Goal: Task Accomplishment & Management: Complete application form

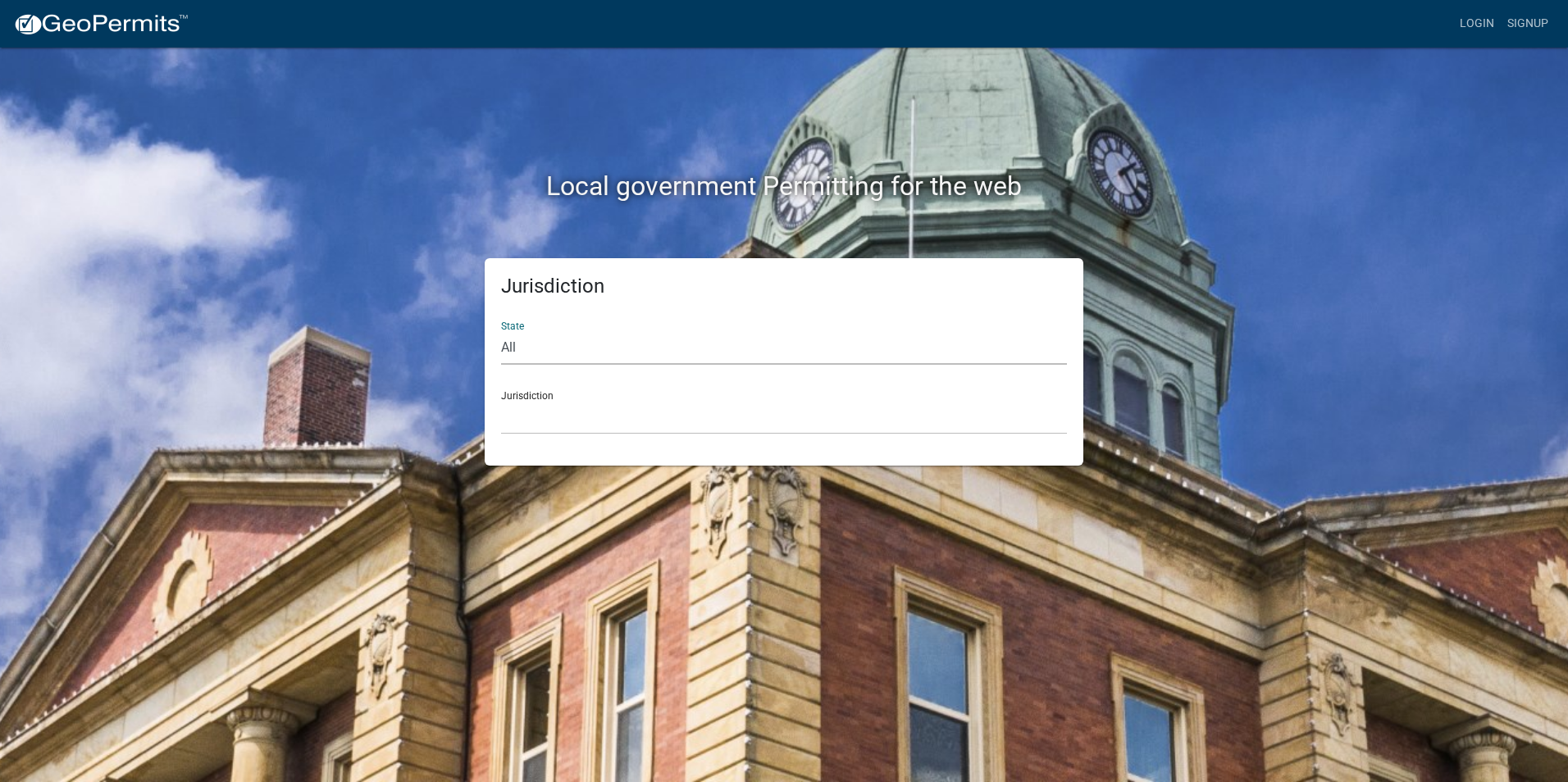
click at [646, 346] on select "All [US_STATE] [US_STATE] [US_STATE] [US_STATE] [US_STATE] [US_STATE] [US_STATE…" at bounding box center [784, 348] width 566 height 33
select select "[US_STATE]"
click at [501, 331] on select "All [US_STATE] [US_STATE] [US_STATE] [US_STATE] [US_STATE] [US_STATE] [US_STATE…" at bounding box center [784, 348] width 566 height 33
click at [644, 422] on select "City of [GEOGRAPHIC_DATA], [US_STATE] City of [GEOGRAPHIC_DATA], [US_STATE] Cit…" at bounding box center [784, 417] width 566 height 33
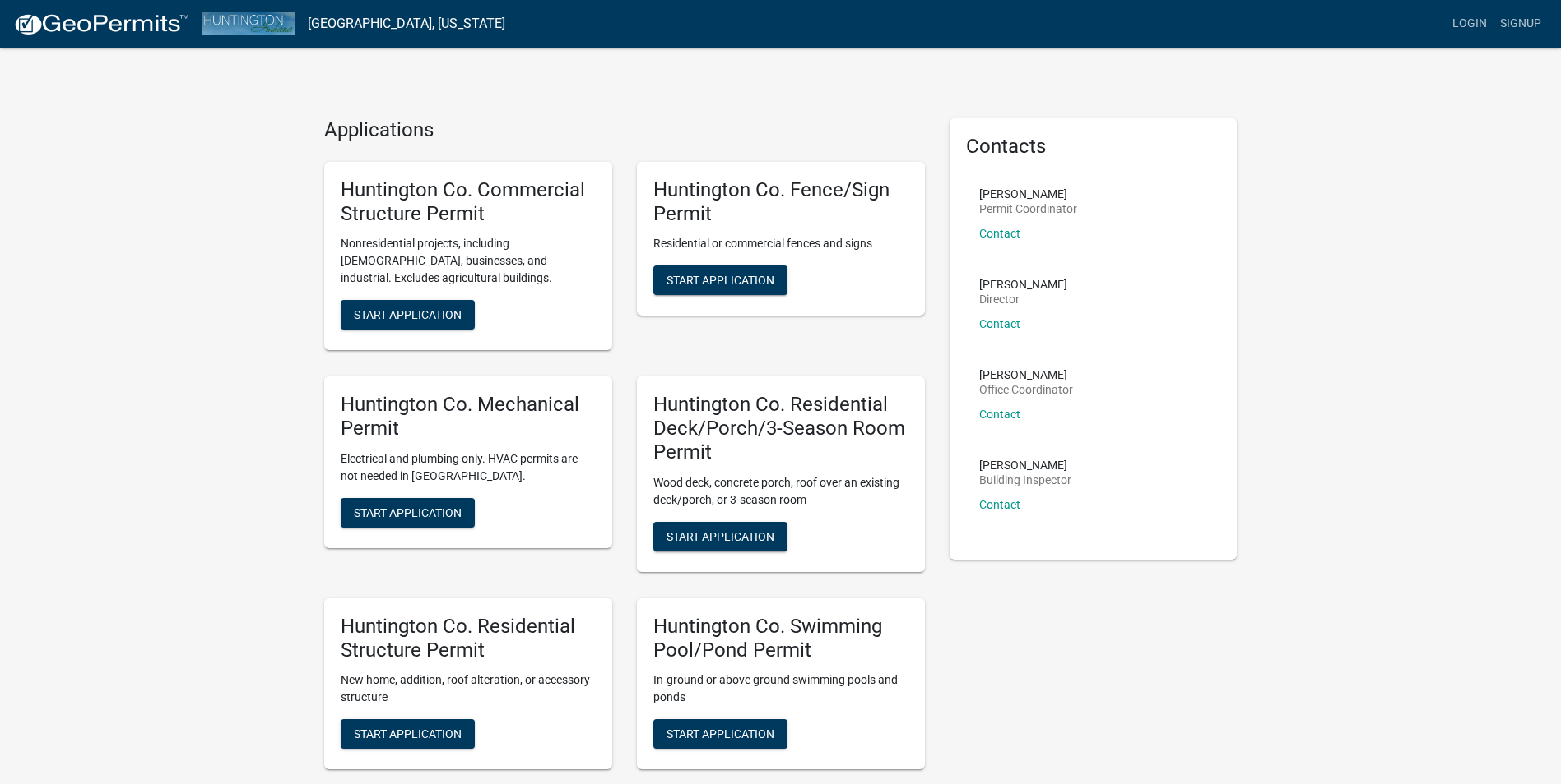
click at [523, 71] on div "Applications Huntington Co. Commercial Structure Permit Nonresidential projects…" at bounding box center [780, 497] width 1561 height 995
click at [1482, 24] on link "Login" at bounding box center [1469, 24] width 48 height 32
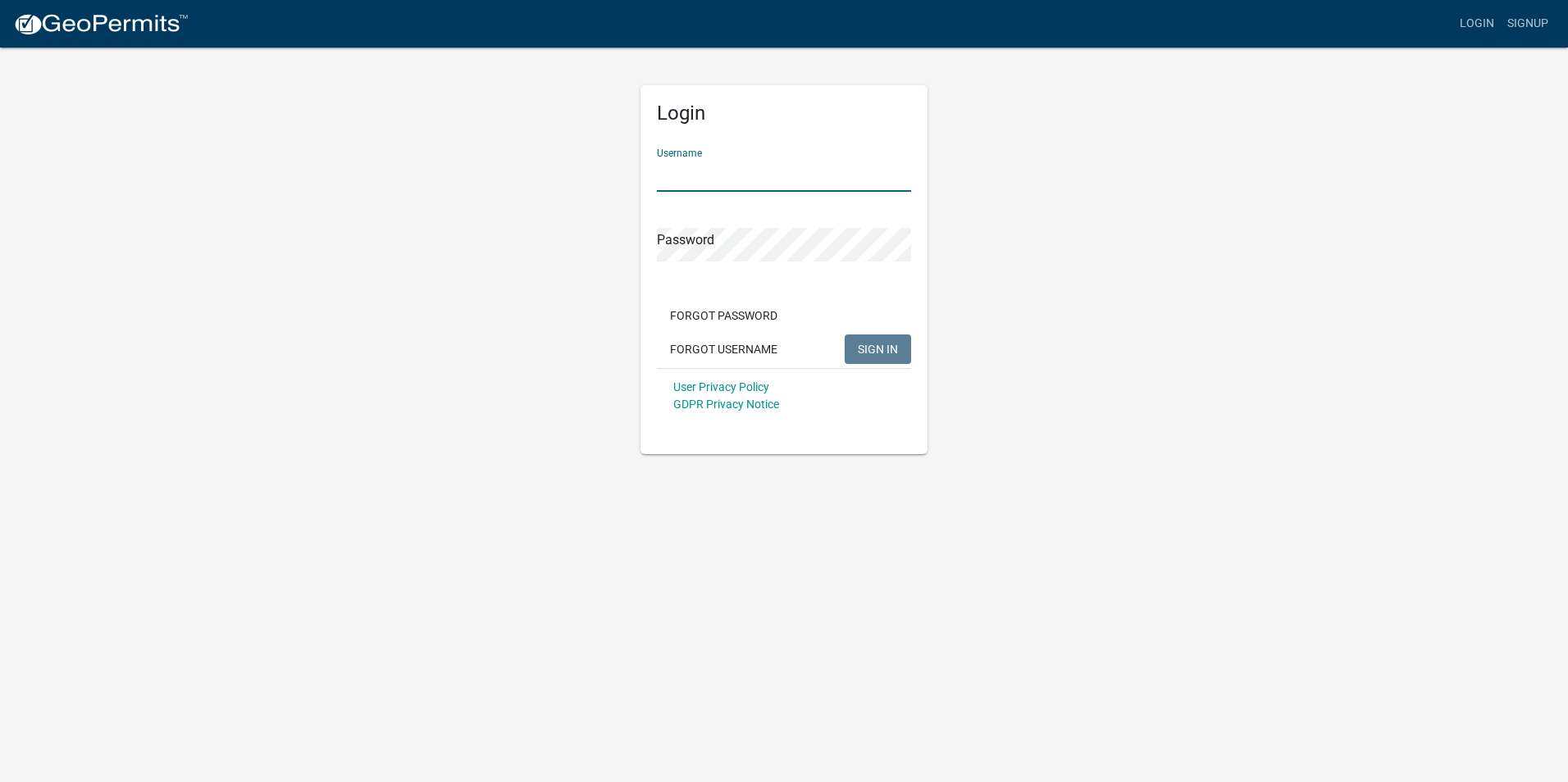
click at [704, 172] on input "Username" at bounding box center [784, 175] width 254 height 33
click at [812, 263] on form "Username SchmuckerQuality Password Forgot Password Forgot Username SIGN IN User…" at bounding box center [784, 280] width 254 height 288
click at [845, 334] on button "SIGN IN" at bounding box center [879, 349] width 67 height 30
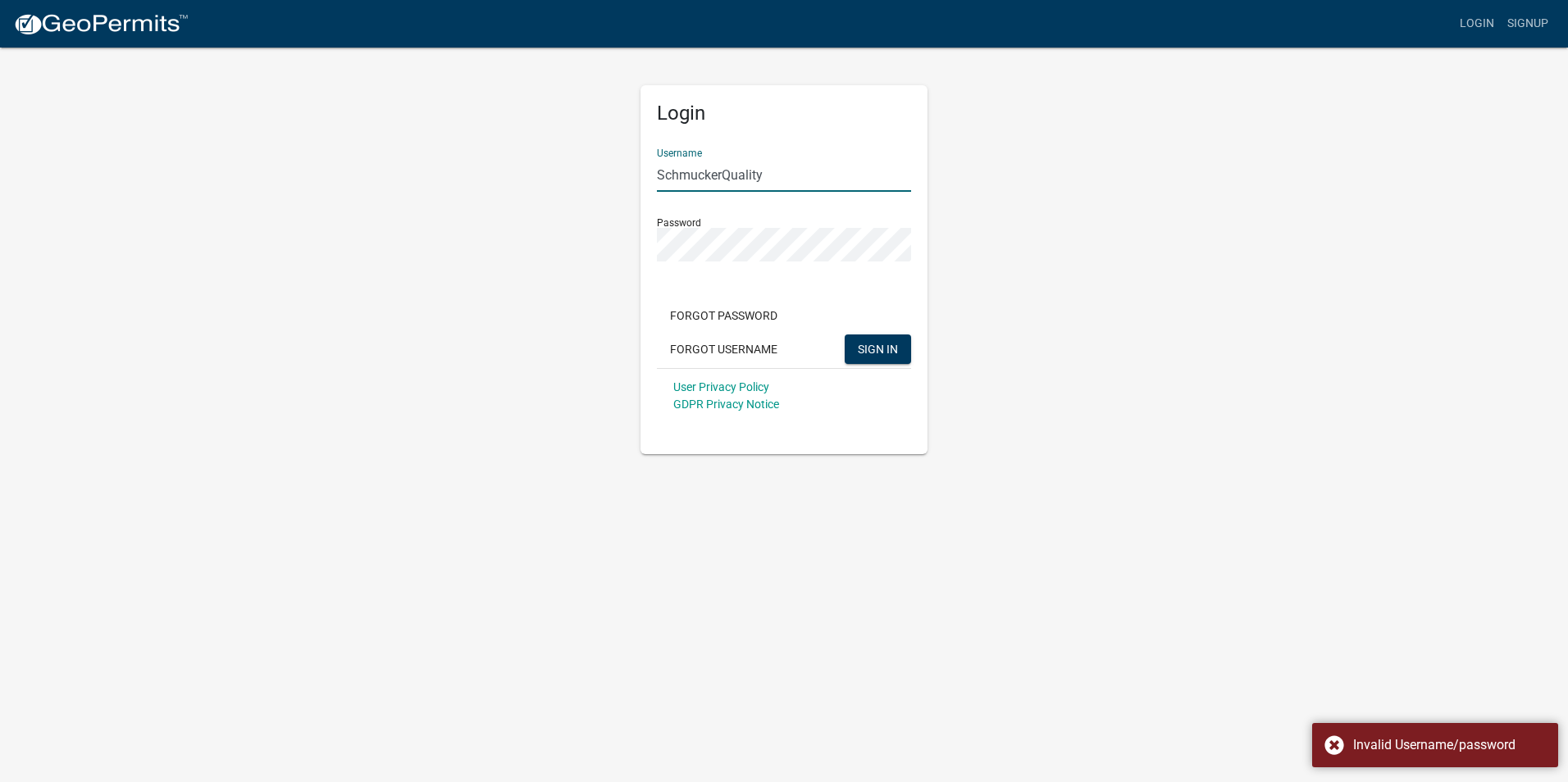
click at [778, 179] on input "SchmuckerQuality" at bounding box center [784, 175] width 254 height 33
type input "SchmuckerQualityConst"
click at [879, 358] on button "SIGN IN" at bounding box center [879, 349] width 67 height 30
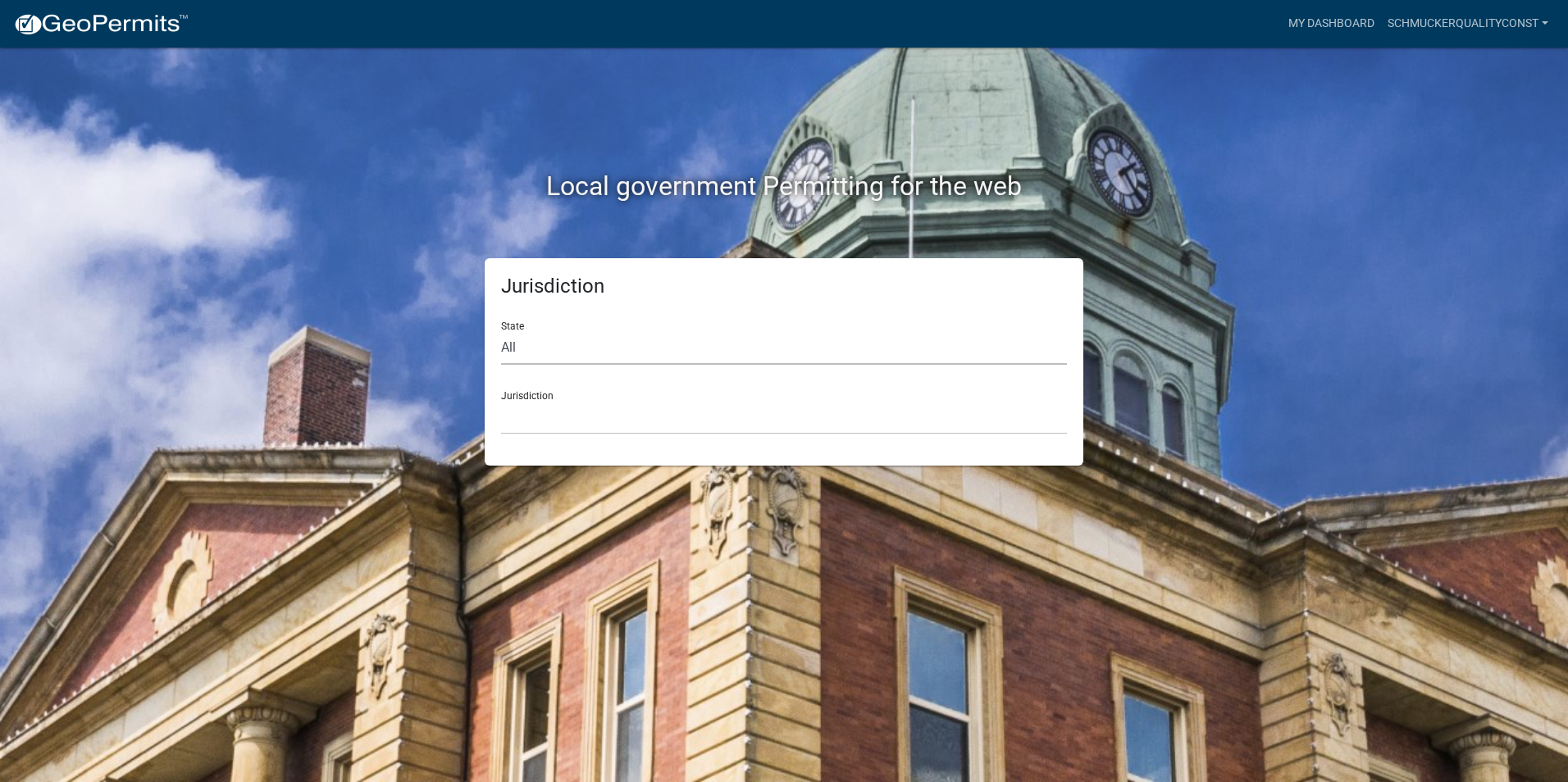
click at [772, 355] on select "All [US_STATE] [US_STATE] [US_STATE] [US_STATE] [US_STATE] [US_STATE] [US_STATE…" at bounding box center [784, 348] width 566 height 33
select select "[US_STATE]"
click at [501, 331] on select "All [US_STATE] [US_STATE] [US_STATE] [US_STATE] [US_STATE] [US_STATE] [US_STATE…" at bounding box center [784, 348] width 566 height 33
click at [684, 418] on select "City of [GEOGRAPHIC_DATA], [US_STATE] City of [GEOGRAPHIC_DATA], [US_STATE] Cit…" at bounding box center [784, 417] width 566 height 33
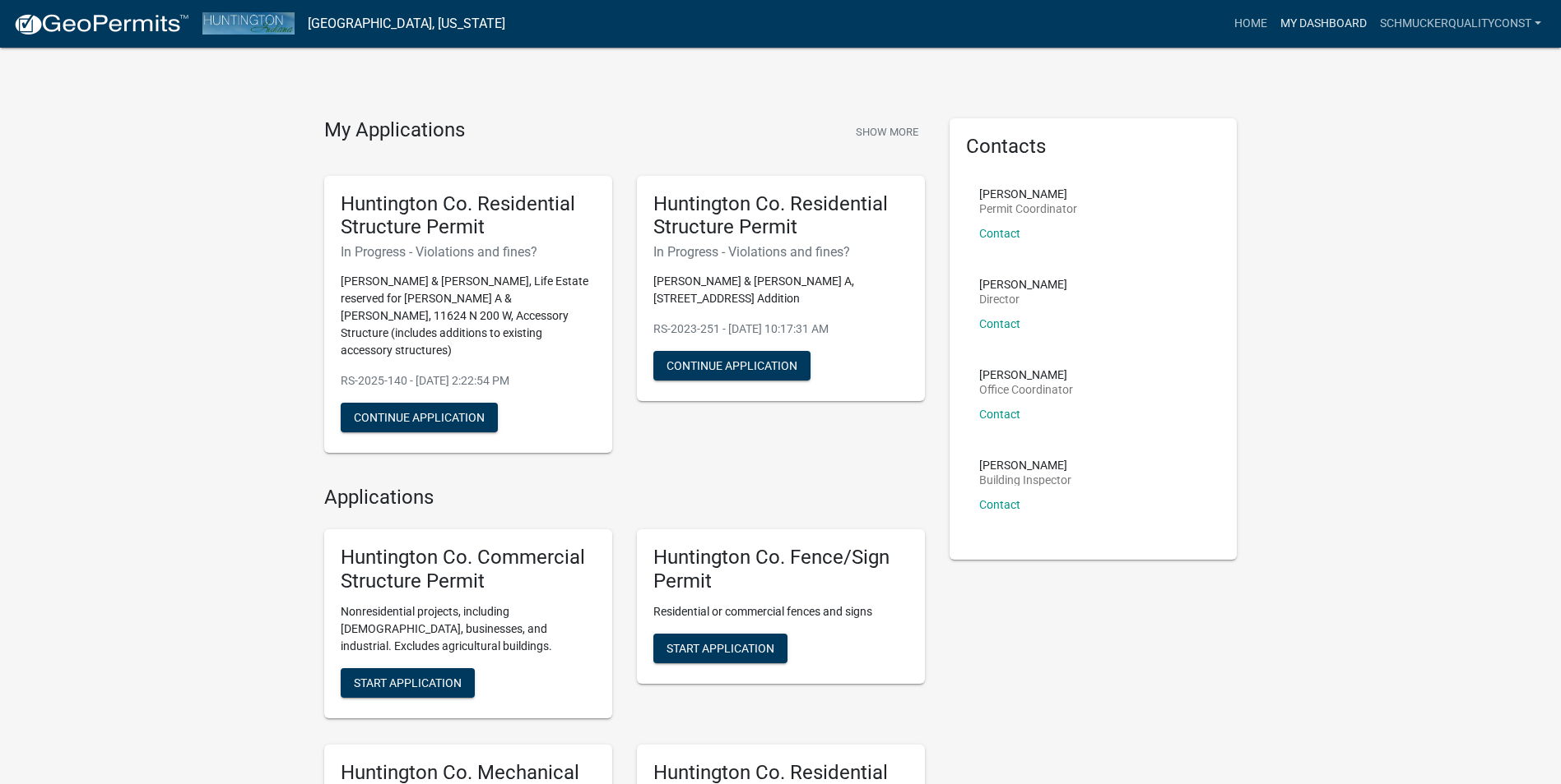
click at [1317, 31] on link "My Dashboard" at bounding box center [1323, 24] width 100 height 32
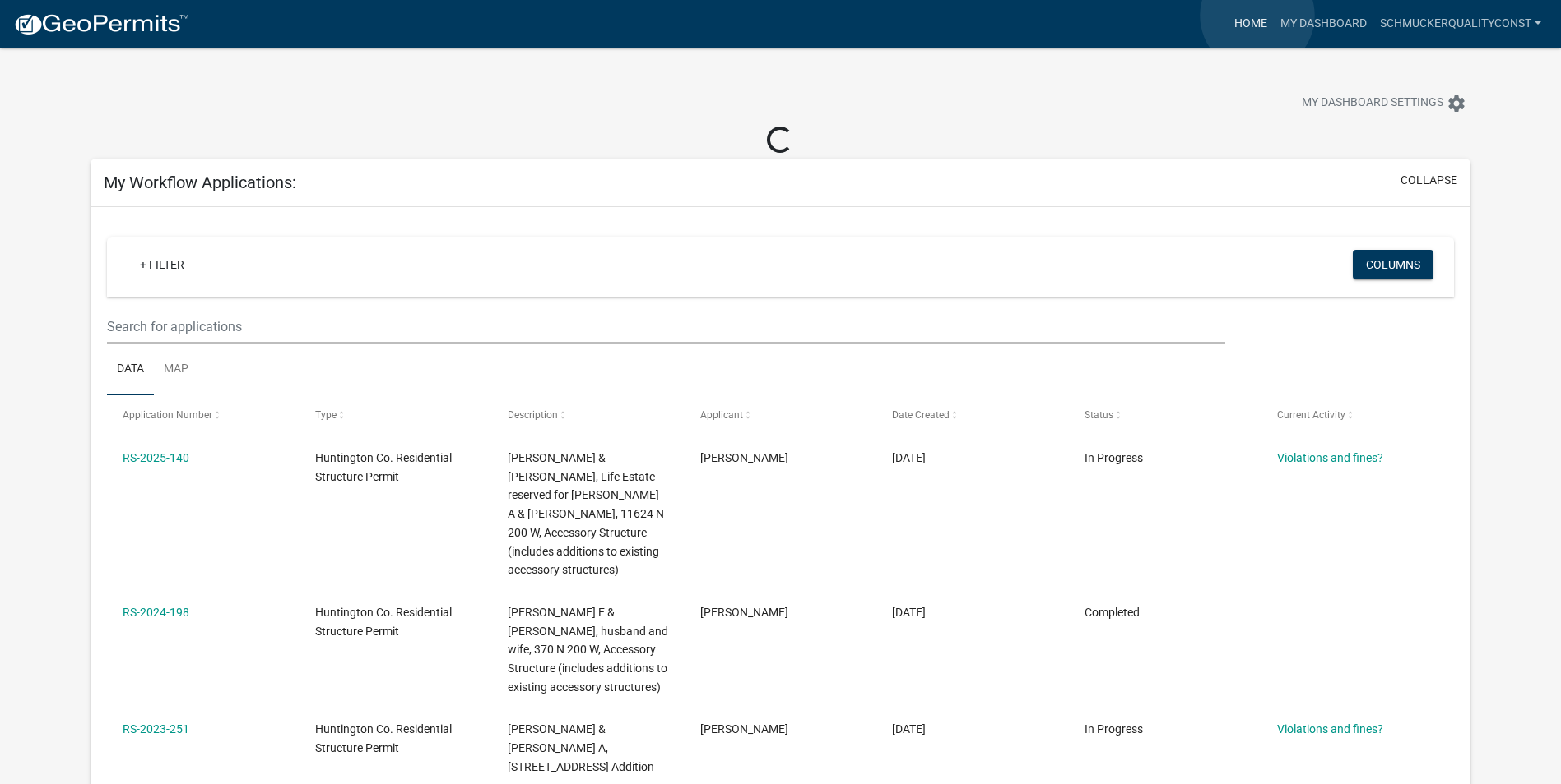
click at [1257, 15] on link "Home" at bounding box center [1251, 24] width 46 height 32
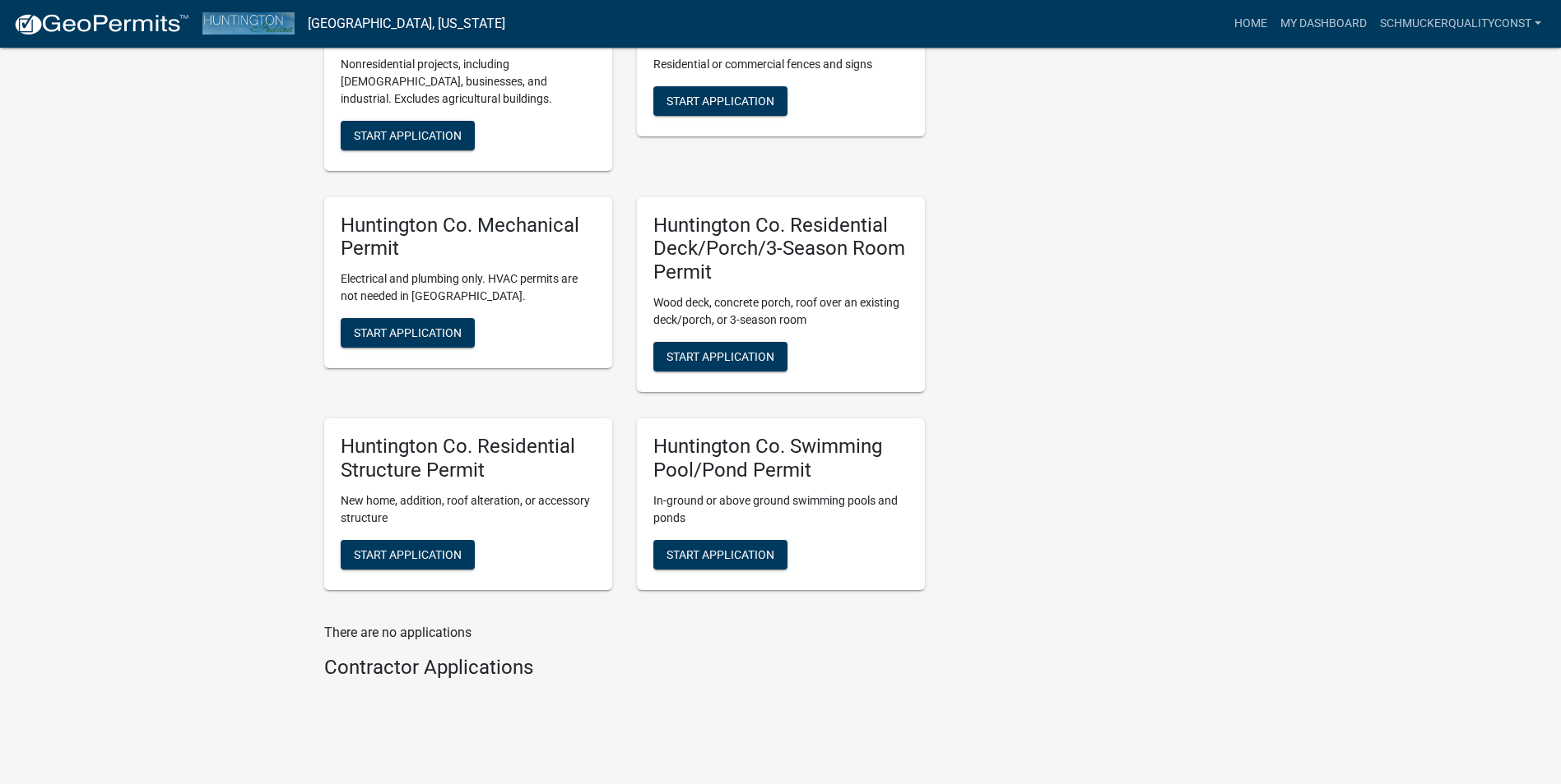
scroll to position [560, 0]
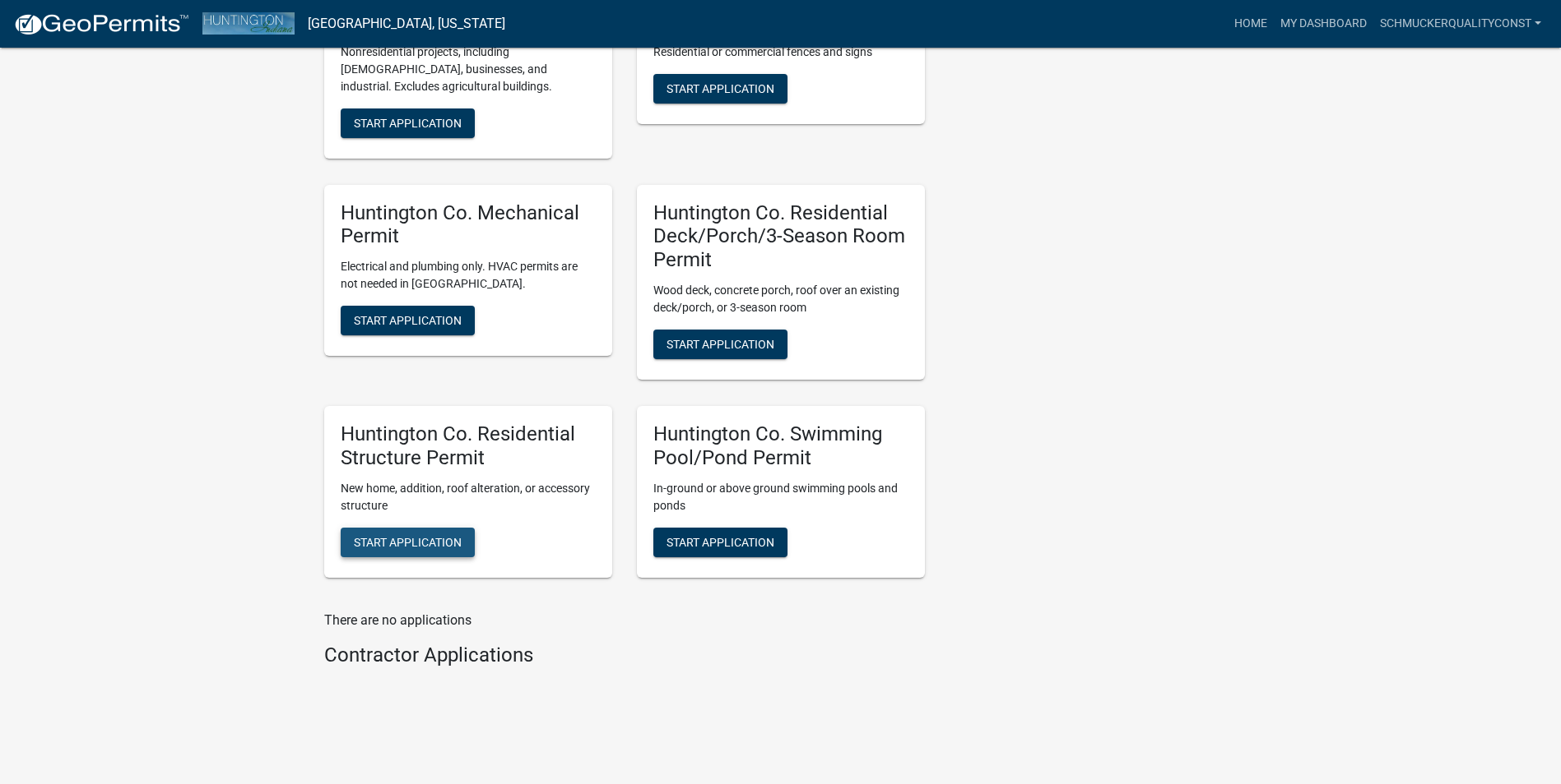
click at [410, 535] on span "Start Application" at bounding box center [407, 542] width 108 height 13
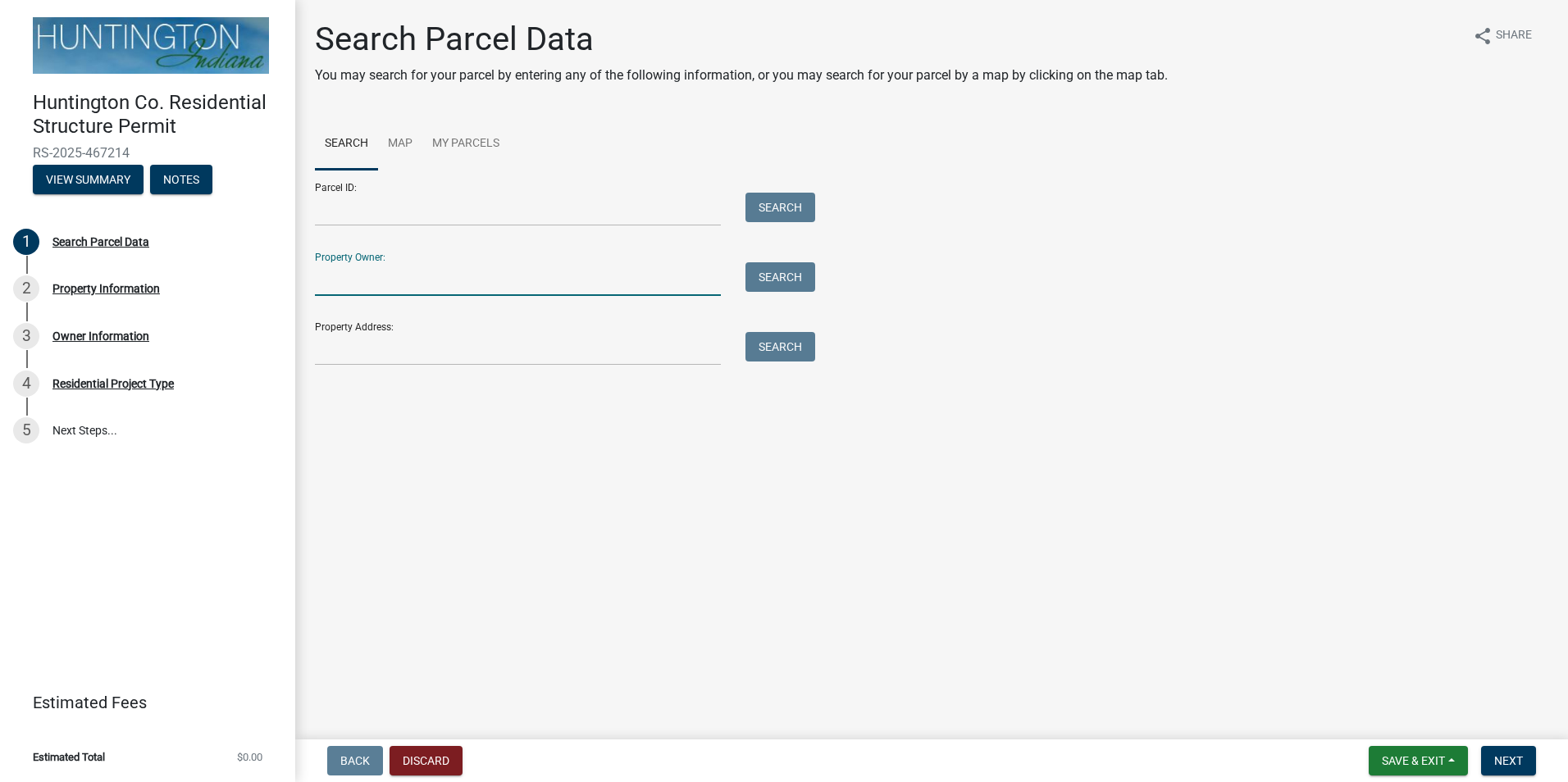
click at [432, 273] on input "Property Owner:" at bounding box center [518, 279] width 406 height 33
click at [440, 349] on input "Property Address:" at bounding box center [518, 349] width 406 height 33
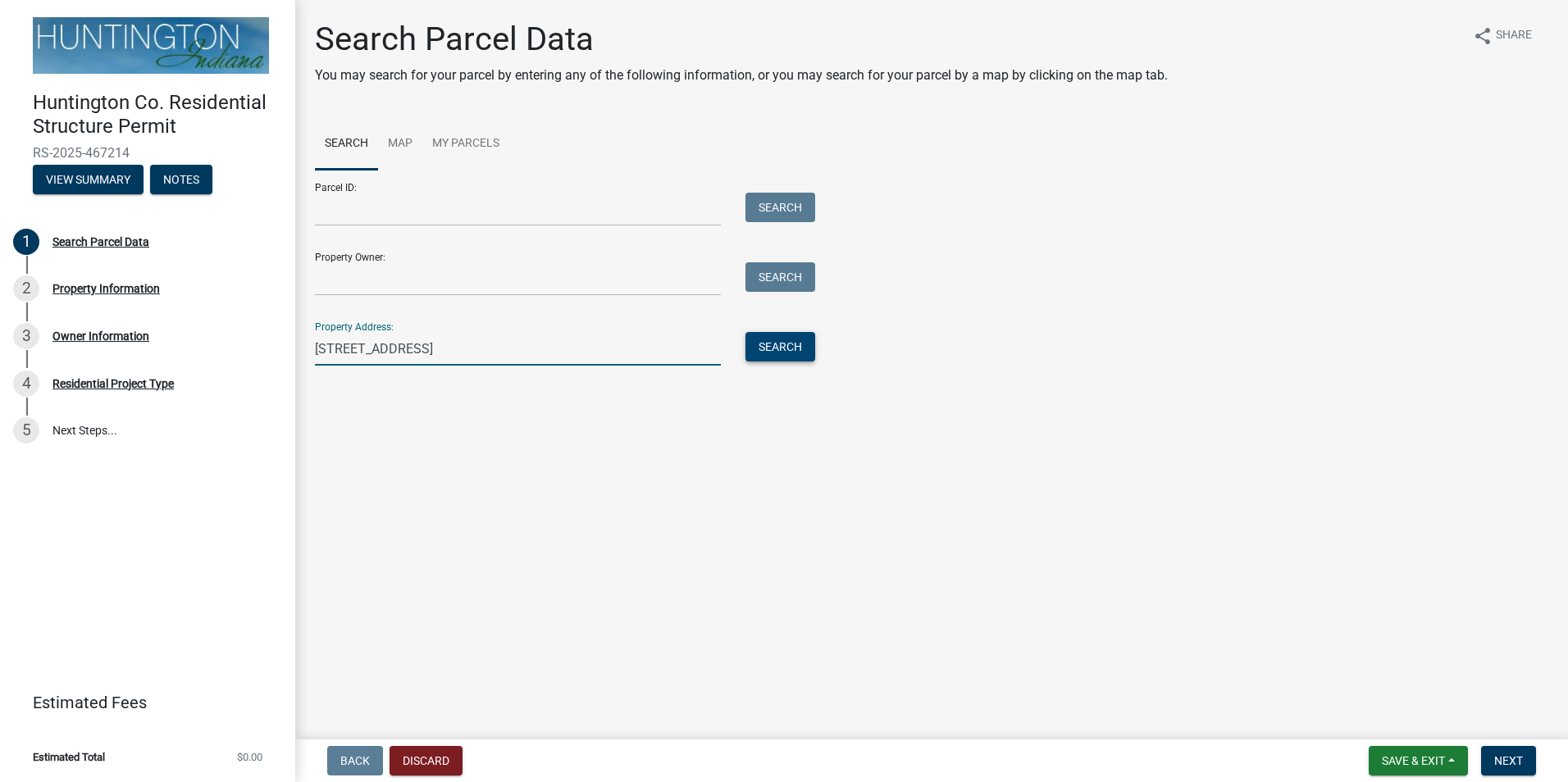
type input "[STREET_ADDRESS]"
click at [776, 360] on button "Search" at bounding box center [780, 347] width 70 height 30
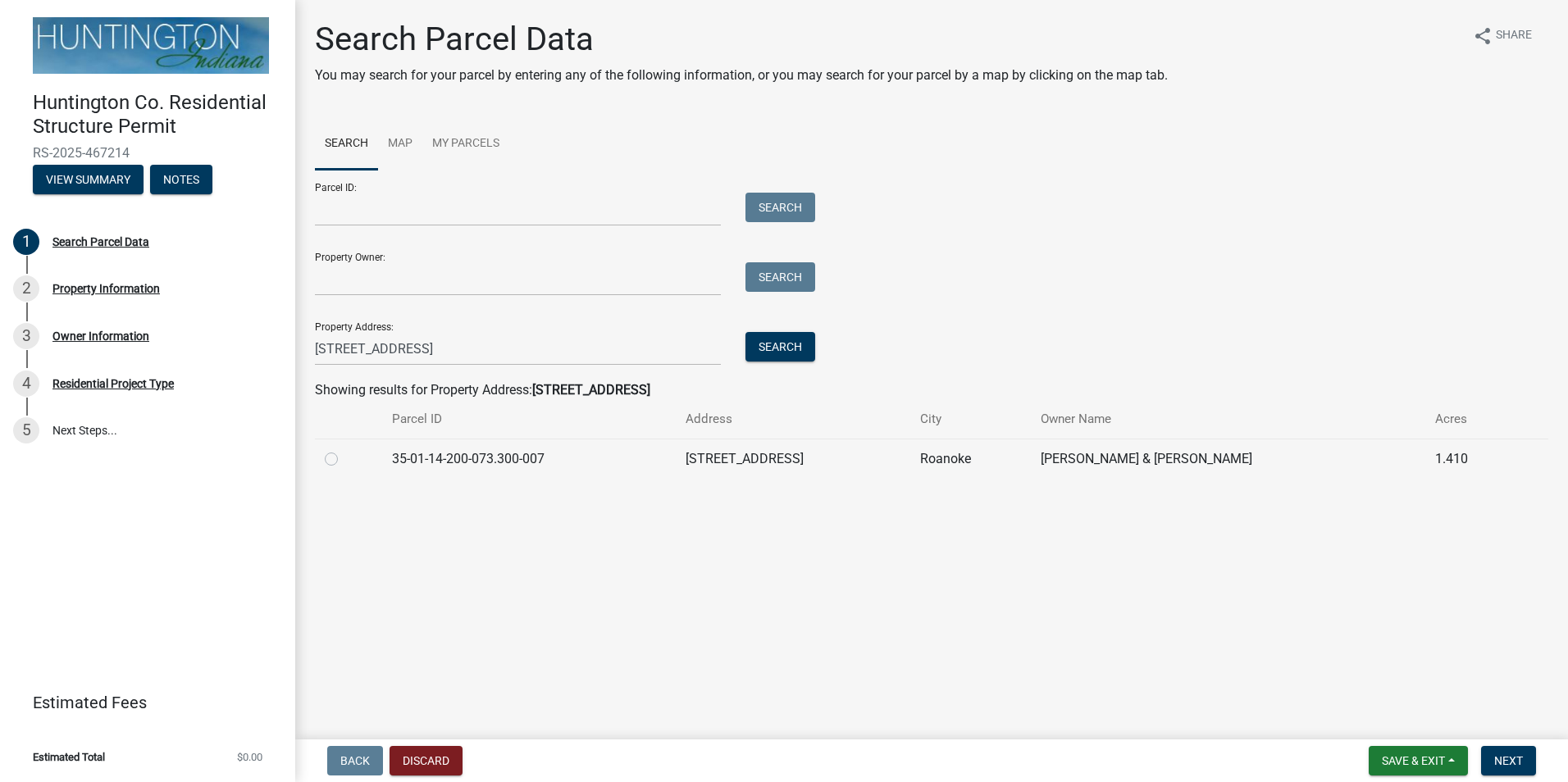
click at [345, 450] on label at bounding box center [345, 450] width 0 height 0
click at [345, 459] on input "radio" at bounding box center [350, 454] width 11 height 11
radio input "true"
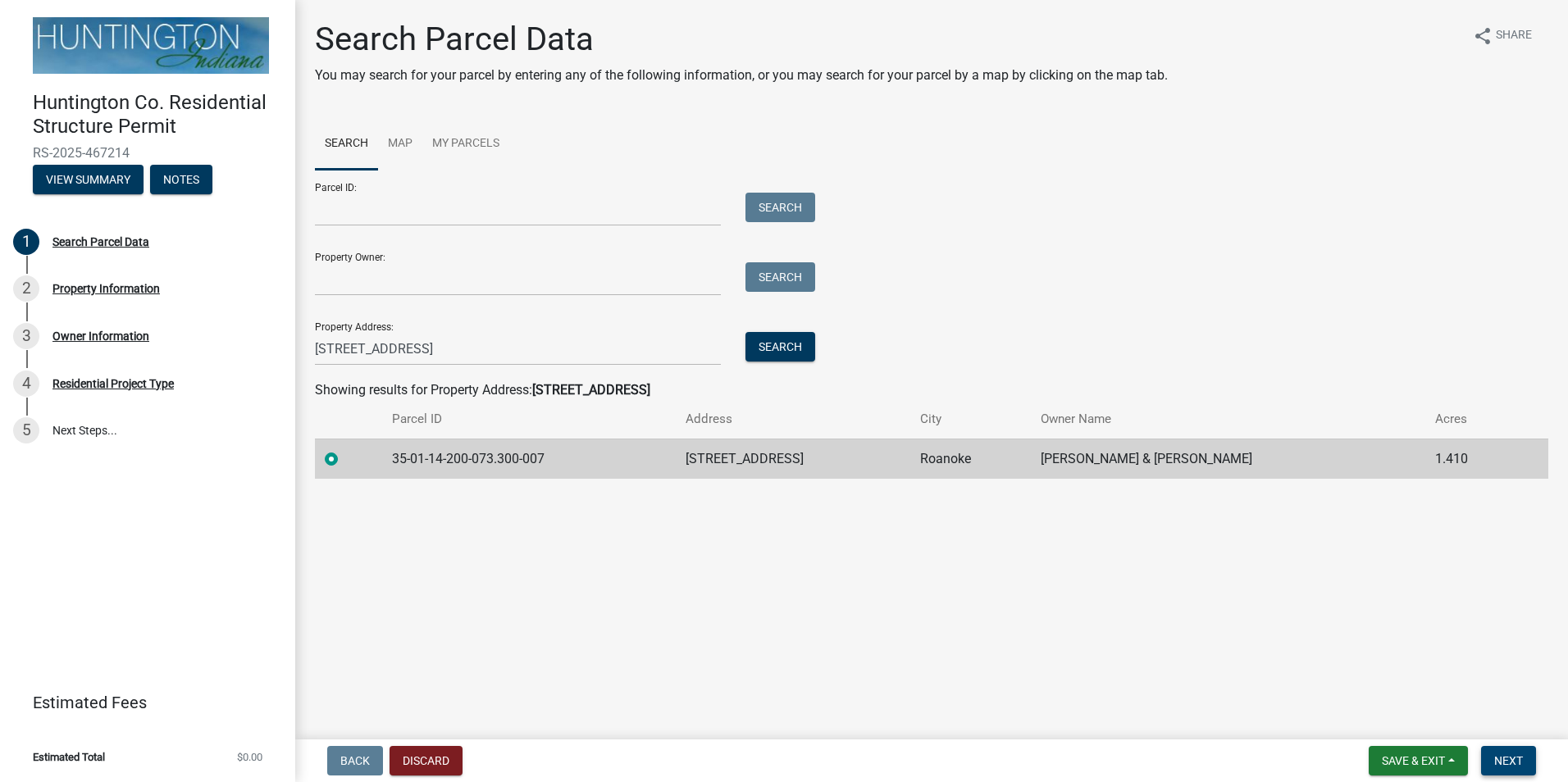
click at [1520, 761] on span "Next" at bounding box center [1509, 761] width 29 height 13
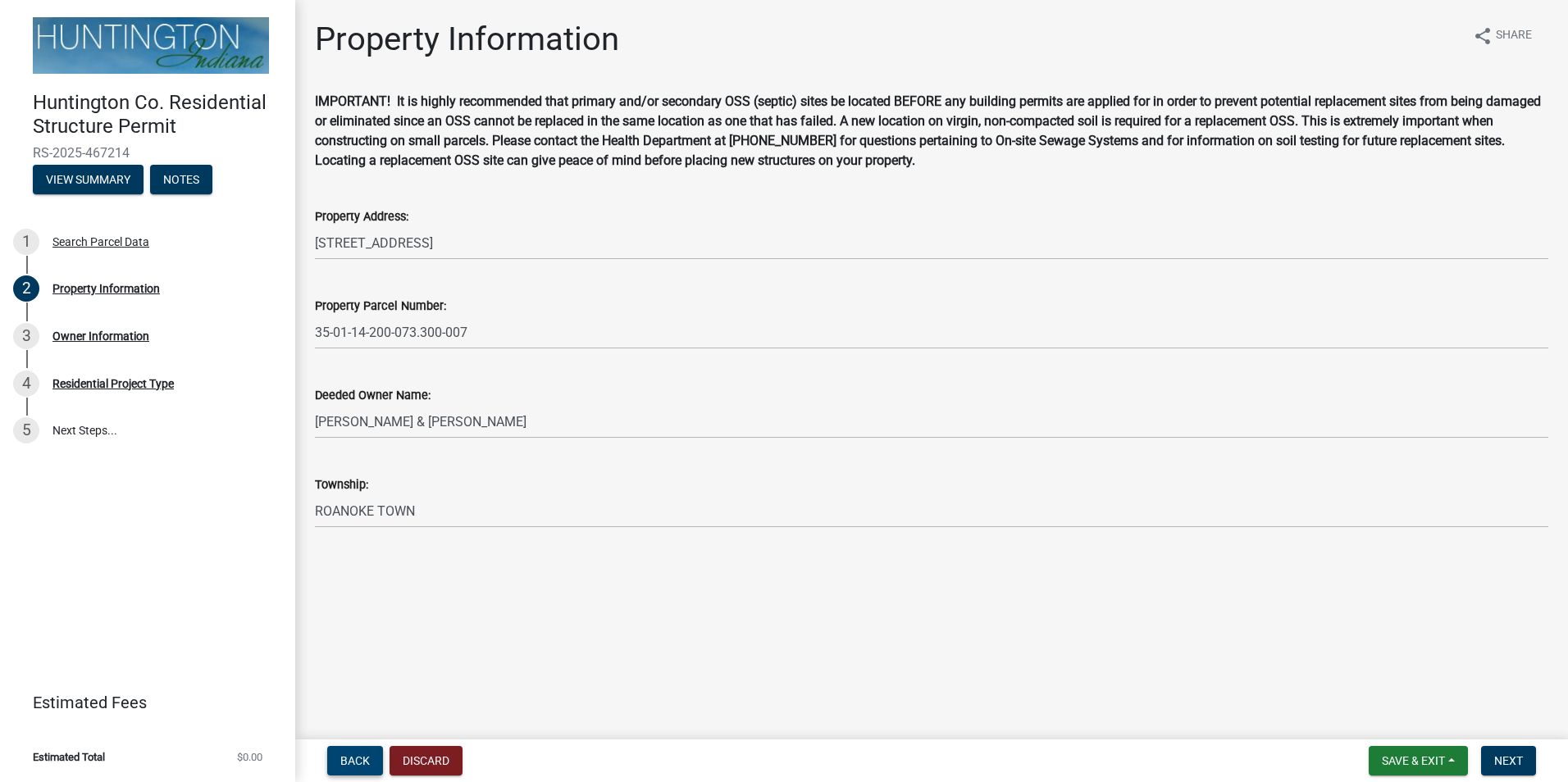
click at [341, 766] on span "Back" at bounding box center [354, 761] width 30 height 13
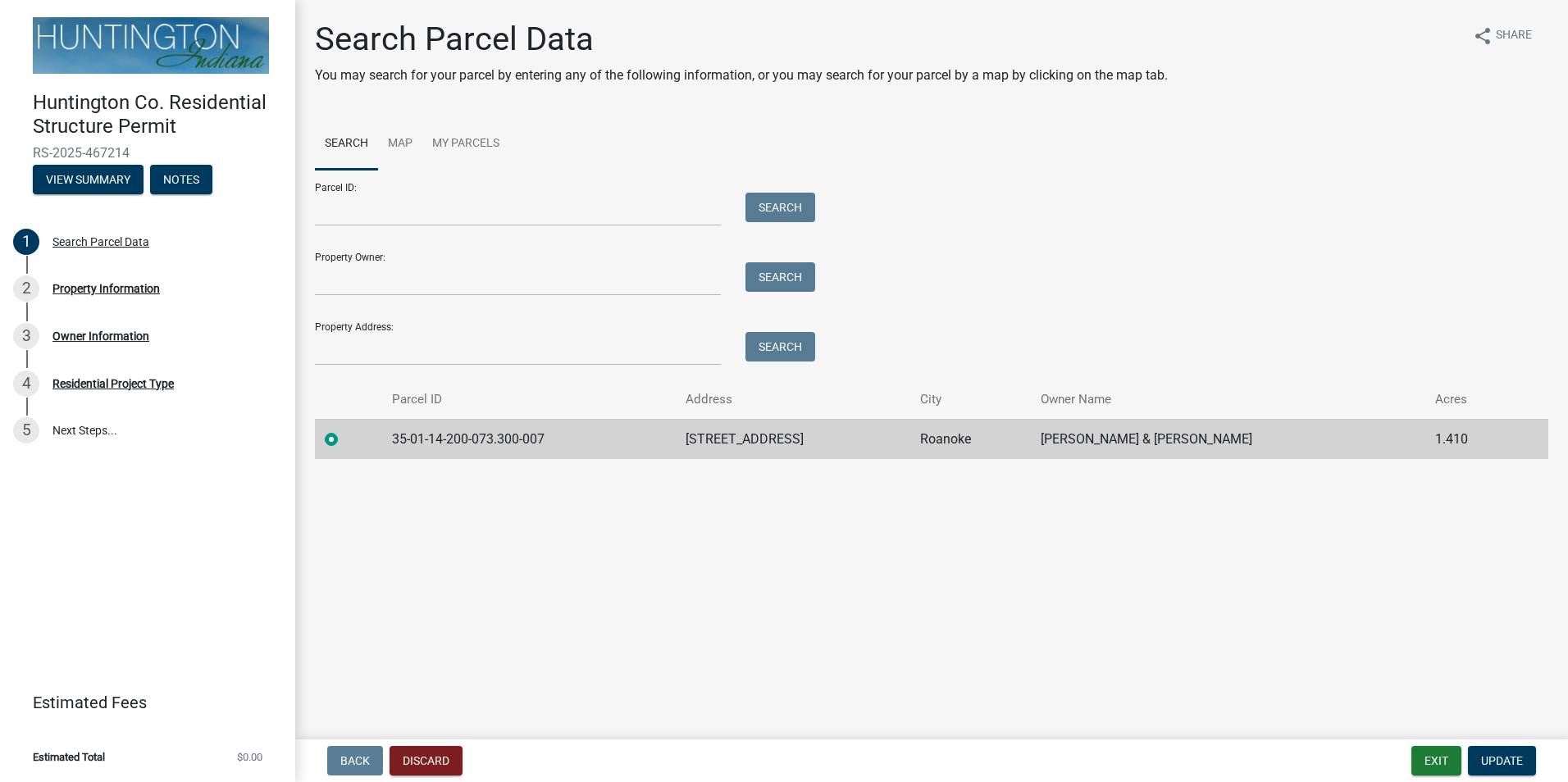
click at [1434, 630] on main "Search Parcel Data You may search for your parcel by entering any of the follow…" at bounding box center [931, 367] width 1273 height 733
click at [1512, 759] on span "Update" at bounding box center [1502, 761] width 42 height 13
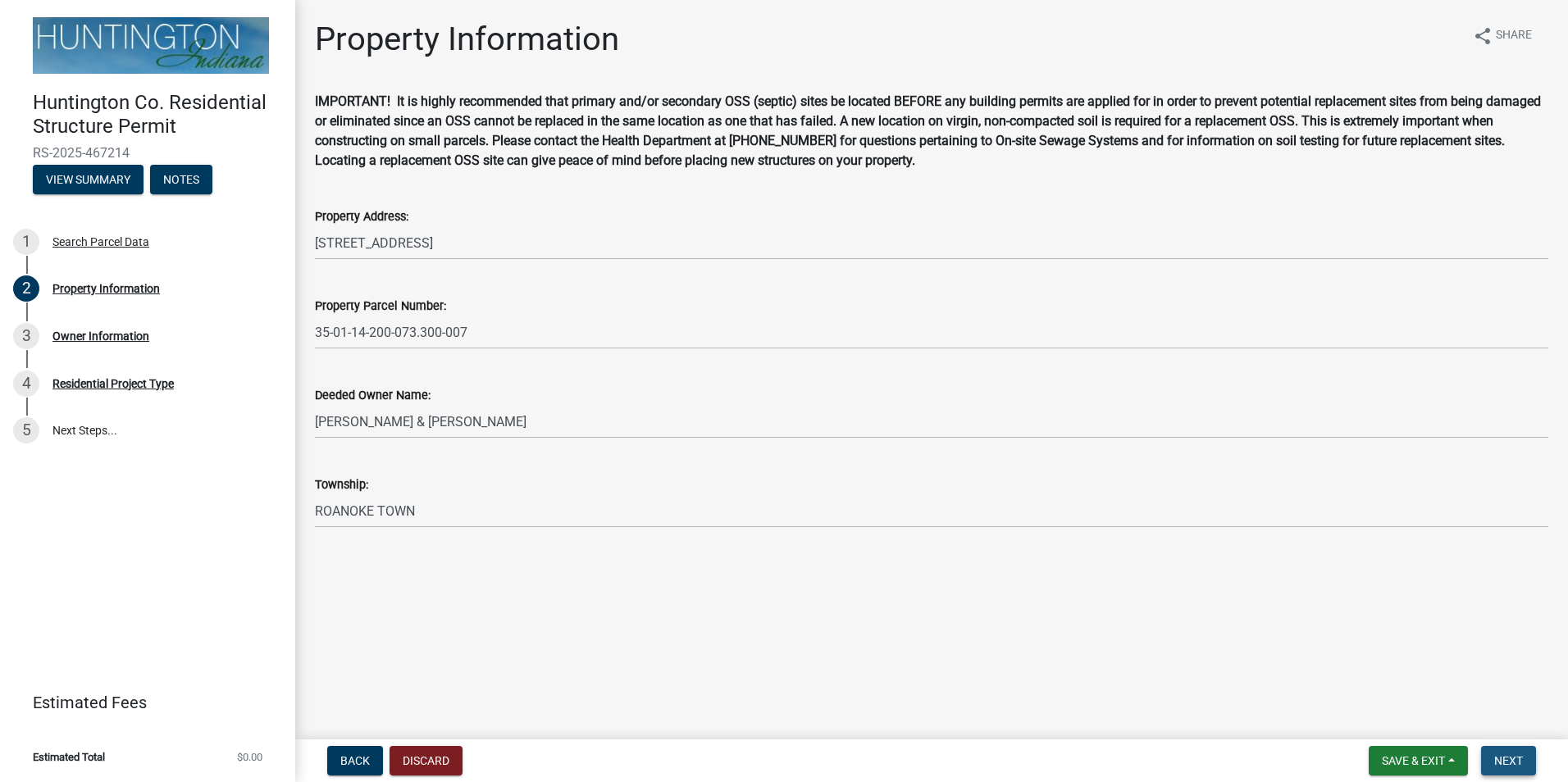
click at [1505, 769] on button "Next" at bounding box center [1509, 761] width 55 height 30
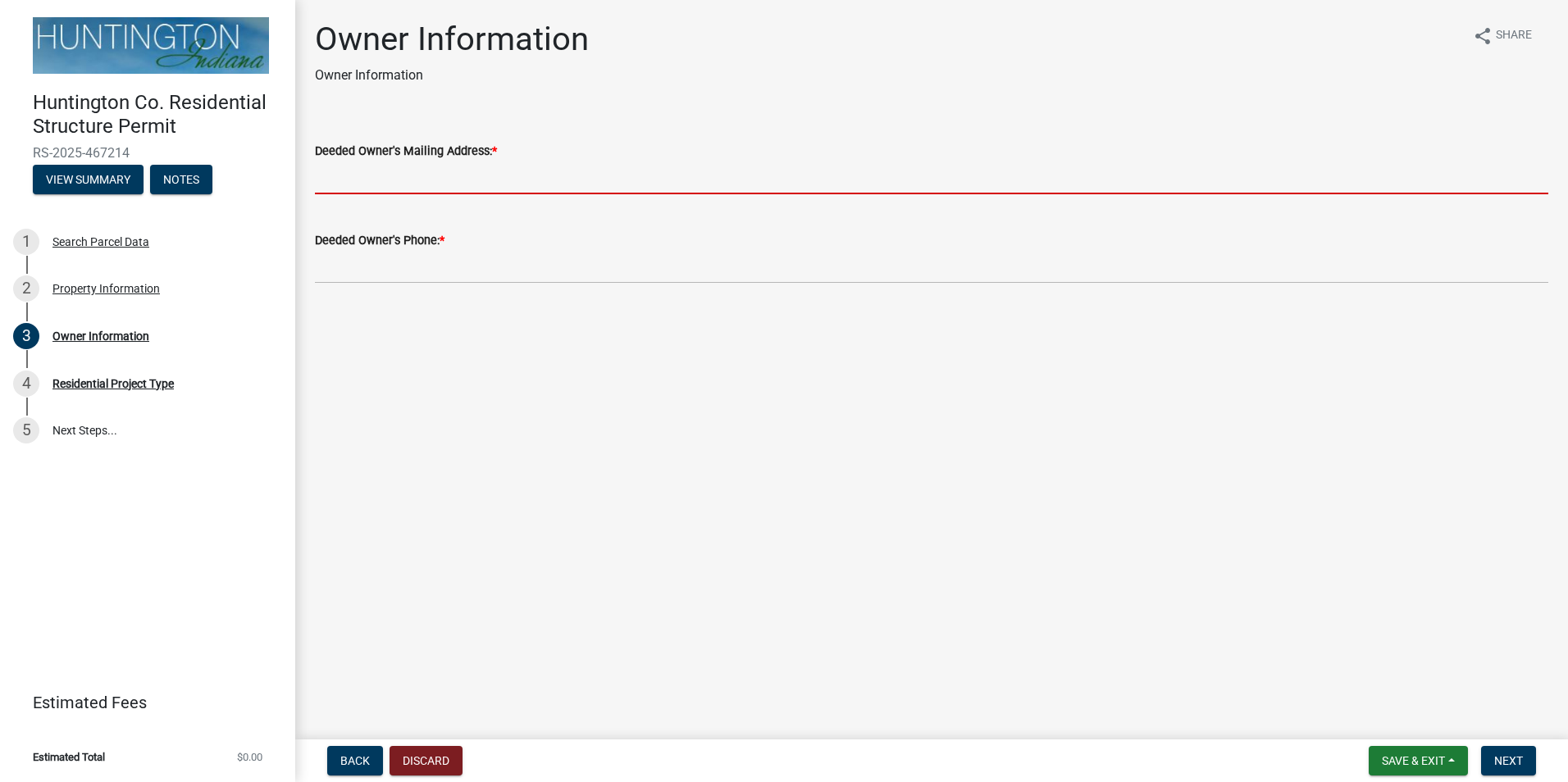
click at [422, 180] on input "Deeded Owner's Mailing Address: *" at bounding box center [932, 177] width 1234 height 33
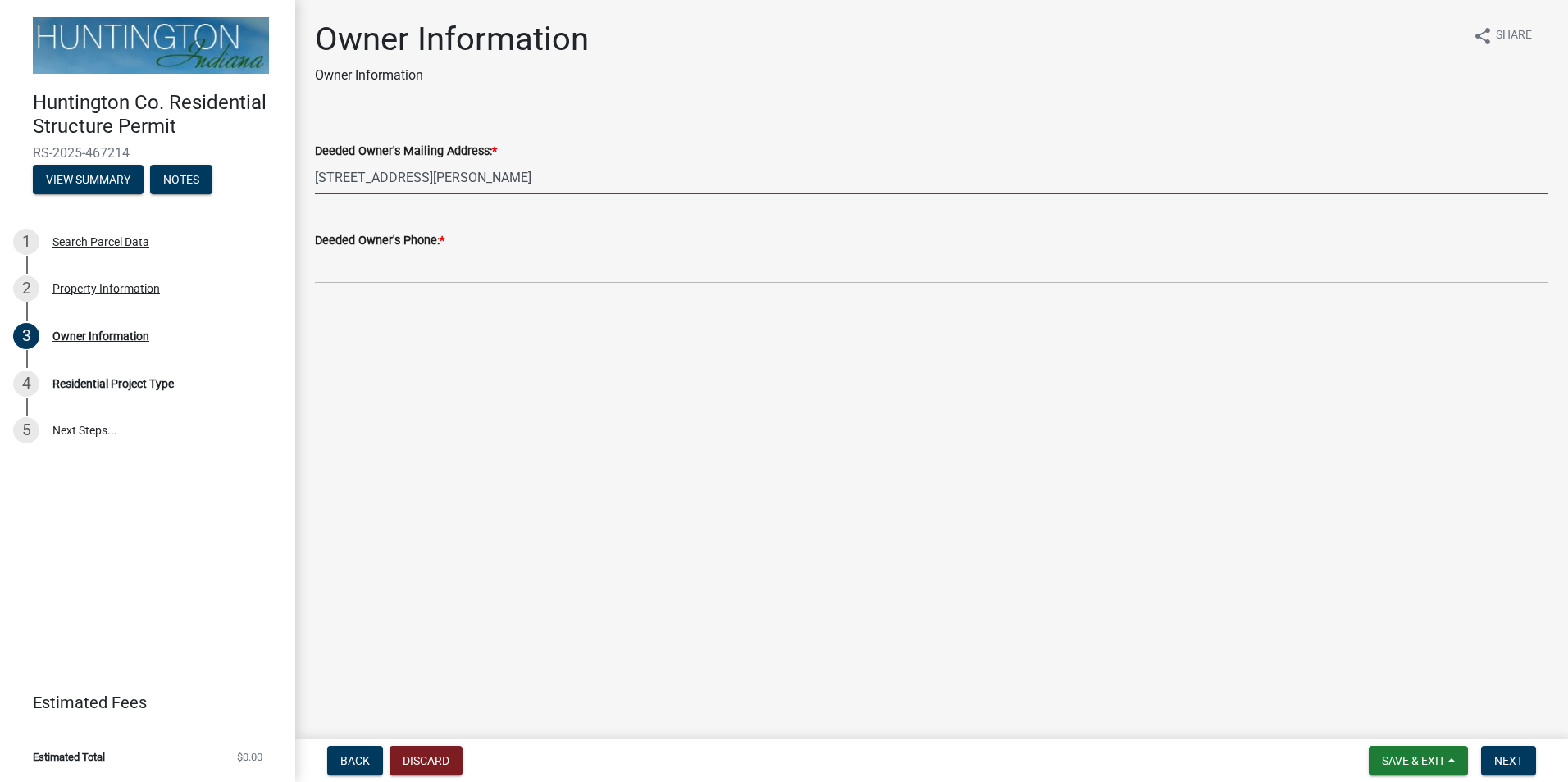
type input "[STREET_ADDRESS][PERSON_NAME]"
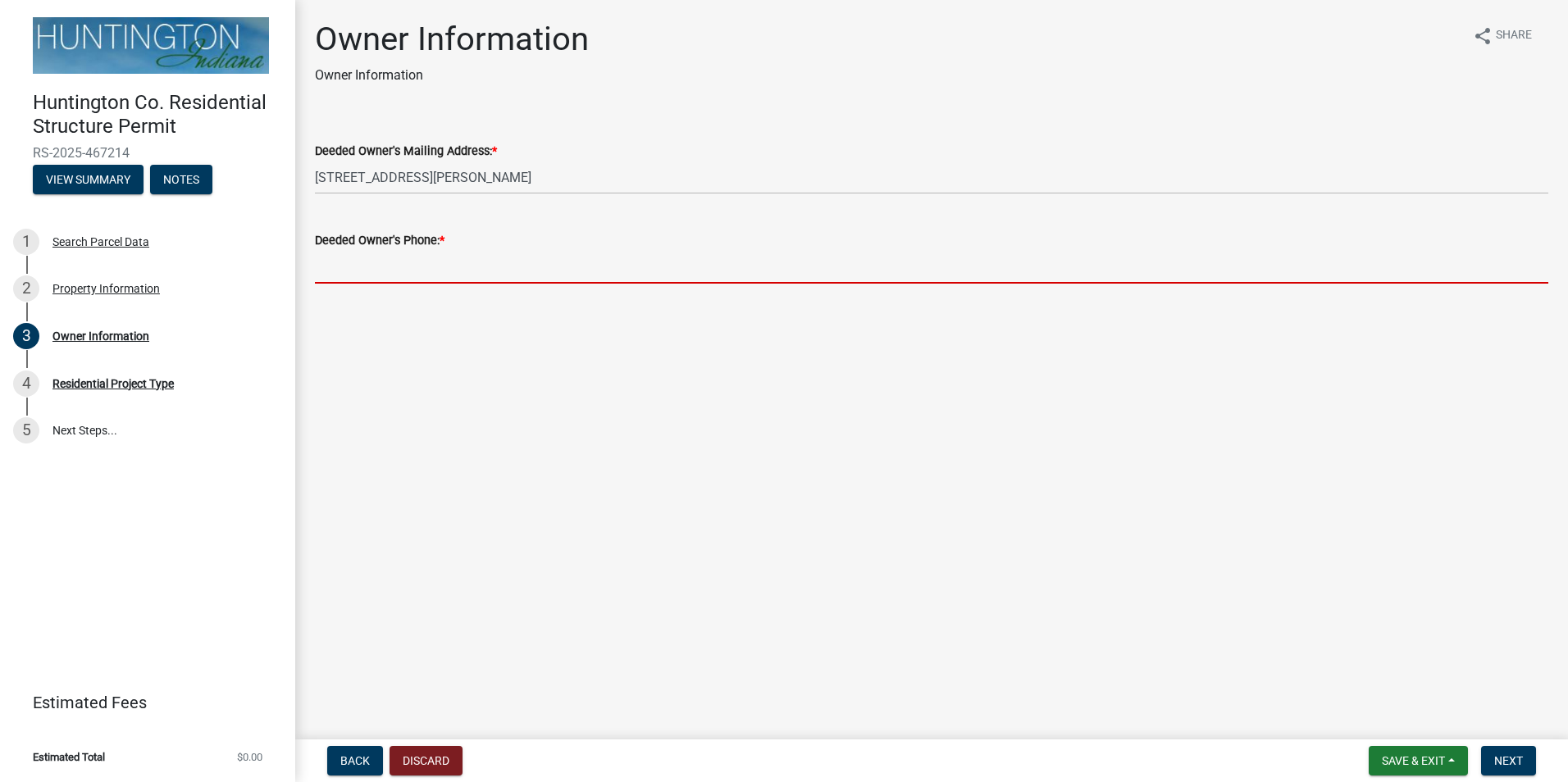
click at [414, 275] on input "Deeded Owner's Phone: *" at bounding box center [932, 266] width 1234 height 33
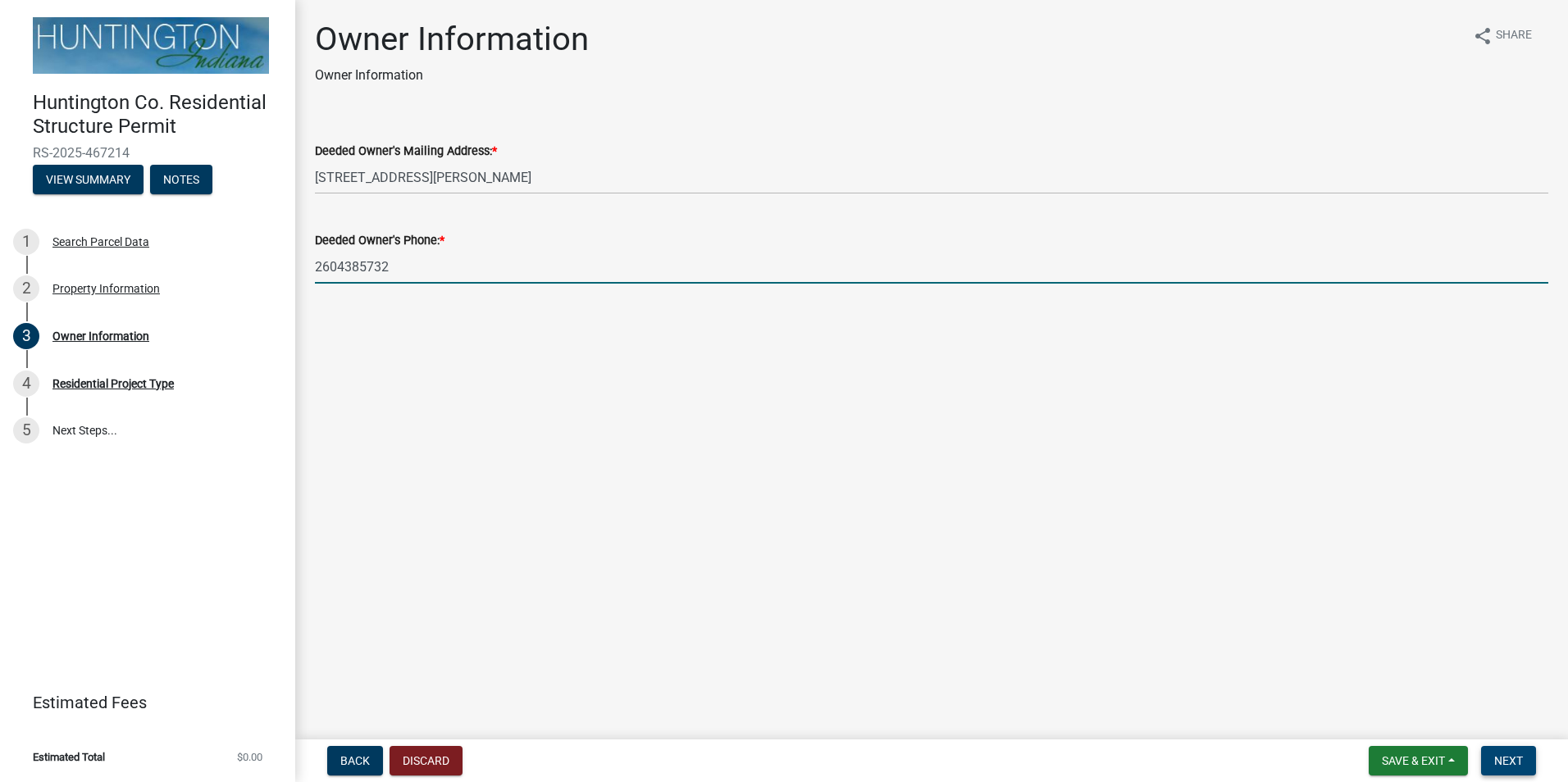
type input "2604385732"
click at [1532, 758] on button "Next" at bounding box center [1509, 761] width 55 height 30
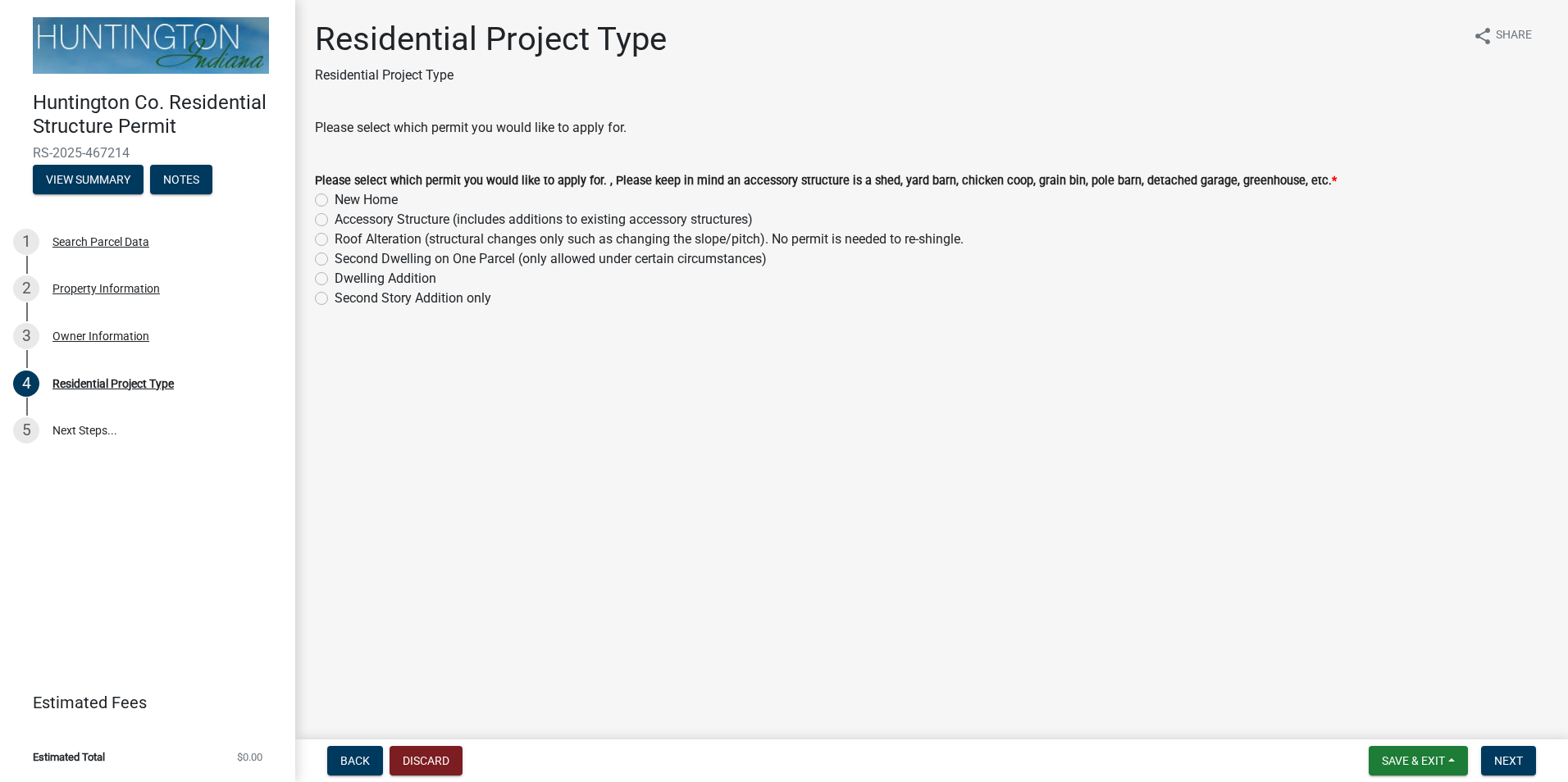
click at [334, 218] on label "Accessory Structure (includes additions to existing accessory structures)" at bounding box center [543, 220] width 418 height 20
click at [334, 218] on input "Accessory Structure (includes additions to existing accessory structures)" at bounding box center [339, 215] width 11 height 11
radio input "true"
click at [1524, 755] on button "Next" at bounding box center [1509, 761] width 55 height 30
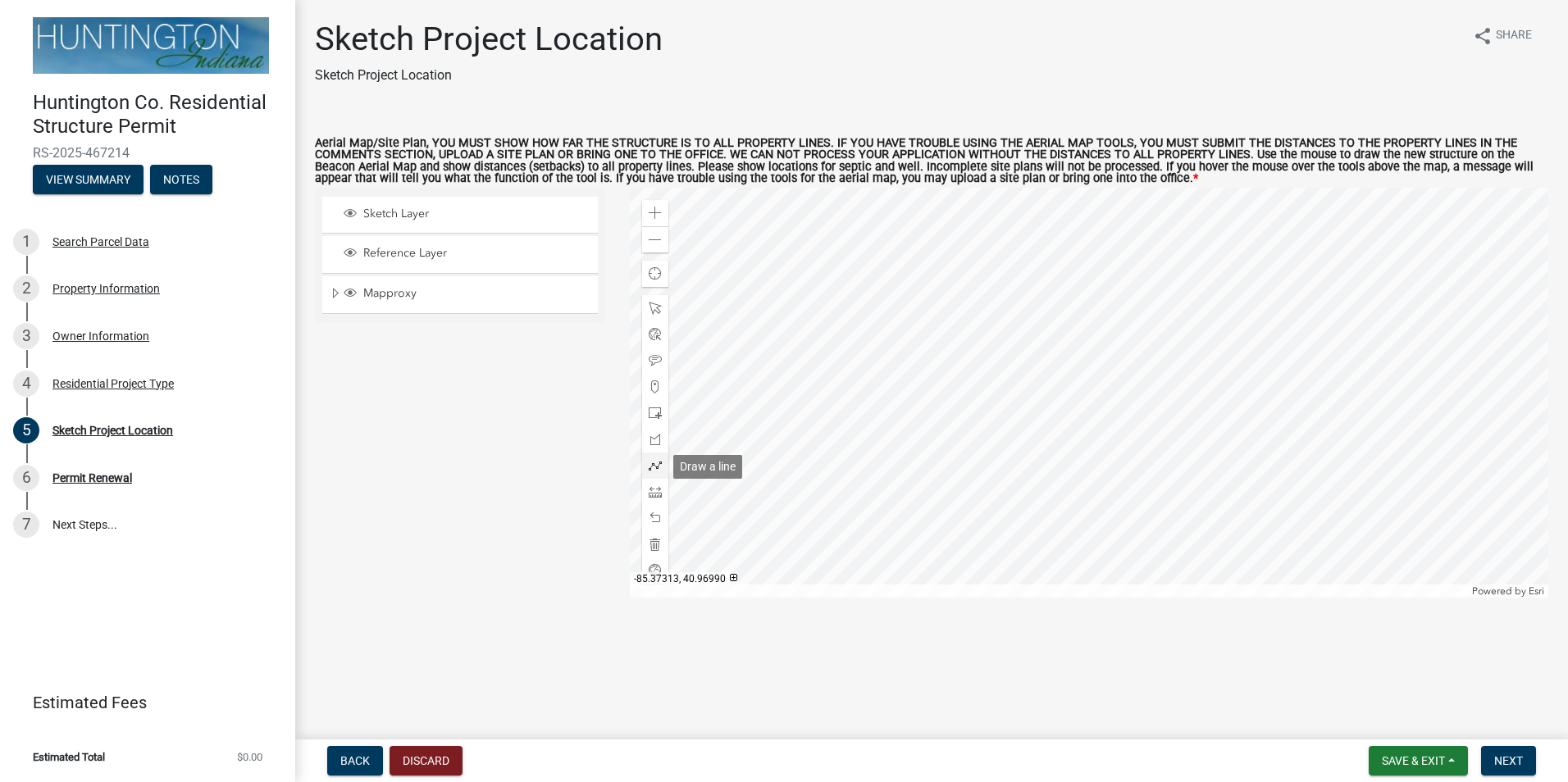
click at [655, 465] on span at bounding box center [655, 466] width 13 height 13
click at [1109, 456] on div at bounding box center [1090, 392] width 920 height 410
click at [1134, 462] on div at bounding box center [1090, 392] width 920 height 410
click at [1131, 478] on div at bounding box center [1090, 392] width 920 height 410
click at [1105, 474] on div at bounding box center [1090, 392] width 920 height 410
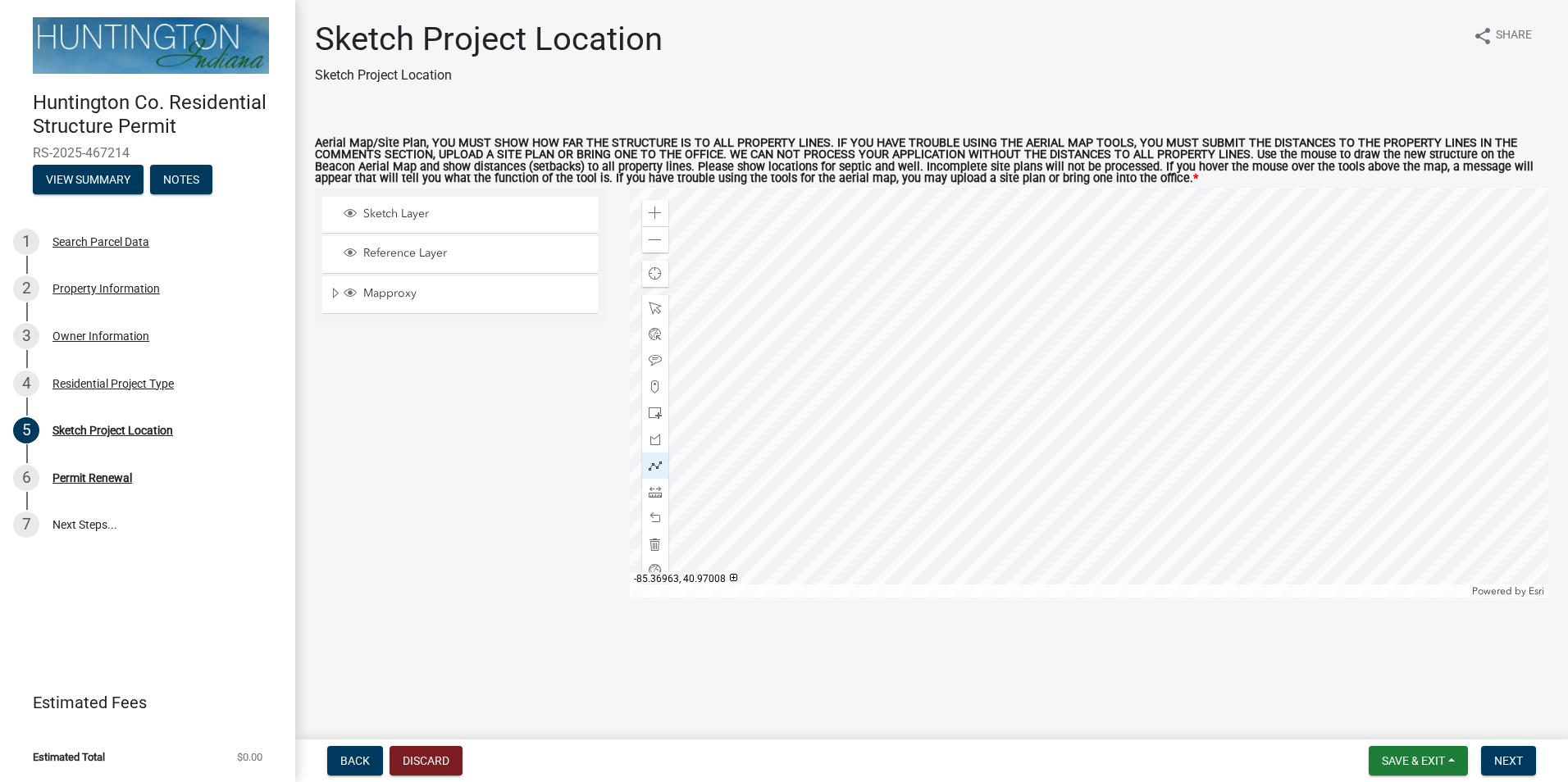
click at [1109, 457] on div at bounding box center [1090, 392] width 920 height 410
click at [1109, 458] on div at bounding box center [1090, 392] width 920 height 410
click at [656, 495] on span at bounding box center [655, 493] width 13 height 13
click at [1097, 482] on div at bounding box center [1090, 392] width 920 height 410
click at [1100, 473] on div at bounding box center [1090, 392] width 920 height 410
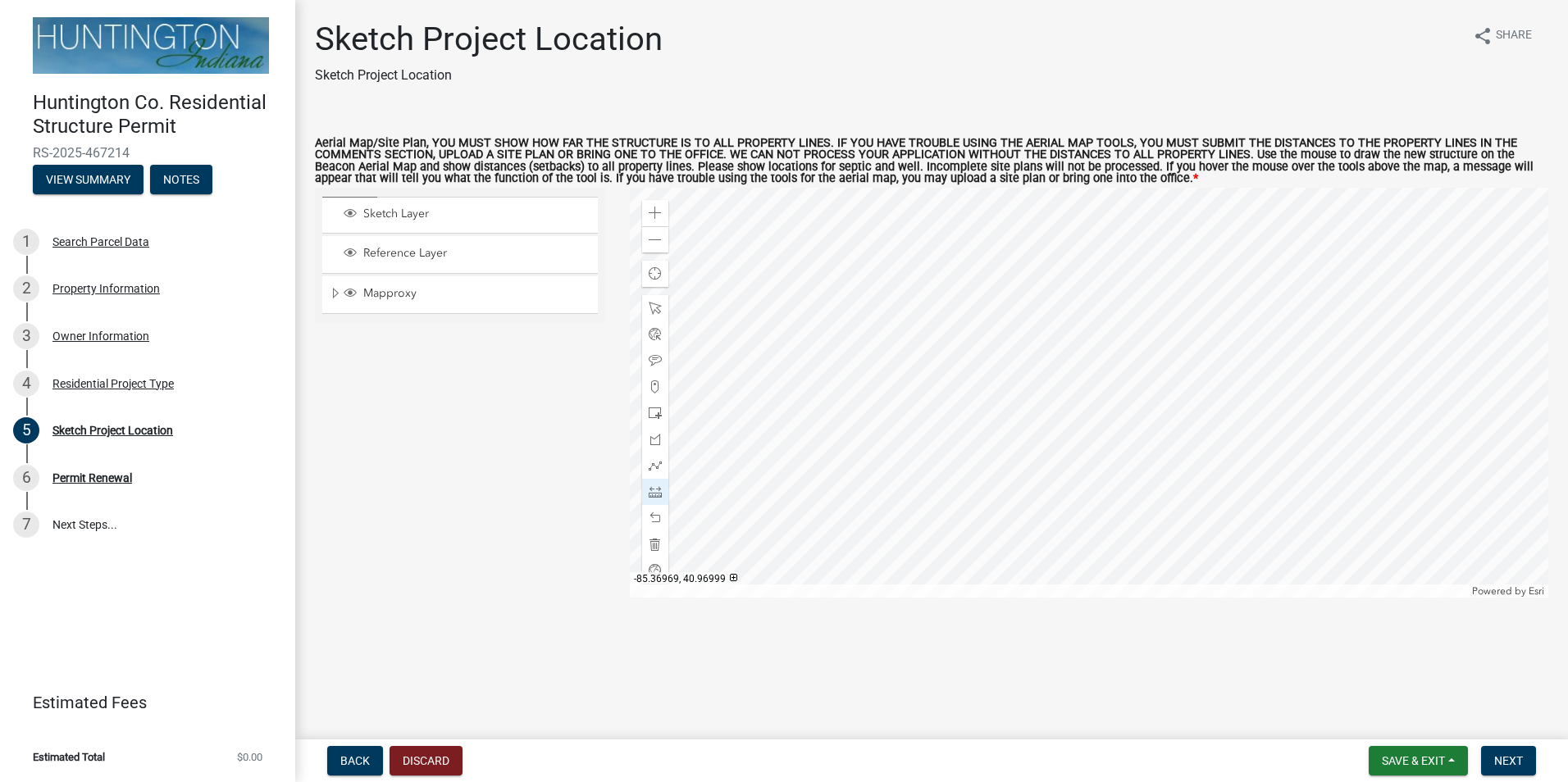
click at [1100, 473] on div at bounding box center [1090, 392] width 920 height 410
click at [660, 520] on span at bounding box center [655, 518] width 13 height 13
click at [662, 517] on div at bounding box center [655, 518] width 26 height 26
click at [1132, 491] on div at bounding box center [1090, 392] width 920 height 410
click at [903, 508] on div at bounding box center [1090, 392] width 920 height 410
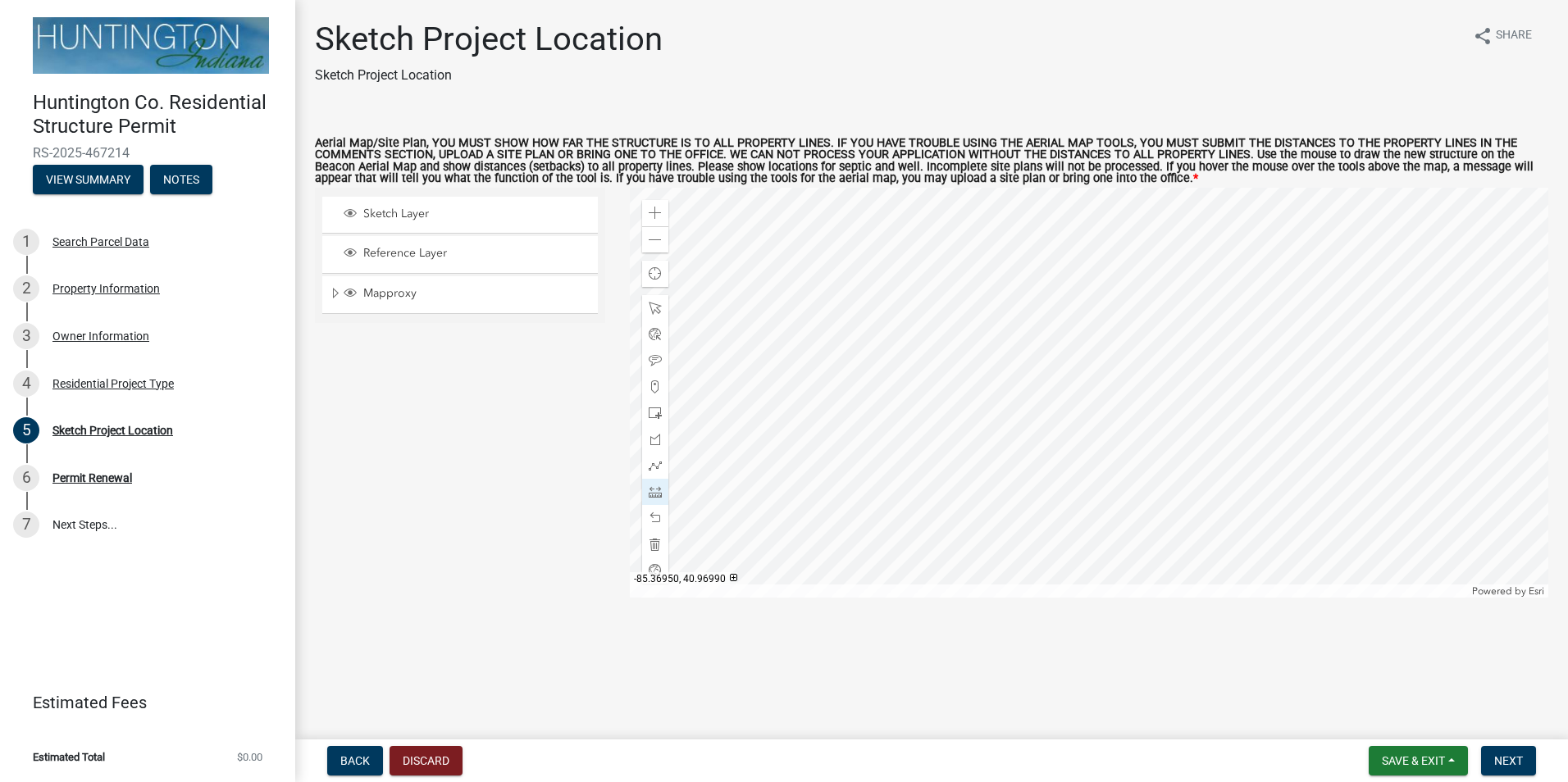
click at [958, 512] on div at bounding box center [1090, 392] width 920 height 410
click at [972, 442] on div at bounding box center [1090, 392] width 920 height 410
click at [1080, 341] on div at bounding box center [1090, 392] width 920 height 410
click at [1160, 355] on div at bounding box center [1090, 392] width 920 height 410
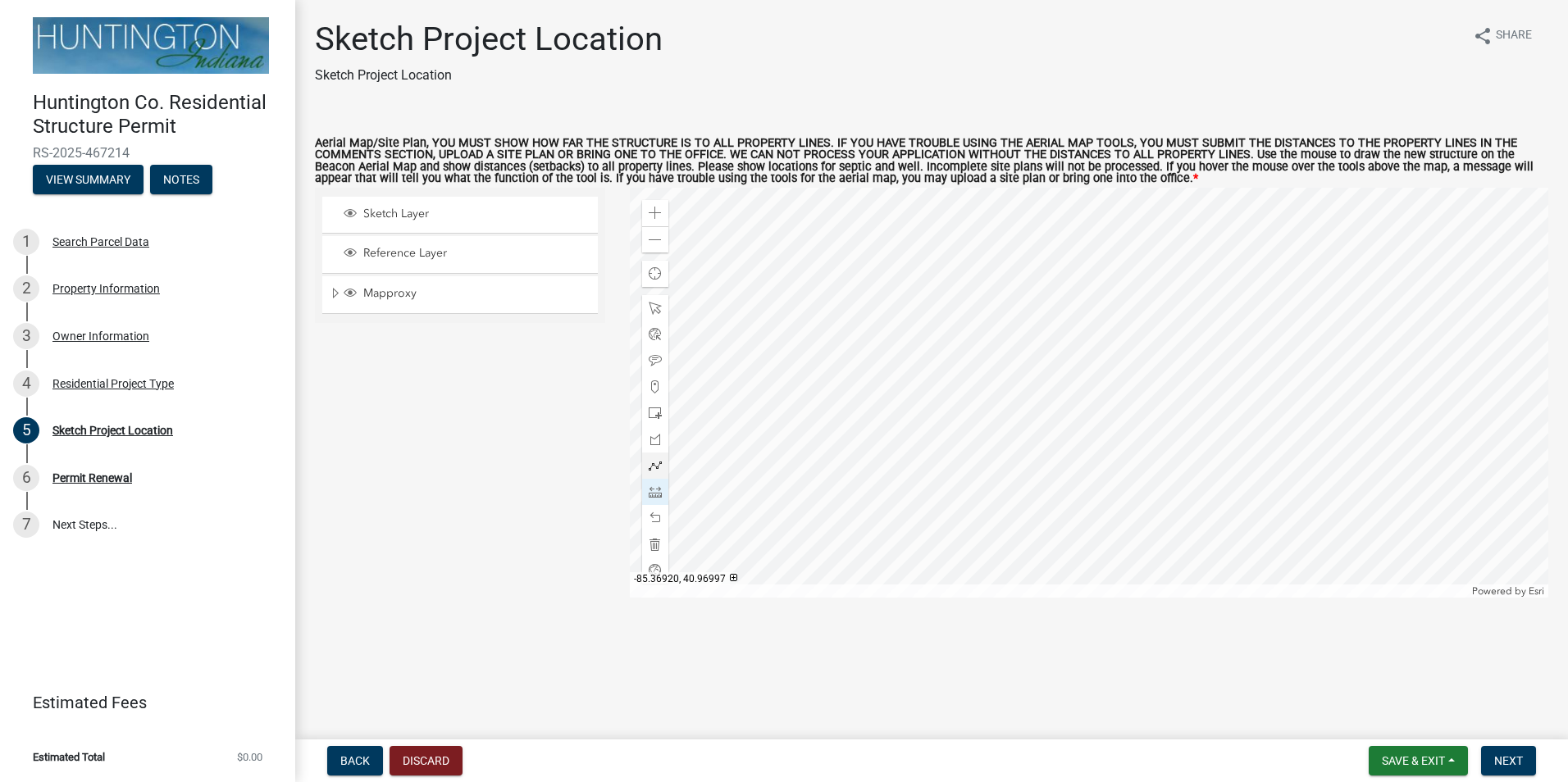
click at [1160, 355] on div at bounding box center [1090, 392] width 920 height 410
click at [1021, 280] on div at bounding box center [1090, 392] width 920 height 410
click at [993, 345] on div at bounding box center [1090, 392] width 920 height 410
click at [1515, 764] on span "Next" at bounding box center [1509, 761] width 29 height 13
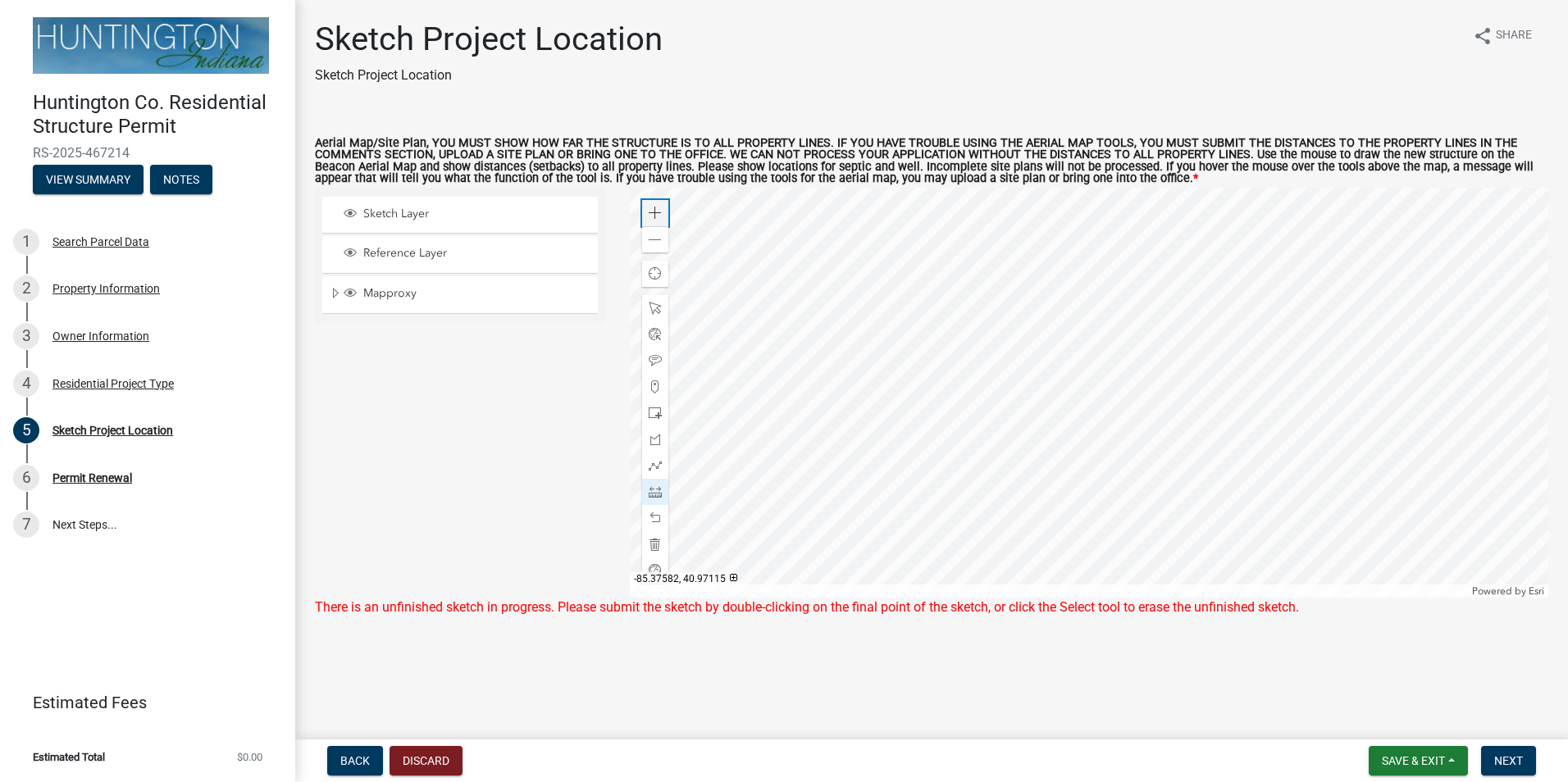
click at [656, 206] on div "Zoom in" at bounding box center [655, 213] width 26 height 26
click at [657, 206] on div "Zoom in" at bounding box center [655, 213] width 26 height 26
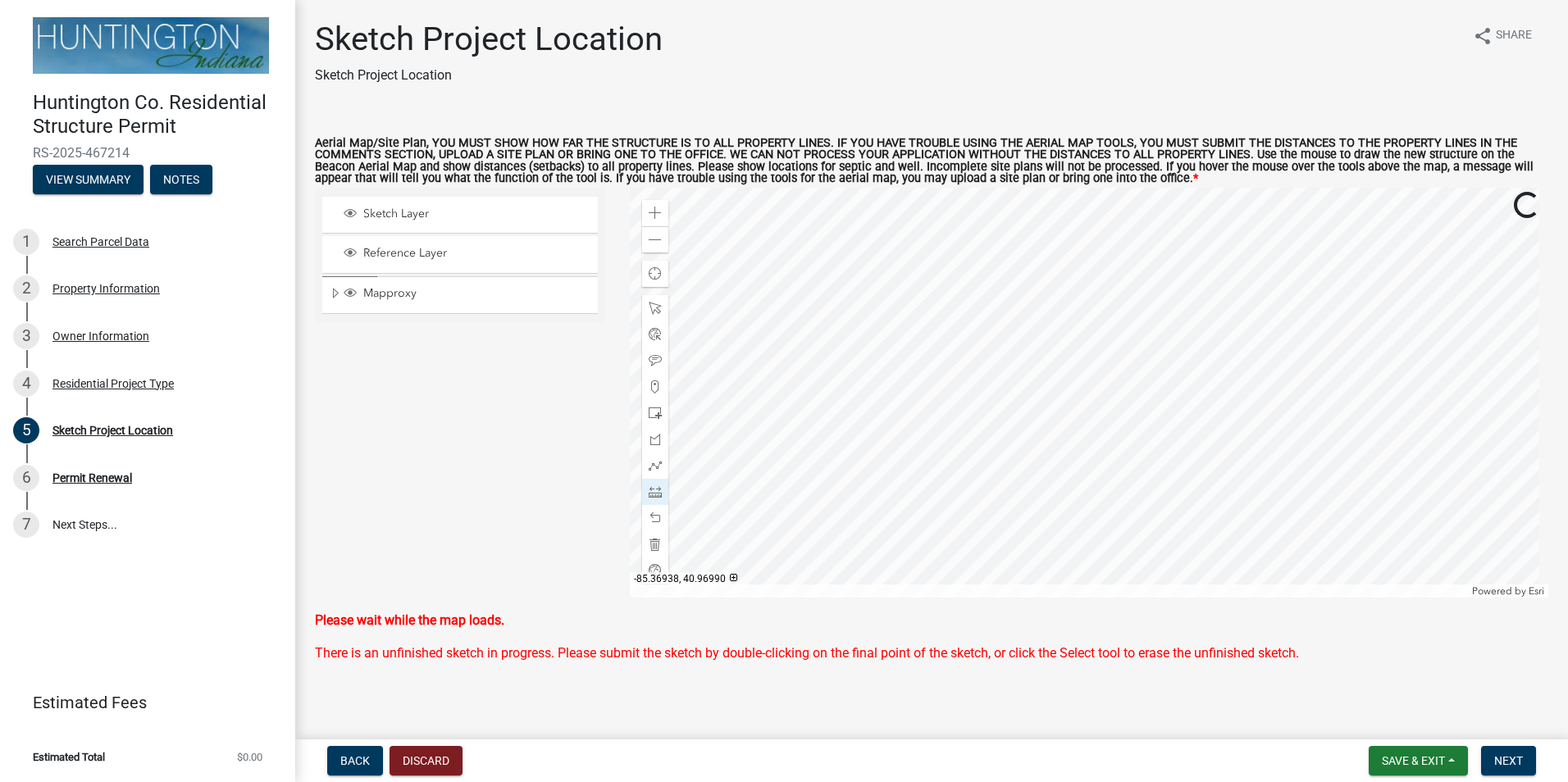
click at [1190, 457] on div at bounding box center [1090, 392] width 920 height 410
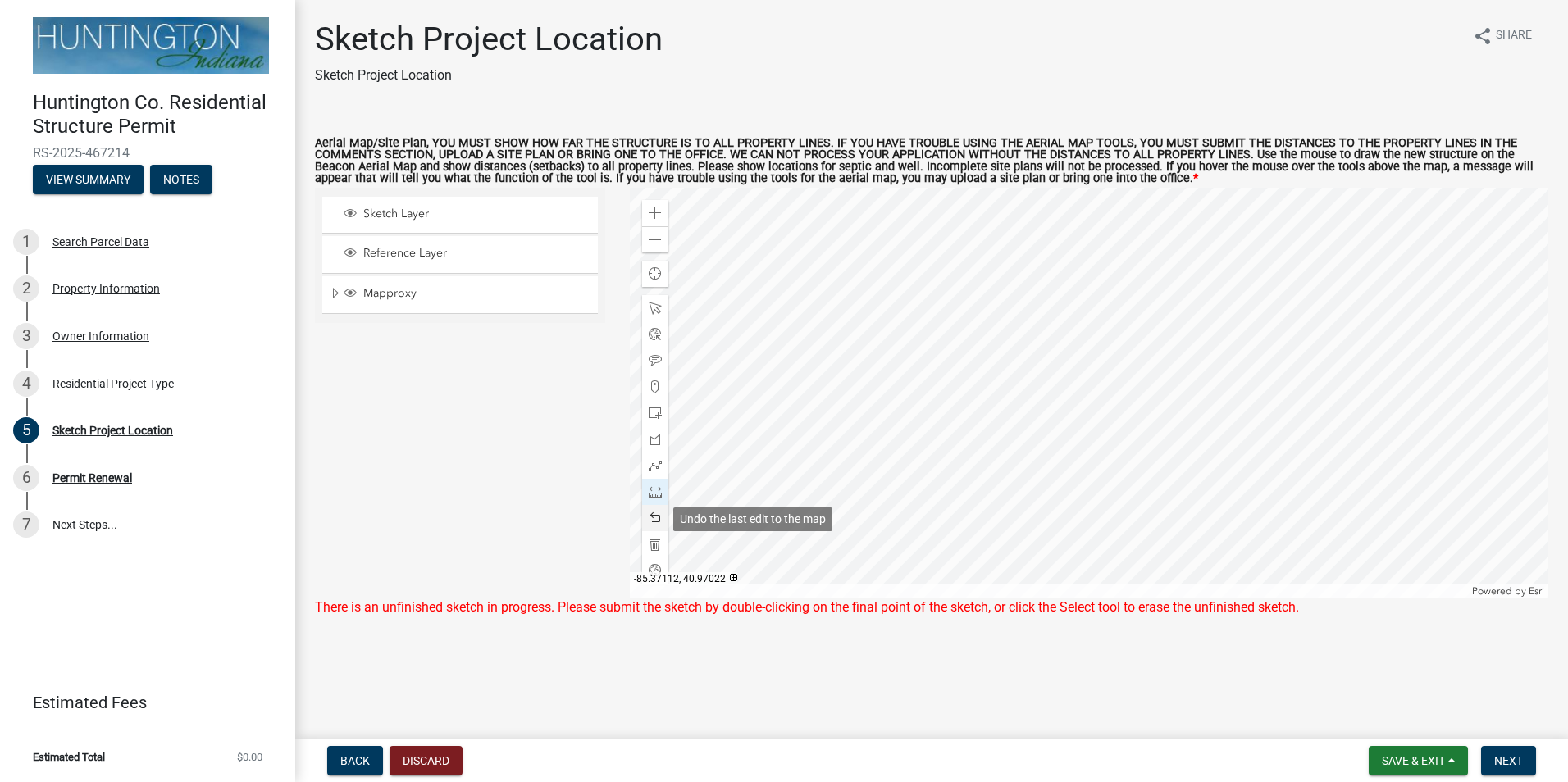
click at [656, 516] on span at bounding box center [655, 518] width 13 height 13
click at [1515, 759] on span "Next" at bounding box center [1509, 761] width 29 height 13
click at [1196, 451] on div at bounding box center [1090, 392] width 920 height 410
click at [1514, 687] on main "Sketch Project Location Sketch Project Location share Share Aerial Map/Site Pla…" at bounding box center [931, 367] width 1273 height 733
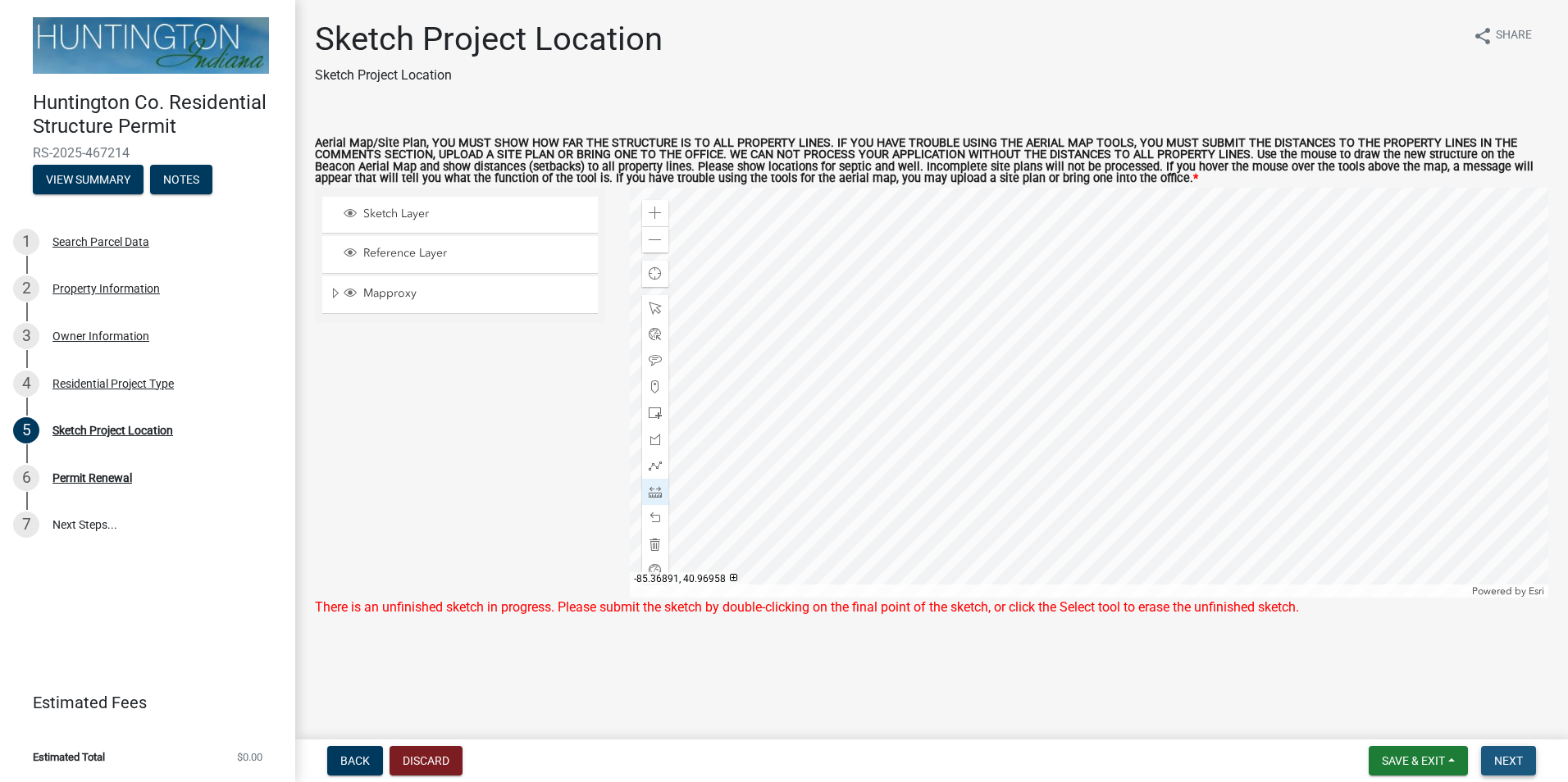
click at [1501, 751] on button "Next" at bounding box center [1509, 761] width 55 height 30
click at [658, 514] on span at bounding box center [655, 518] width 13 height 13
click at [1494, 769] on button "Next" at bounding box center [1509, 761] width 55 height 30
click at [656, 516] on span at bounding box center [655, 518] width 13 height 13
click at [656, 521] on span at bounding box center [655, 518] width 13 height 13
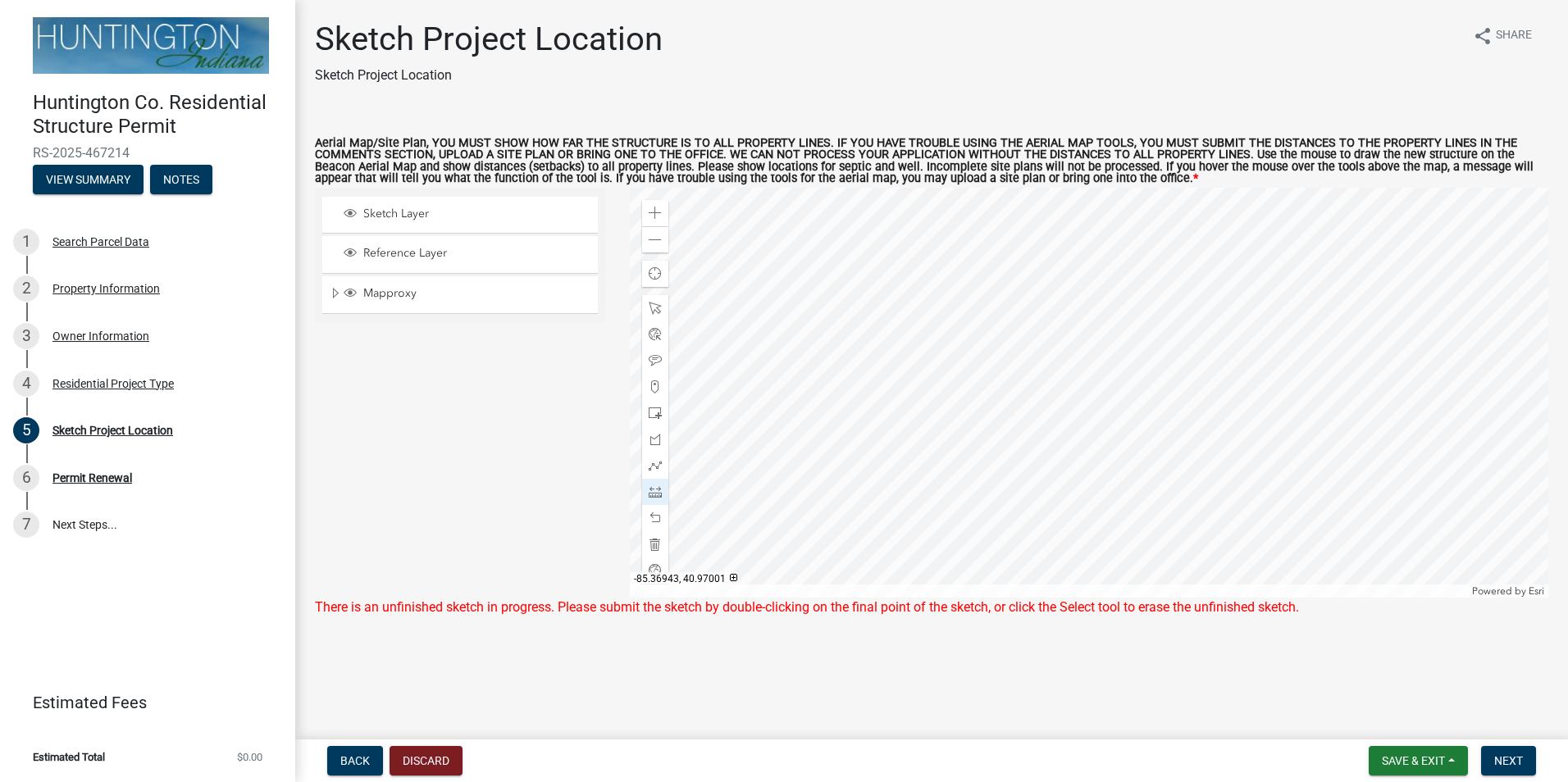
click at [1180, 414] on div at bounding box center [1090, 392] width 920 height 410
click at [1252, 428] on div at bounding box center [1090, 392] width 920 height 410
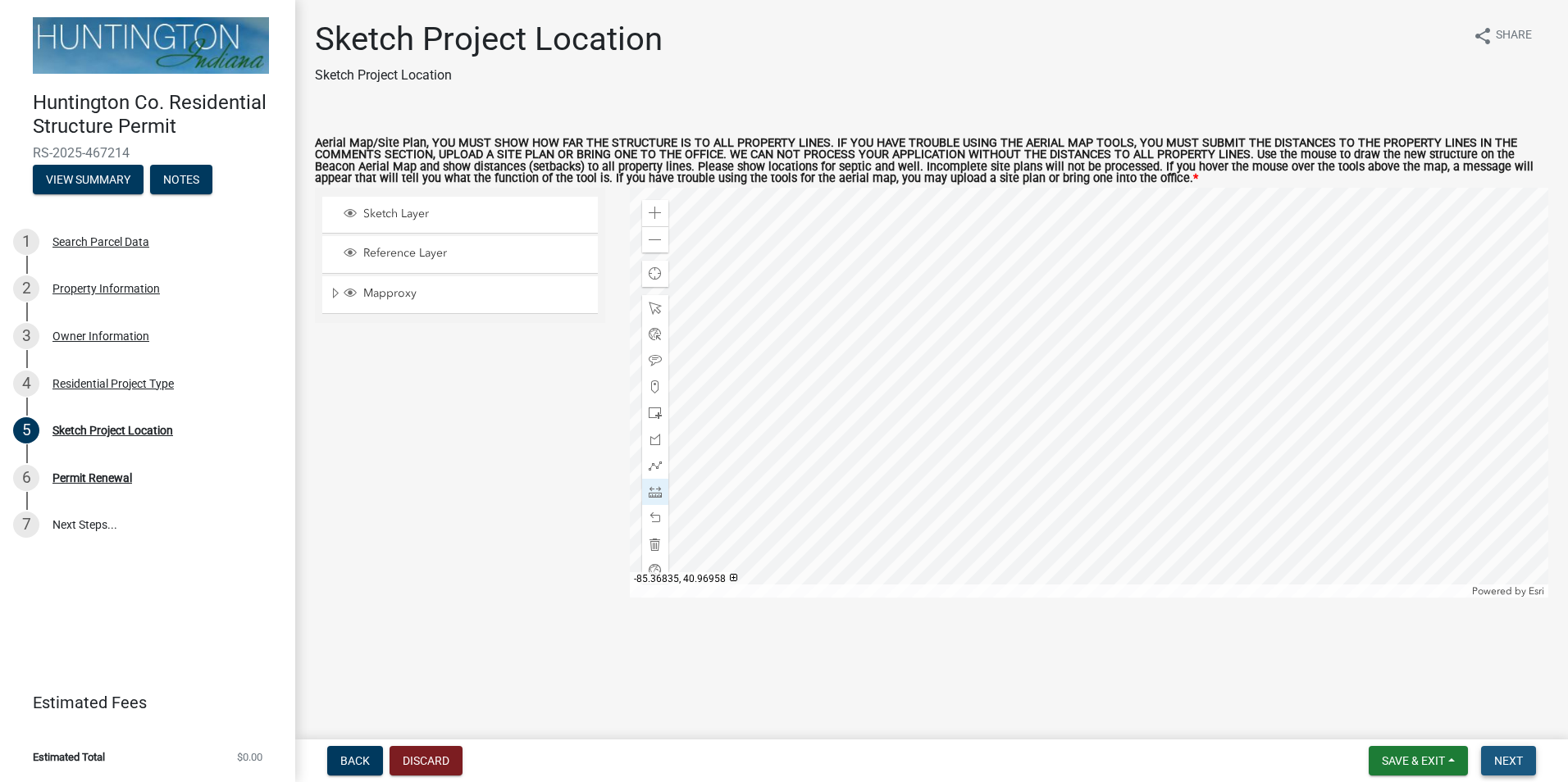
click at [1518, 763] on span "Next" at bounding box center [1509, 761] width 29 height 13
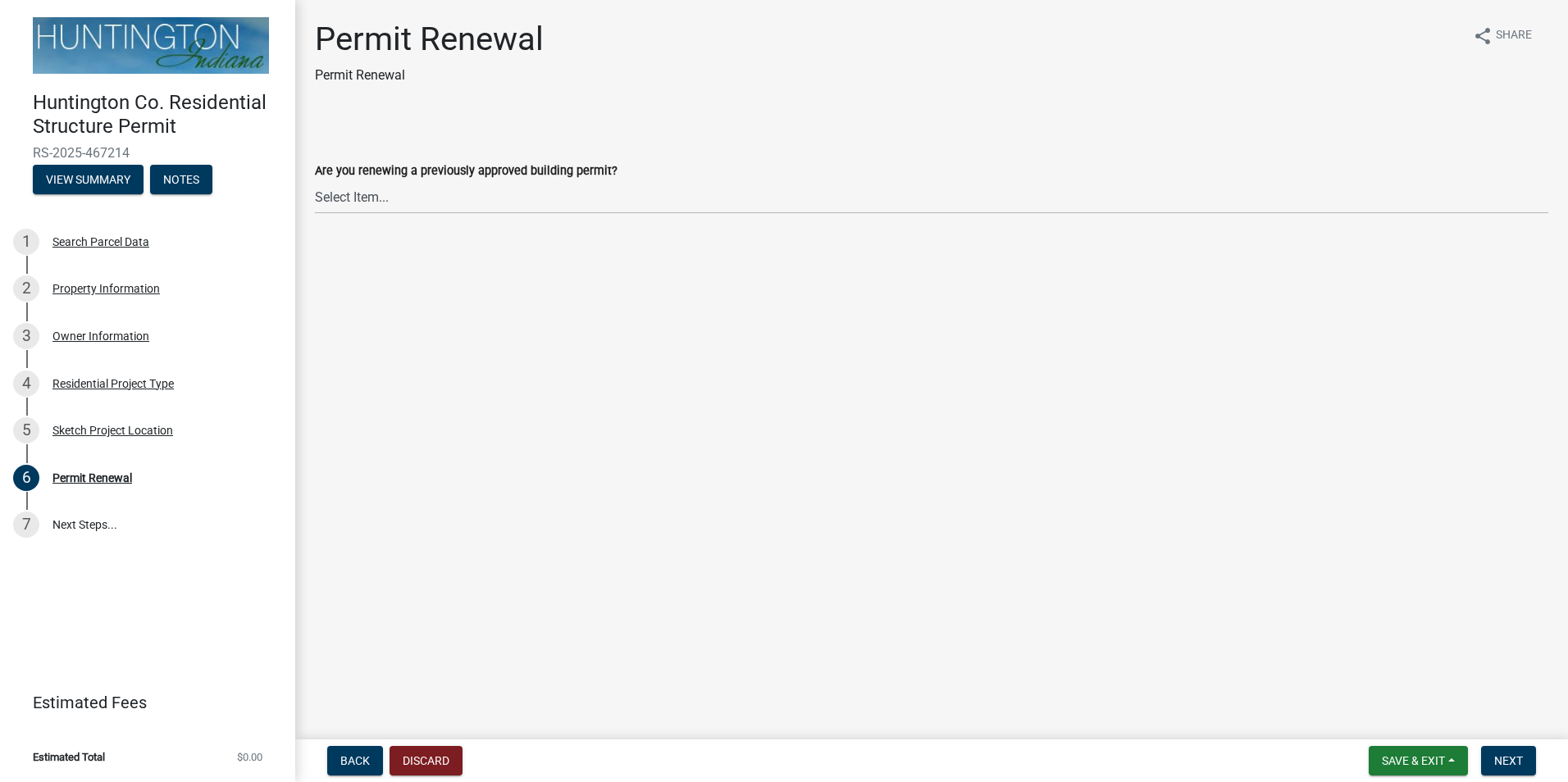
click at [439, 178] on label "Are you renewing a previously approved building permit?" at bounding box center [466, 172] width 303 height 11
click at [439, 180] on select "Select Item... Yes No" at bounding box center [932, 197] width 1234 height 33
click at [382, 201] on select "Select Item... Yes No" at bounding box center [932, 197] width 1234 height 33
click at [315, 180] on select "Select Item... Yes No" at bounding box center [932, 197] width 1234 height 33
select select "7022fa2c-6c9f-4a5e-8d19-47b221a2a07d"
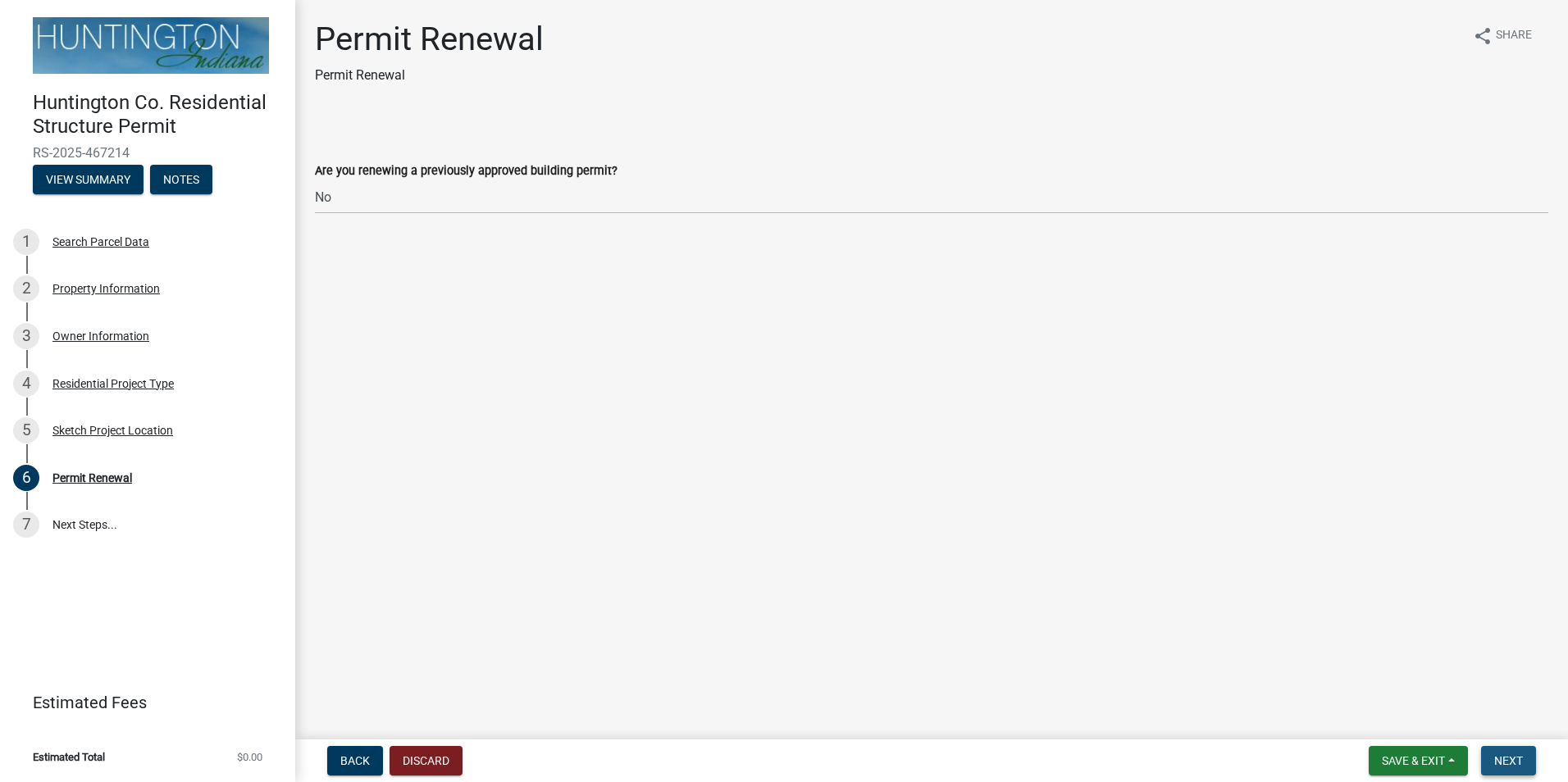
click at [1517, 766] on span "Next" at bounding box center [1509, 761] width 29 height 13
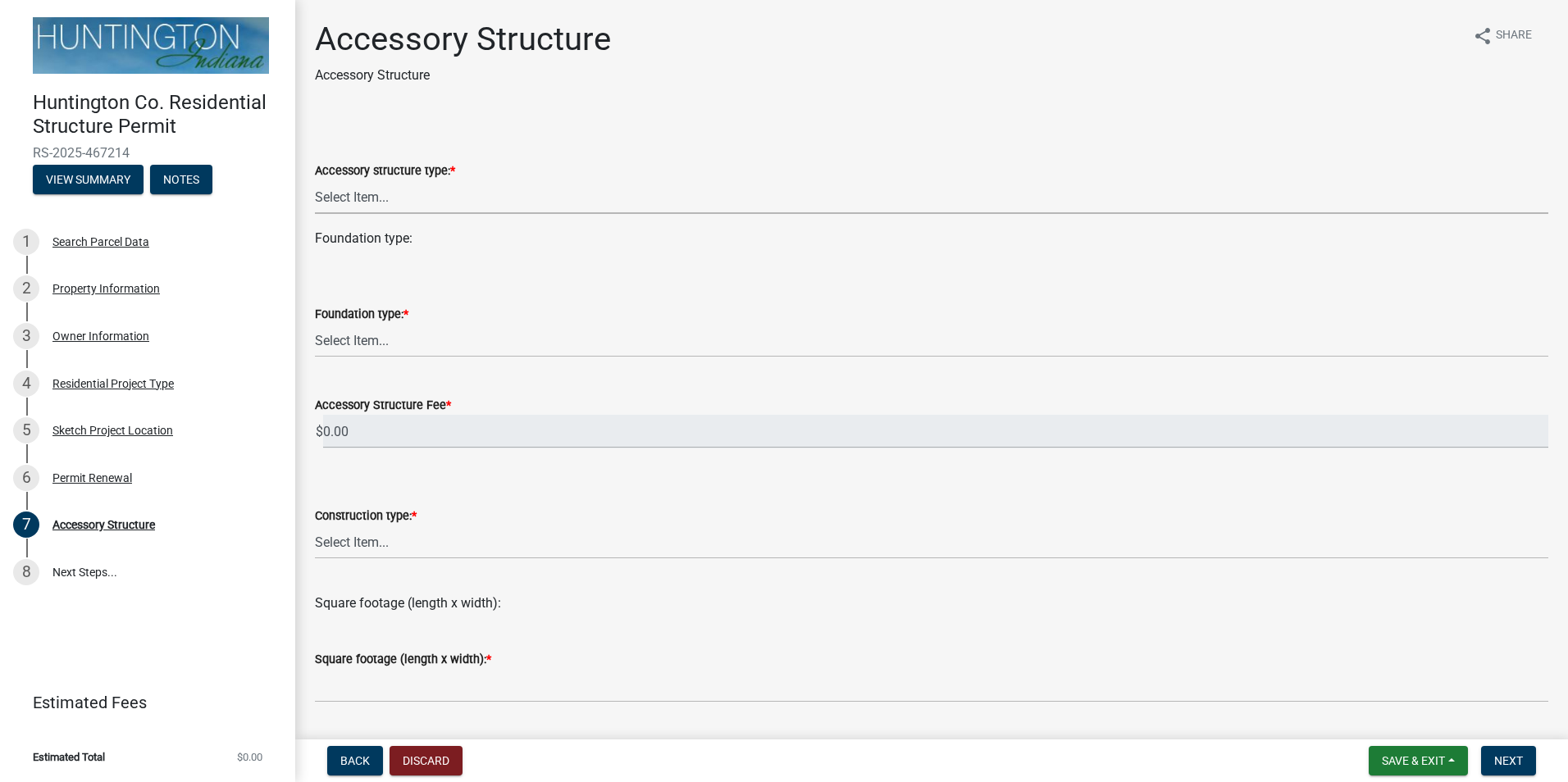
click at [433, 194] on select "Select Item... Detached Garage Pole Barn/[GEOGRAPHIC_DATA]/Yard Barn Carport Ga…" at bounding box center [932, 197] width 1234 height 33
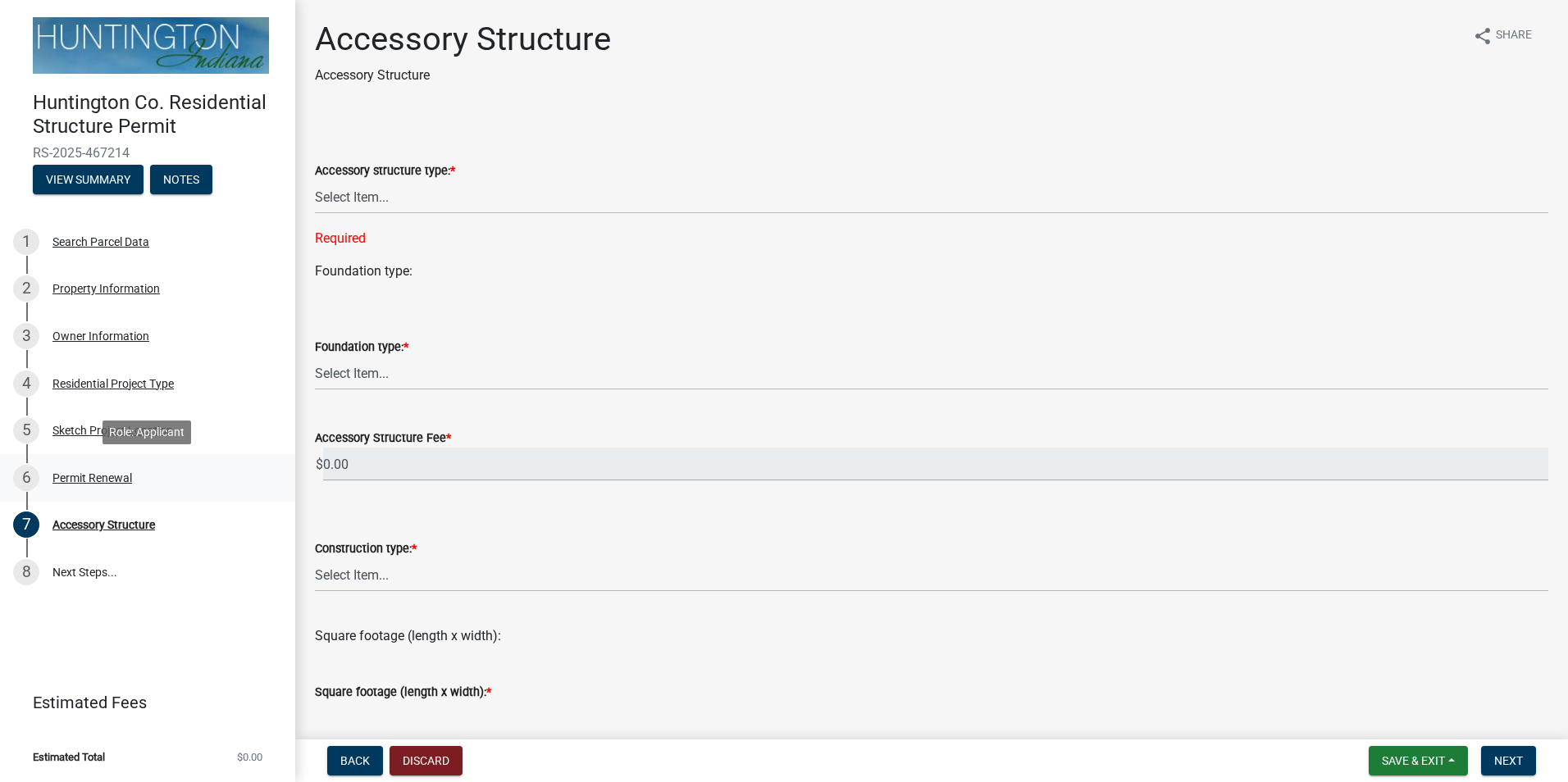
click at [84, 477] on div "Permit Renewal" at bounding box center [92, 478] width 79 height 11
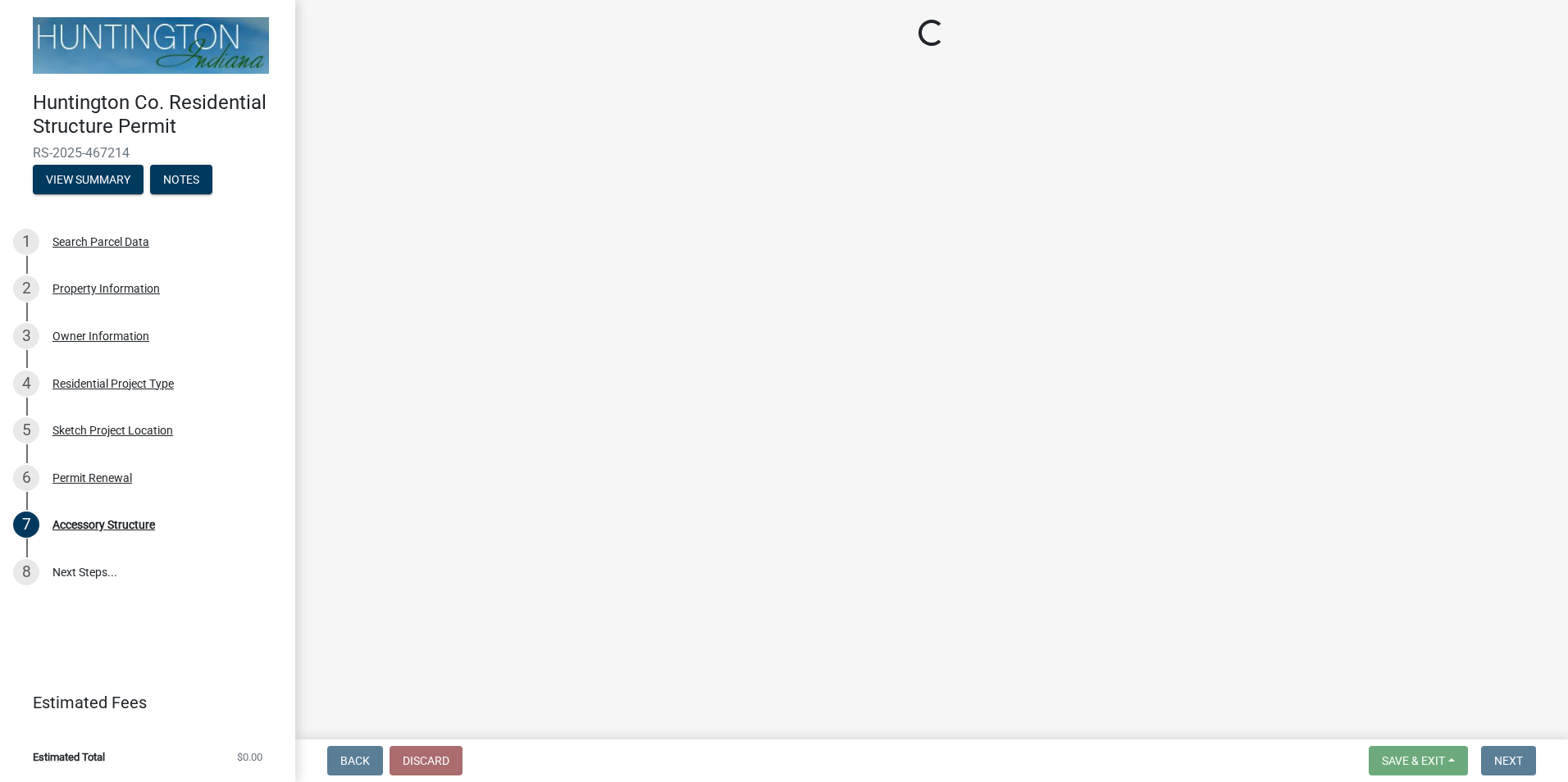
select select "7022fa2c-6c9f-4a5e-8d19-47b221a2a07d"
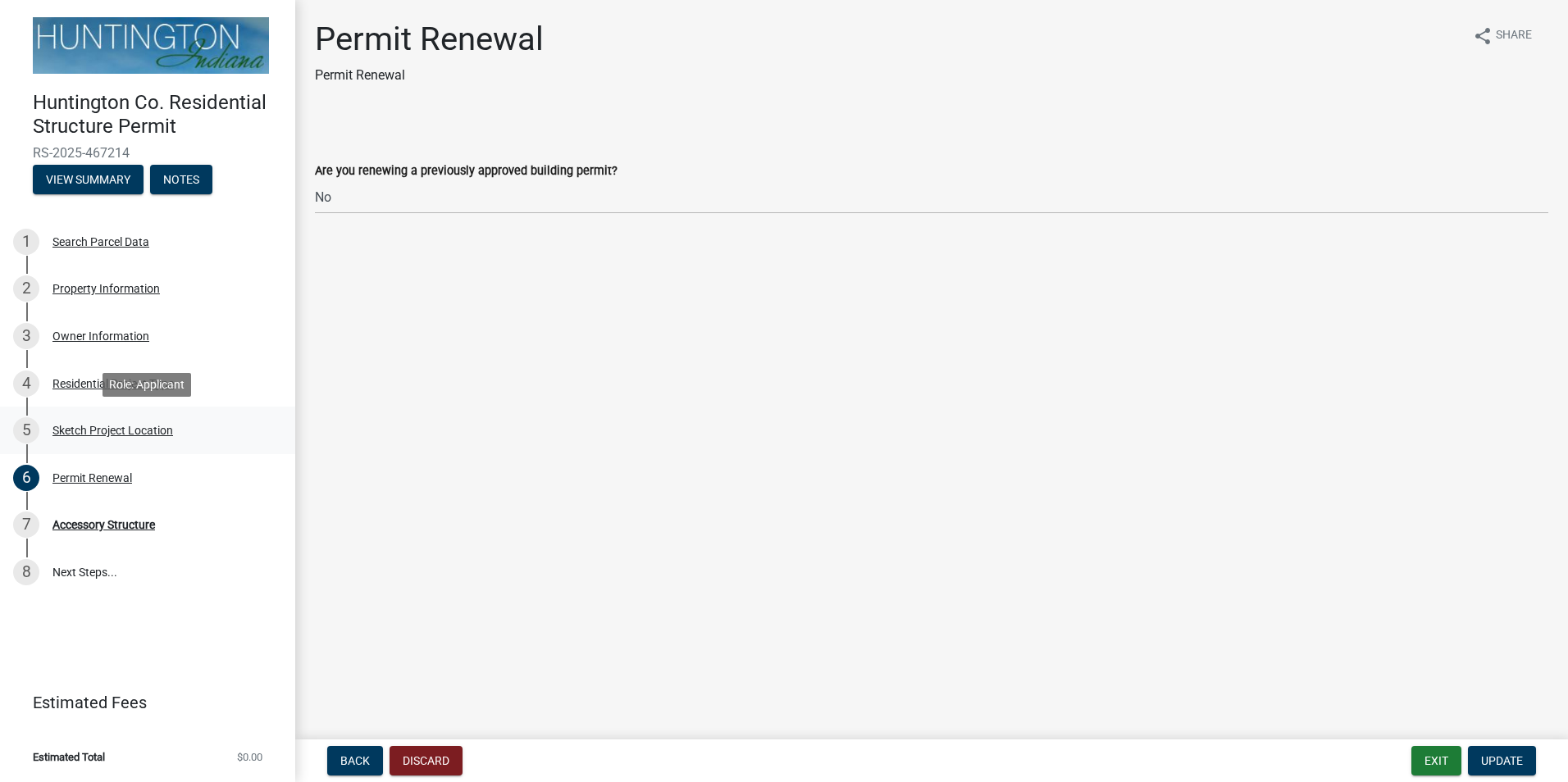
click at [122, 428] on div "Sketch Project Location" at bounding box center [113, 431] width 120 height 11
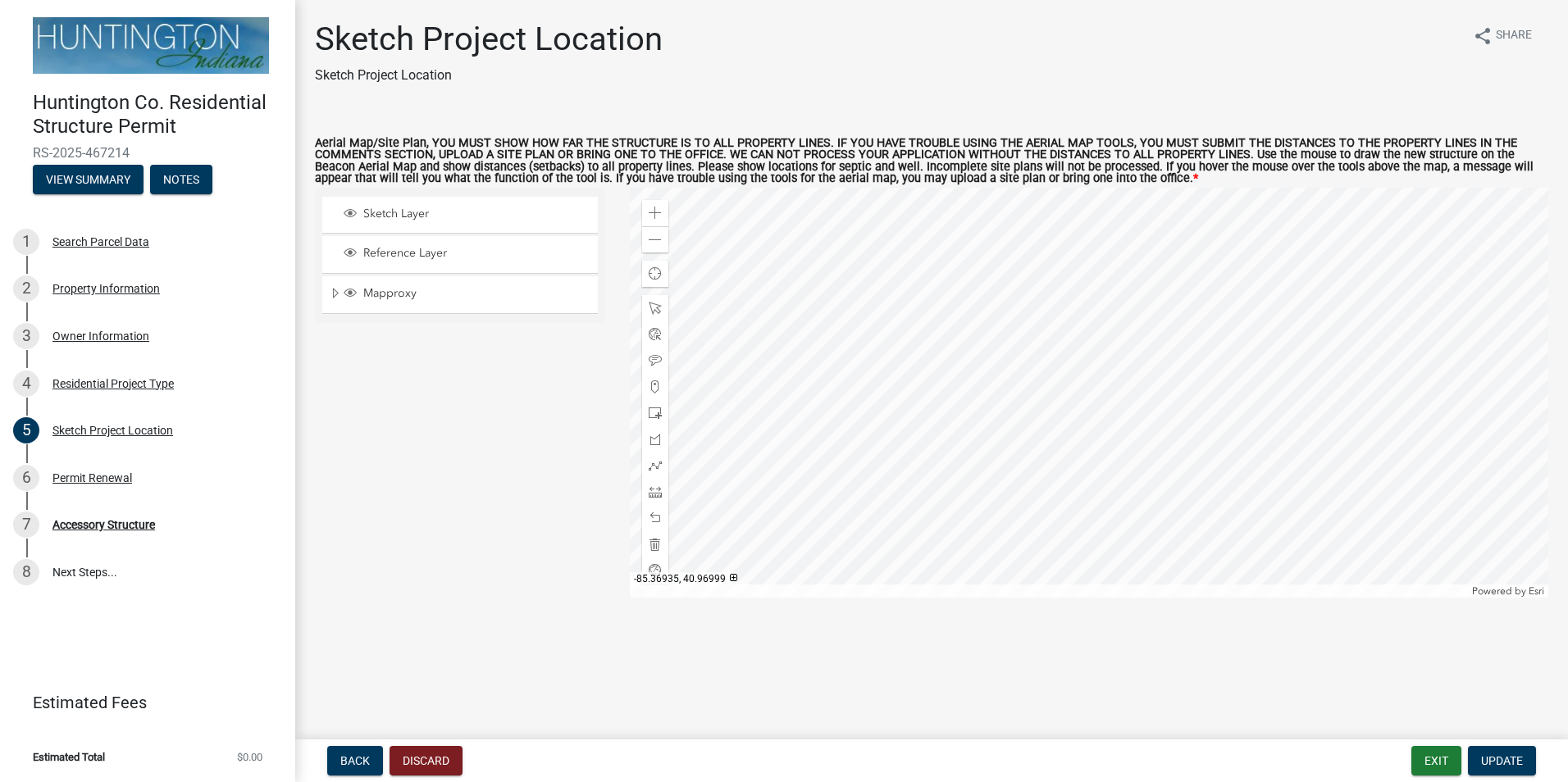
click at [1155, 391] on div at bounding box center [1090, 392] width 920 height 410
click at [658, 516] on span at bounding box center [655, 518] width 13 height 13
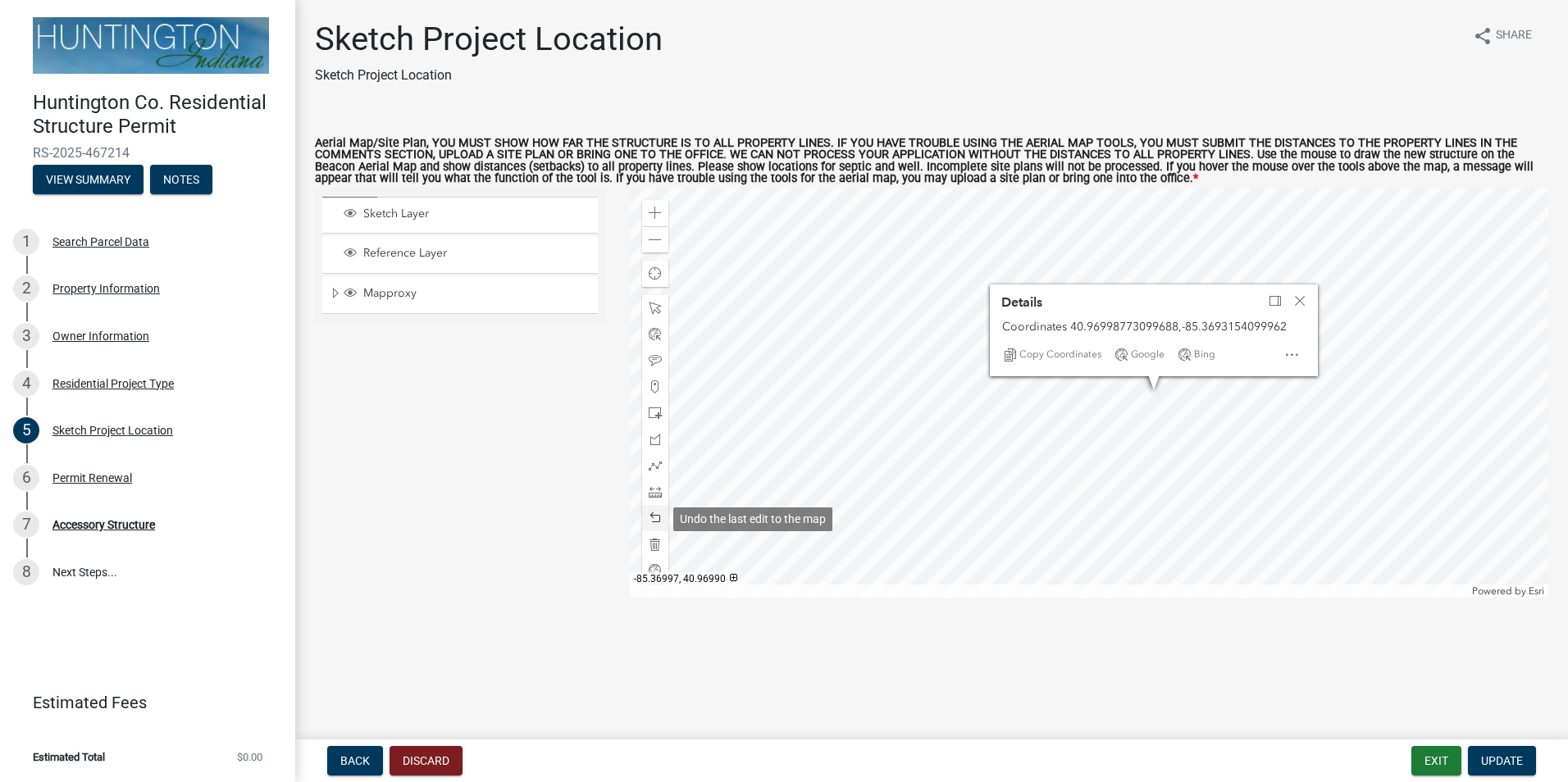
click at [658, 516] on span at bounding box center [655, 518] width 13 height 13
click at [657, 516] on span at bounding box center [655, 518] width 13 height 13
click at [656, 516] on span at bounding box center [655, 518] width 13 height 13
click at [1319, 300] on div at bounding box center [1090, 392] width 920 height 410
click at [1303, 299] on div at bounding box center [1090, 392] width 920 height 410
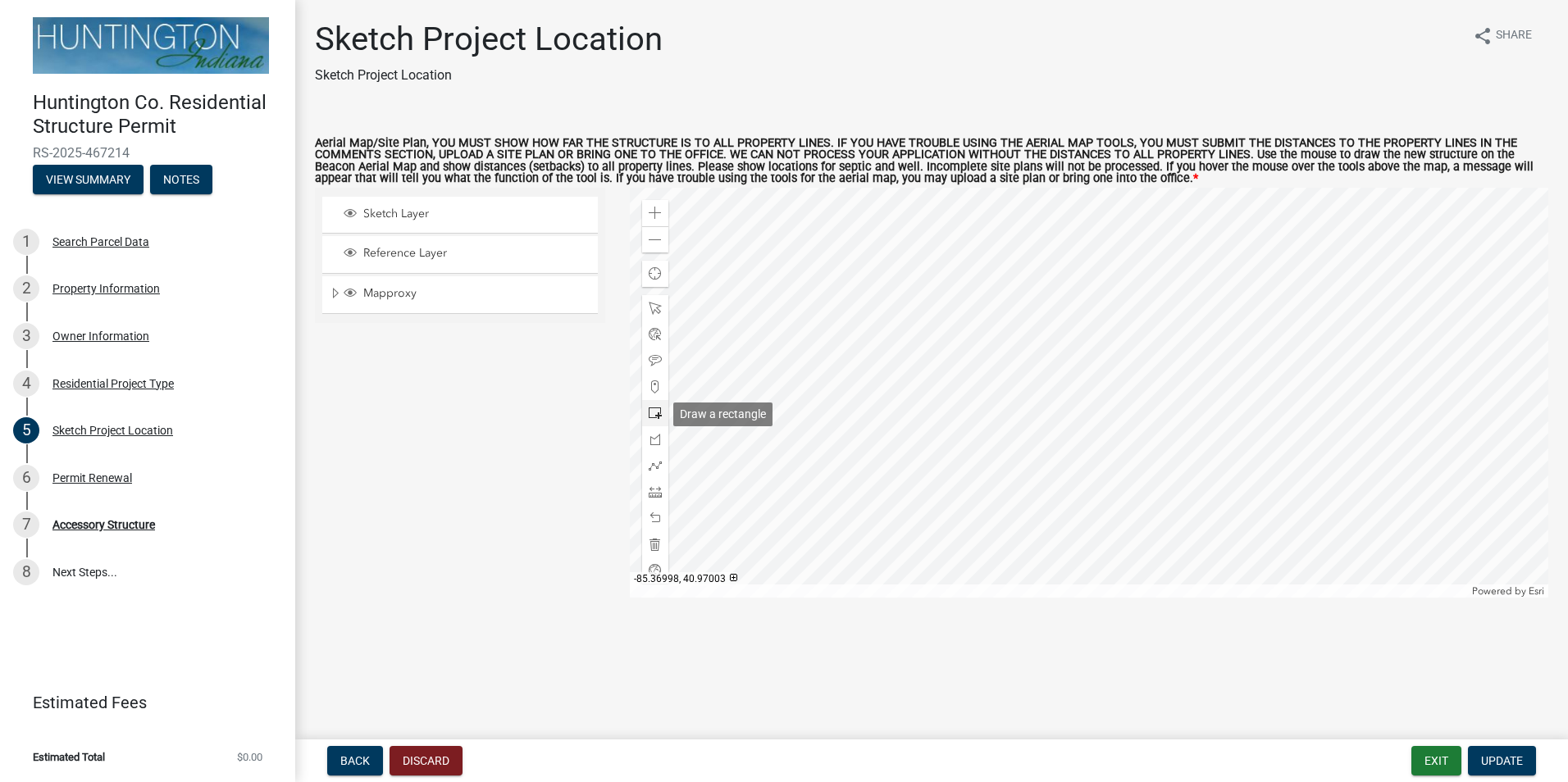
click at [655, 412] on span at bounding box center [655, 413] width 13 height 13
click at [1132, 420] on div at bounding box center [1090, 392] width 920 height 410
click at [1109, 443] on div at bounding box center [1090, 392] width 920 height 410
click at [662, 521] on div at bounding box center [655, 518] width 26 height 26
click at [660, 520] on span at bounding box center [655, 518] width 13 height 13
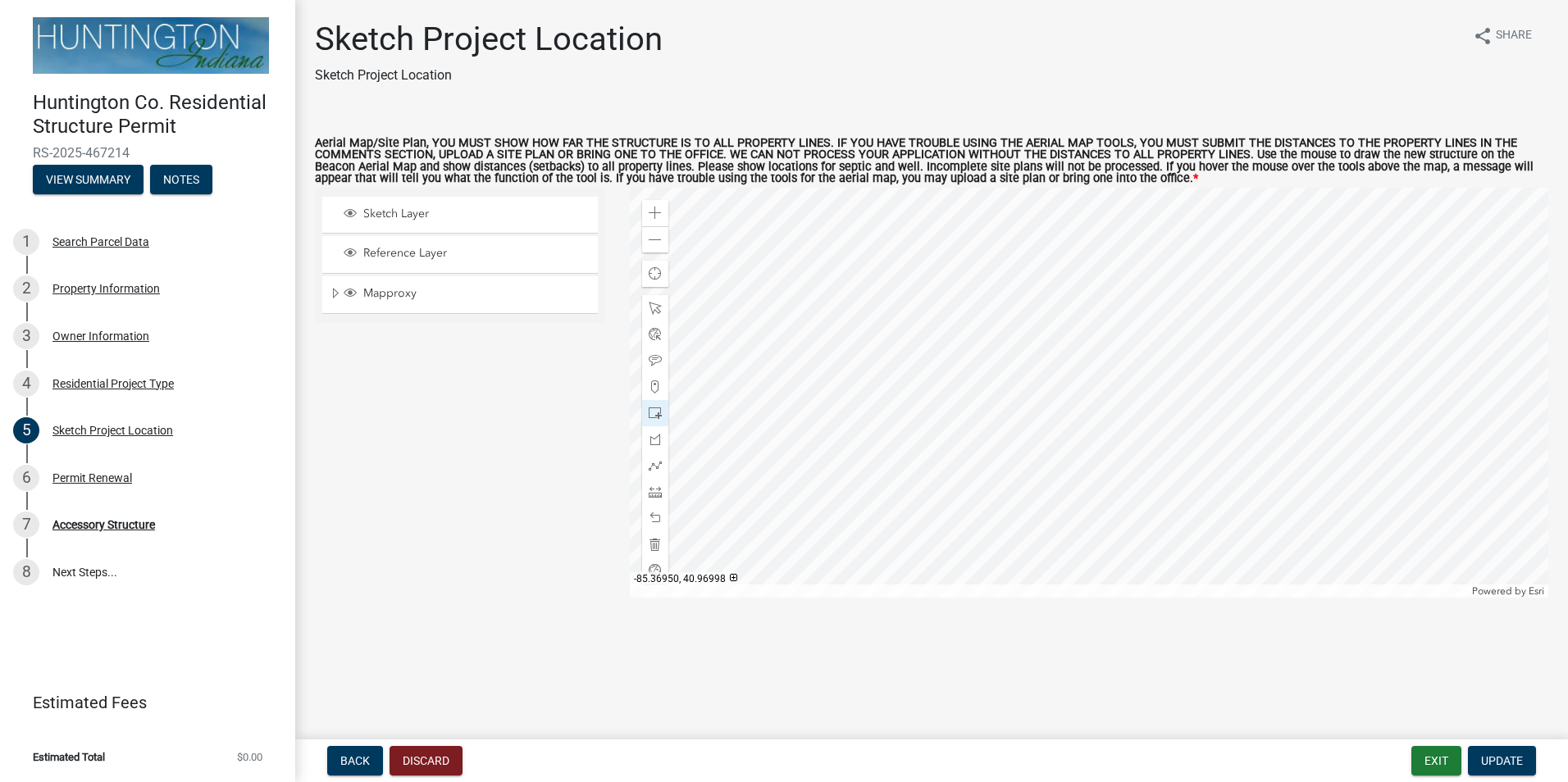
click at [1034, 416] on div at bounding box center [1090, 392] width 920 height 410
click at [655, 497] on span at bounding box center [655, 493] width 13 height 13
click at [928, 384] on div at bounding box center [1090, 392] width 920 height 410
click at [928, 474] on div at bounding box center [1090, 392] width 920 height 410
click at [1053, 476] on div at bounding box center [1090, 392] width 920 height 410
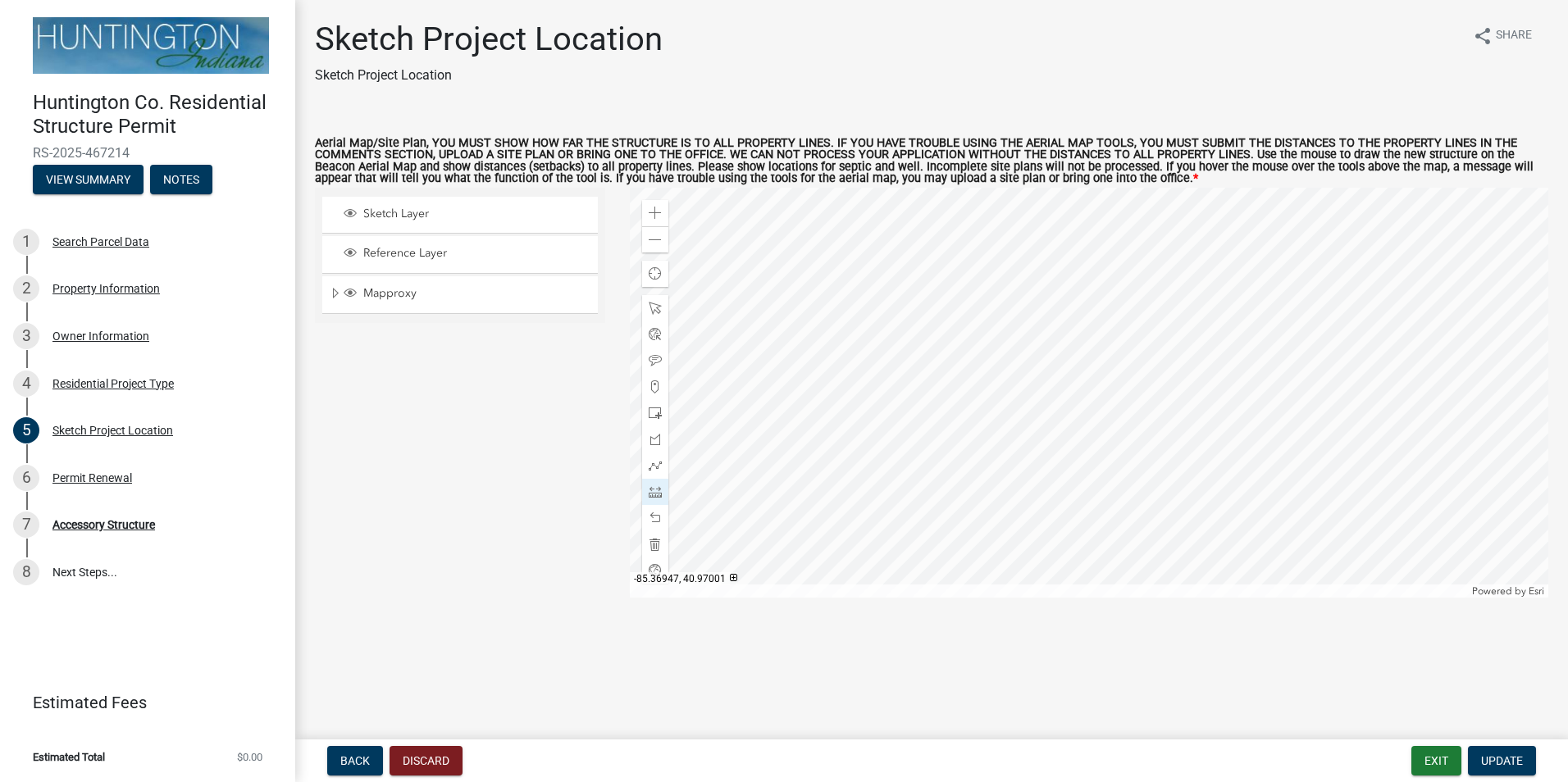
click at [1053, 386] on div at bounding box center [1090, 392] width 920 height 410
click at [929, 384] on div at bounding box center [1090, 392] width 920 height 410
click at [992, 406] on div at bounding box center [1090, 392] width 920 height 410
click at [657, 309] on span at bounding box center [655, 308] width 13 height 13
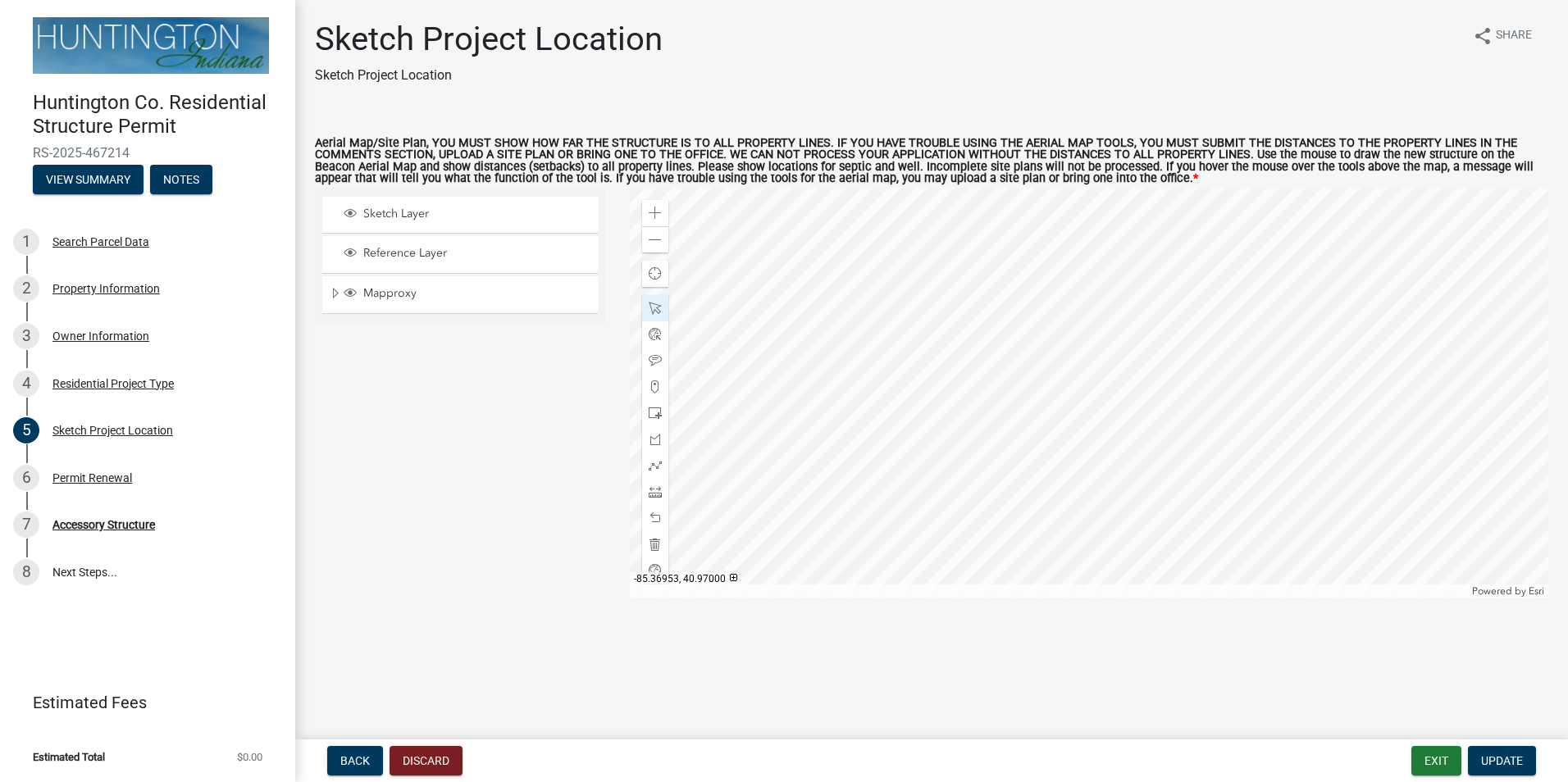
click at [1002, 405] on div at bounding box center [1090, 392] width 920 height 410
click at [1153, 318] on span "Close" at bounding box center [1148, 316] width 13 height 13
click at [998, 418] on div at bounding box center [1090, 392] width 920 height 410
click at [1050, 338] on div at bounding box center [1090, 392] width 920 height 410
click at [660, 490] on span at bounding box center [655, 493] width 13 height 13
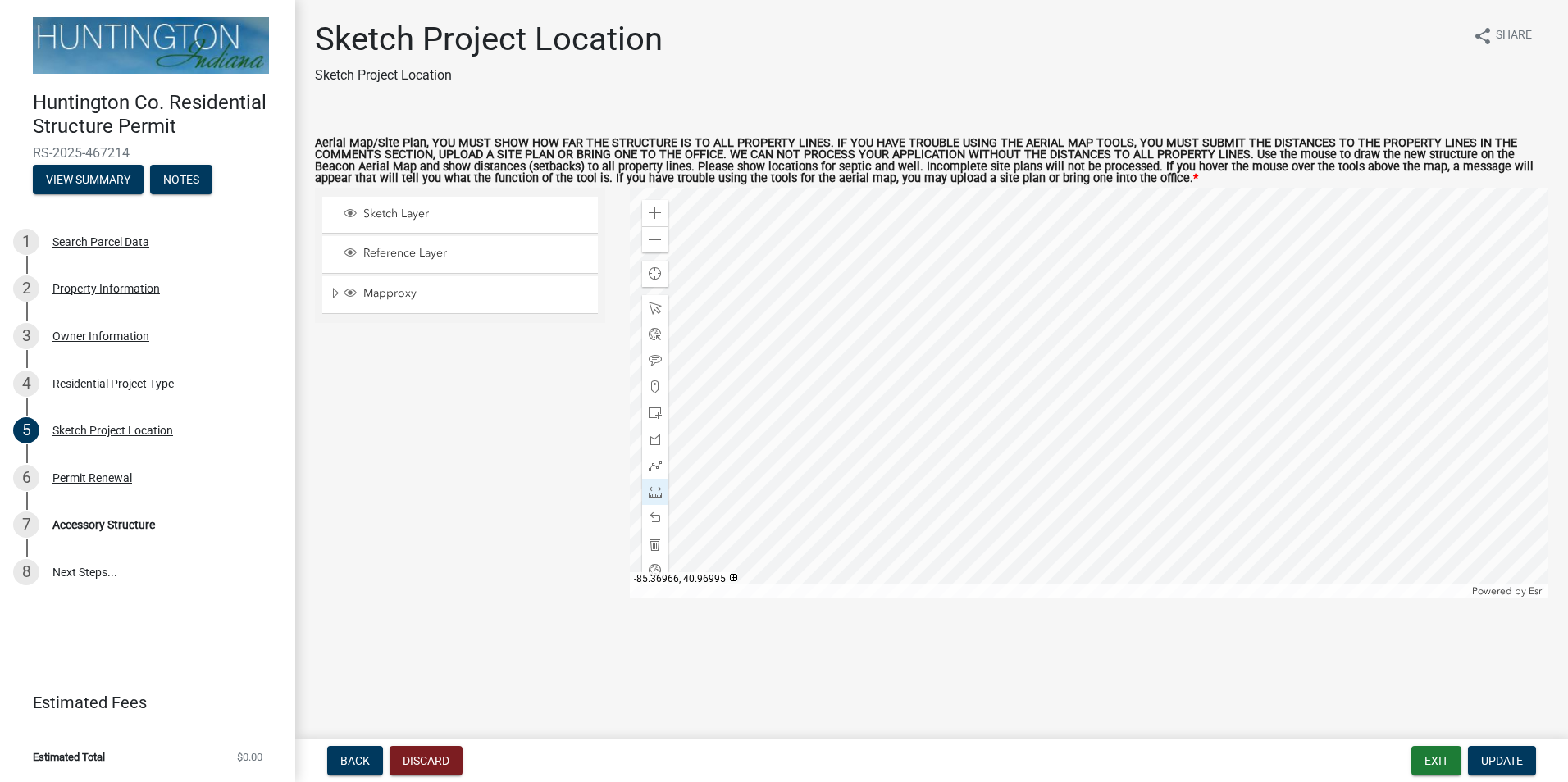
click at [914, 474] on div at bounding box center [1090, 392] width 920 height 410
click at [915, 510] on div at bounding box center [1090, 392] width 920 height 410
click at [1271, 422] on div at bounding box center [1090, 392] width 920 height 410
click at [1277, 337] on div at bounding box center [1090, 392] width 920 height 410
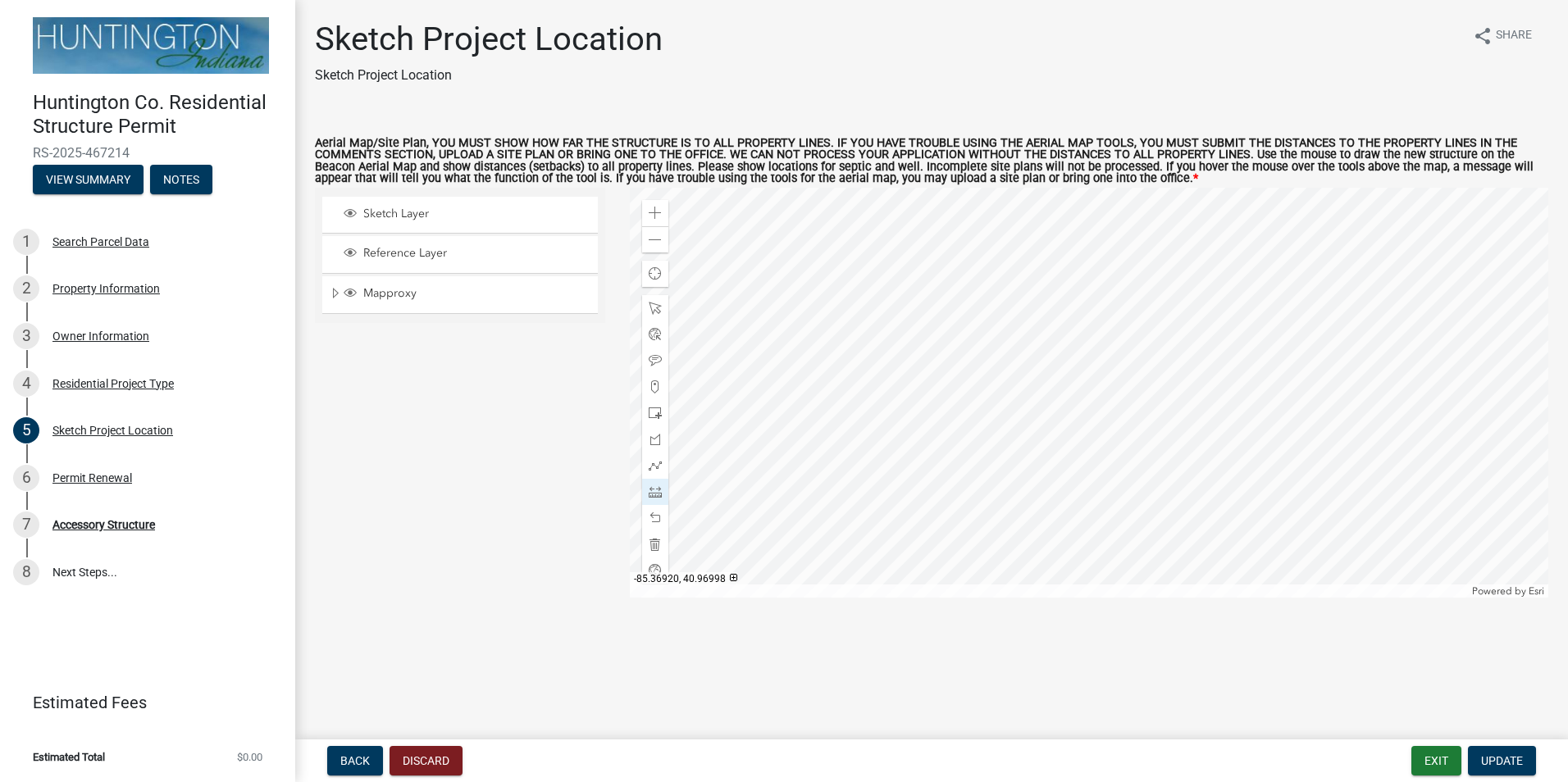
click at [1274, 374] on div at bounding box center [1090, 392] width 920 height 410
click at [1053, 375] on div at bounding box center [1090, 392] width 920 height 410
click at [1500, 764] on span "Update" at bounding box center [1502, 761] width 42 height 13
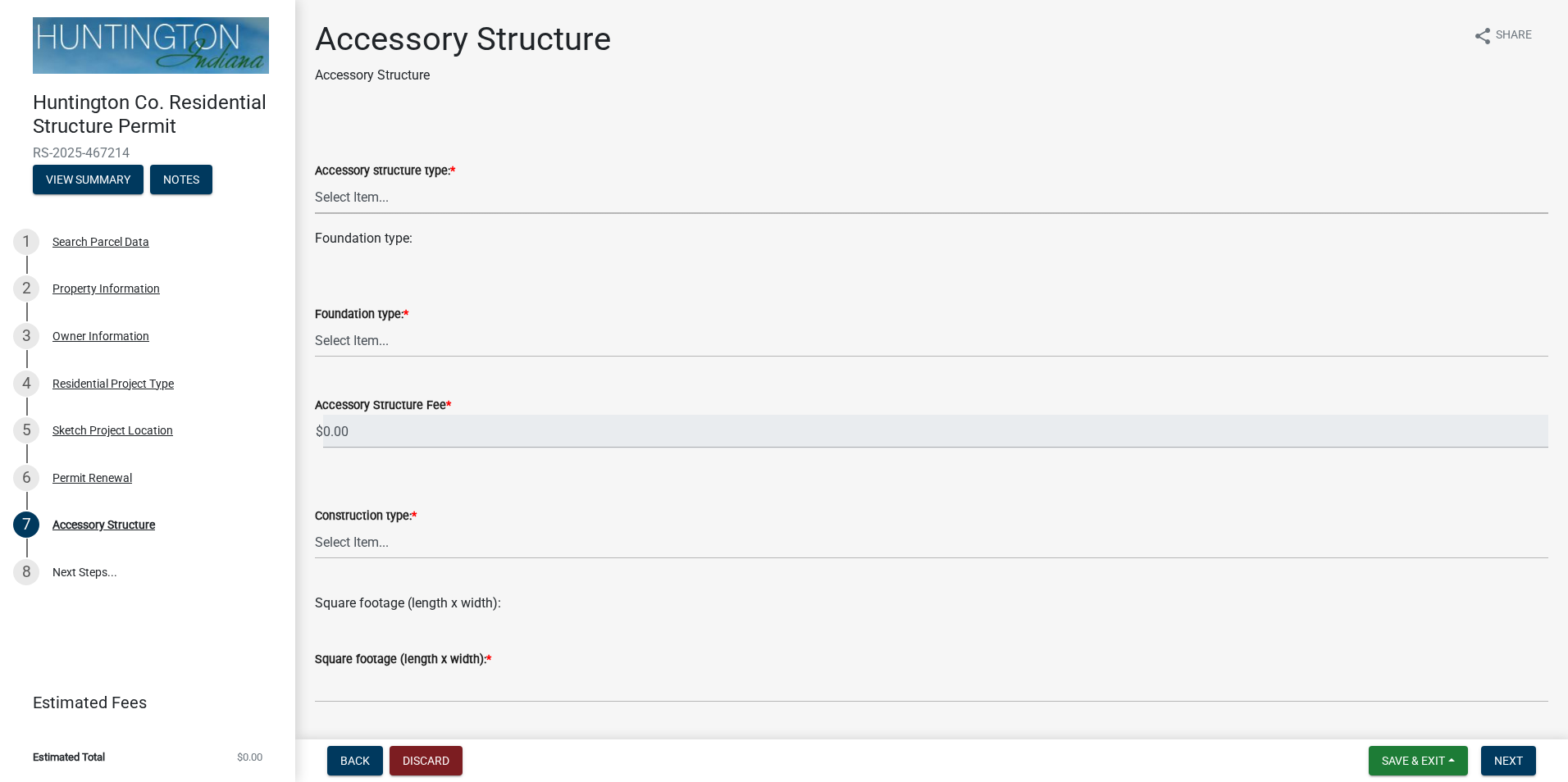
click at [507, 194] on select "Select Item... Detached Garage Pole Barn/[GEOGRAPHIC_DATA]/Yard Barn Carport Ga…" at bounding box center [932, 197] width 1234 height 33
click at [315, 180] on select "Select Item... Detached Garage Pole Barn/[GEOGRAPHIC_DATA]/Yard Barn Carport Ga…" at bounding box center [932, 197] width 1234 height 33
select select "e3d2b59d-588c-40e5-bb92-bc0663bbda40"
click at [561, 346] on select "Select Item... Footings (minimum 36" frost depth) Post-holes (42" depth with 6"…" at bounding box center [932, 340] width 1234 height 33
click at [315, 324] on select "Select Item... Footings (minimum 36" frost depth) Post-holes (42" depth with 6"…" at bounding box center [932, 340] width 1234 height 33
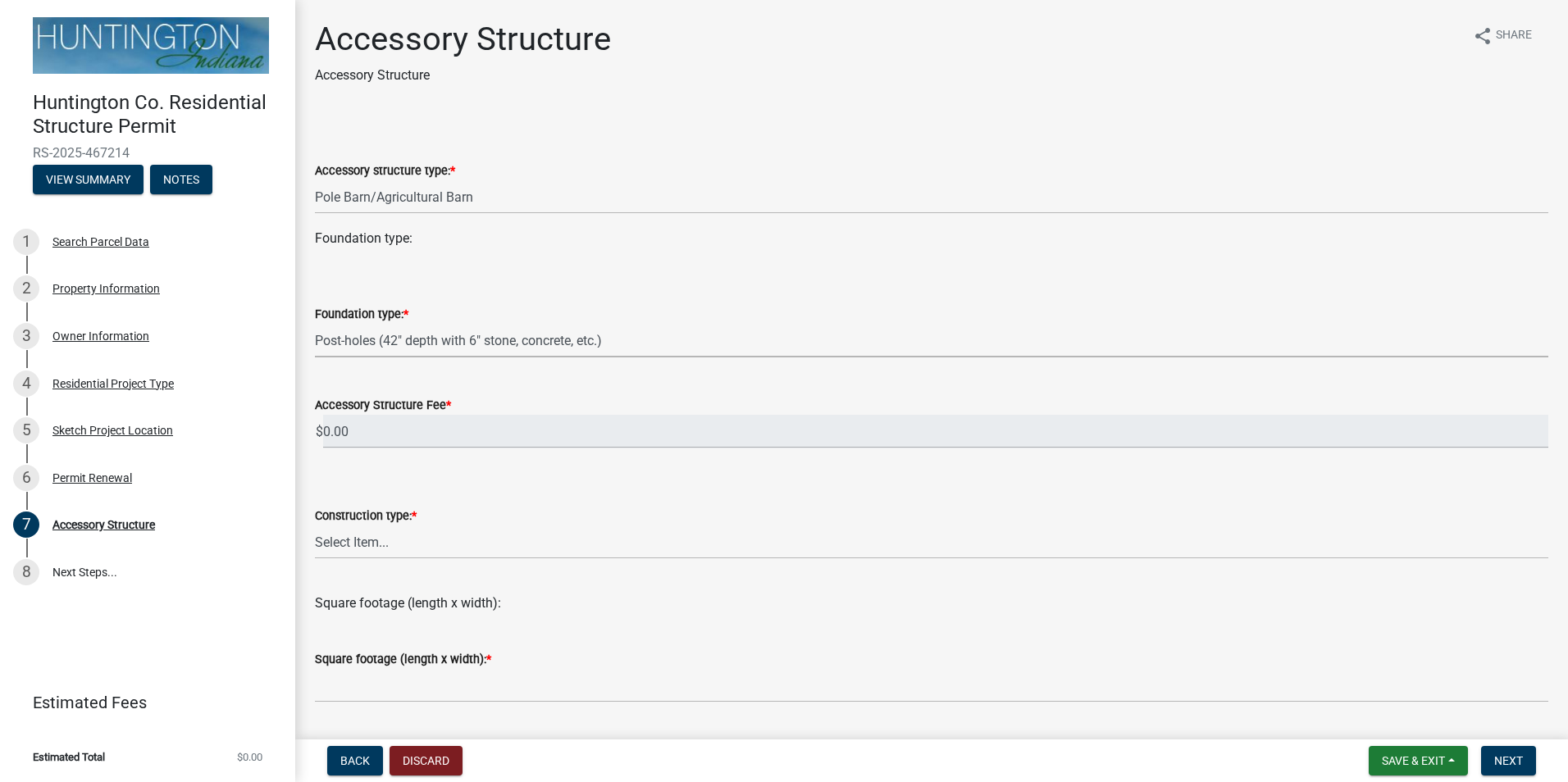
select select "c53c5f42-c92f-4072-997d-b5685d14abe0"
click at [404, 551] on select "Select Item... Wood frame Steel Masonry Pole" at bounding box center [932, 542] width 1234 height 33
click at [315, 526] on select "Select Item... Wood frame Steel Masonry Pole" at bounding box center [932, 542] width 1234 height 33
select select "b13dc926-991e-4e5f-bffc-d00822840ec1"
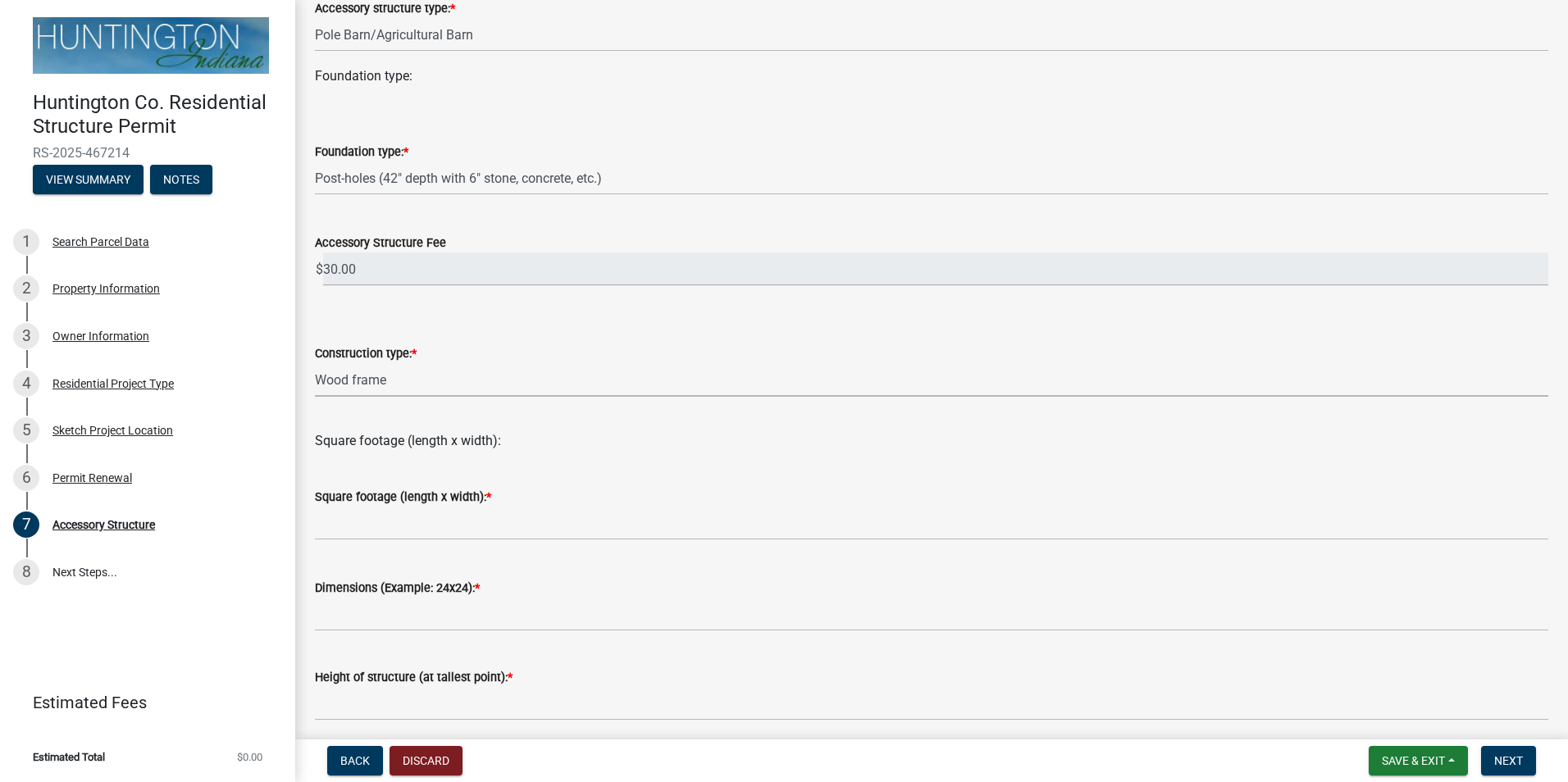
scroll to position [164, 0]
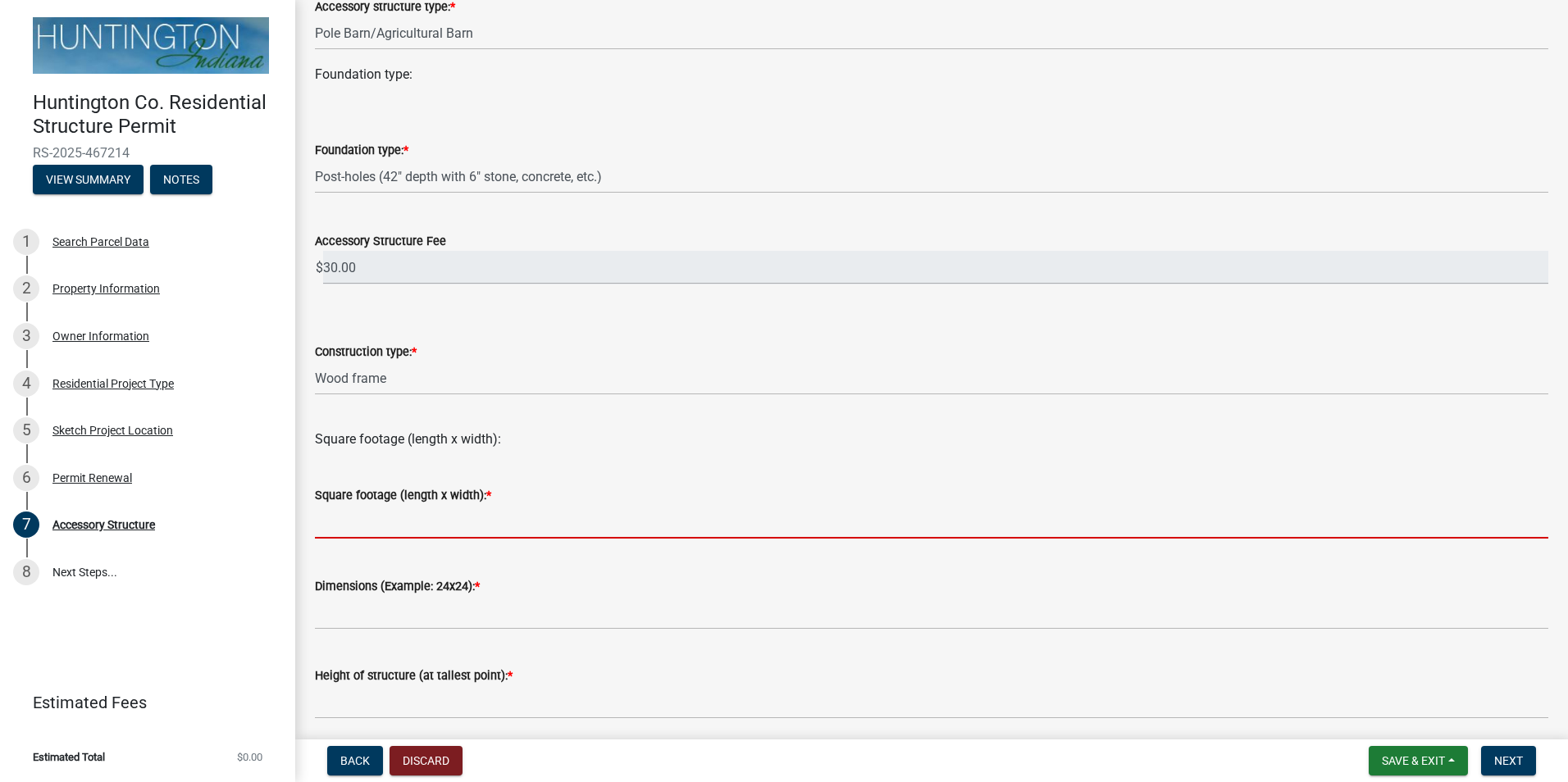
click at [450, 534] on input "text" at bounding box center [932, 521] width 1234 height 33
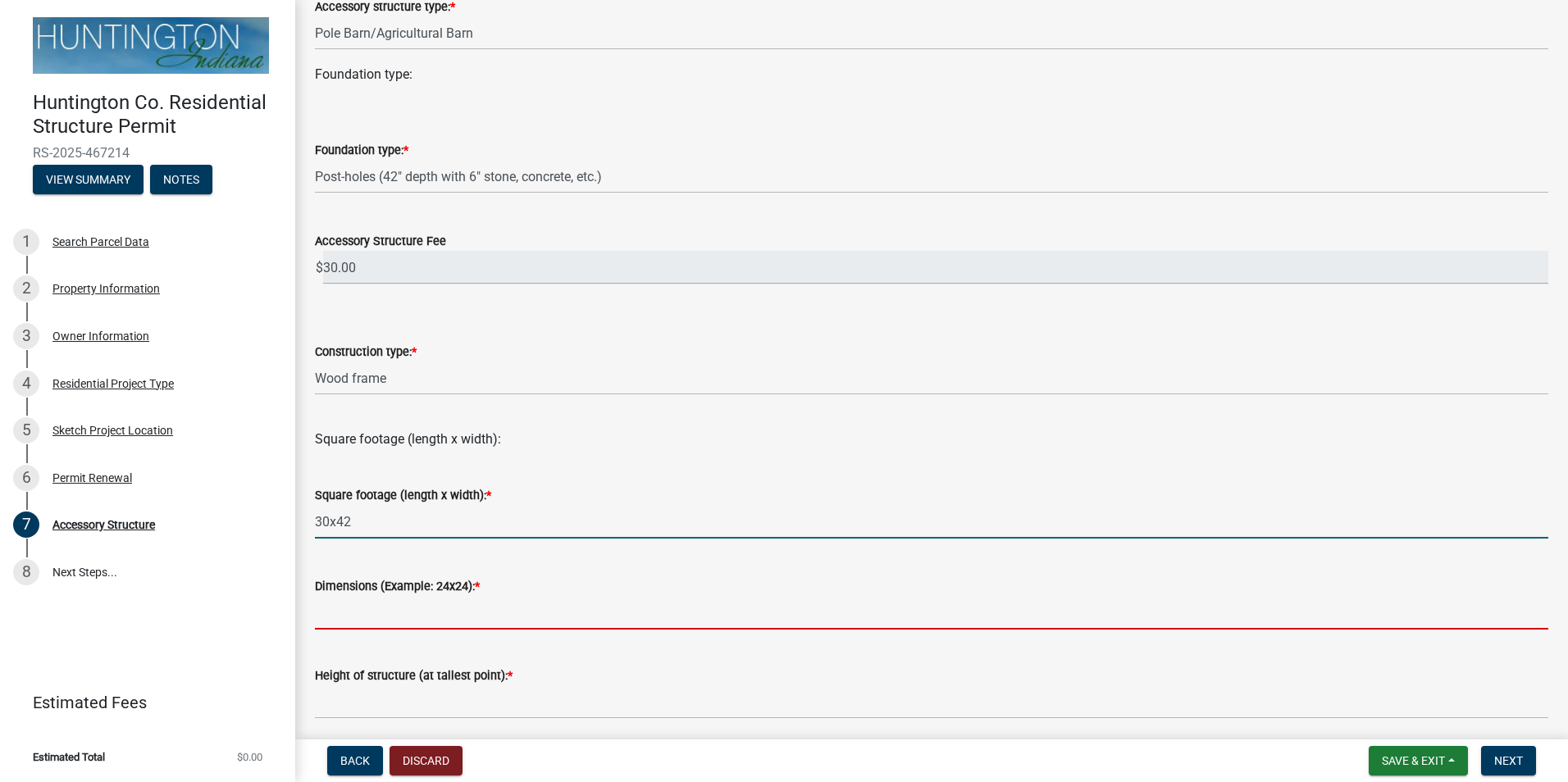
type input "3042"
click at [506, 603] on input "Dimensions (Example: 24x24): *" at bounding box center [932, 612] width 1234 height 33
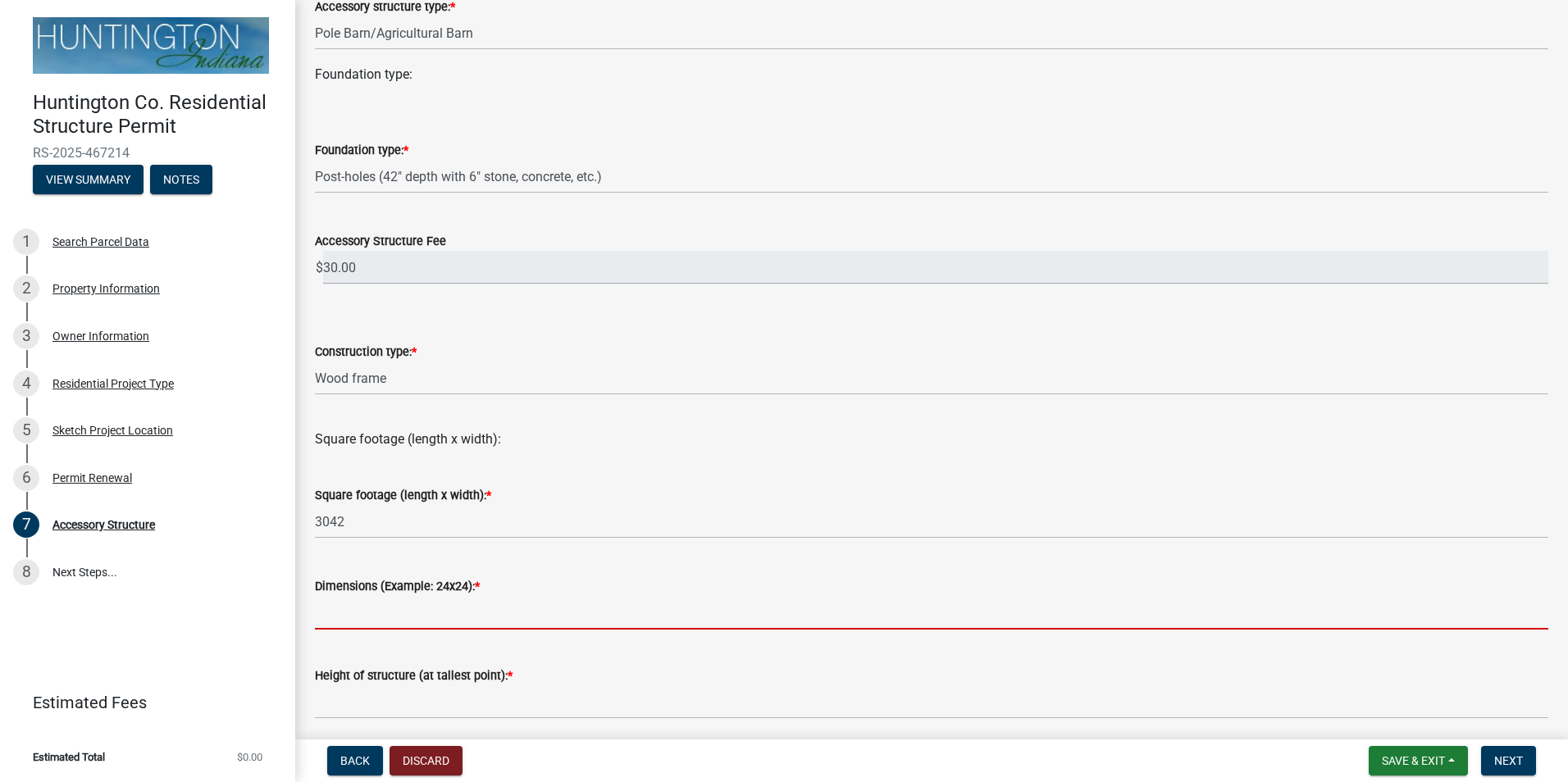
scroll to position [246, 0]
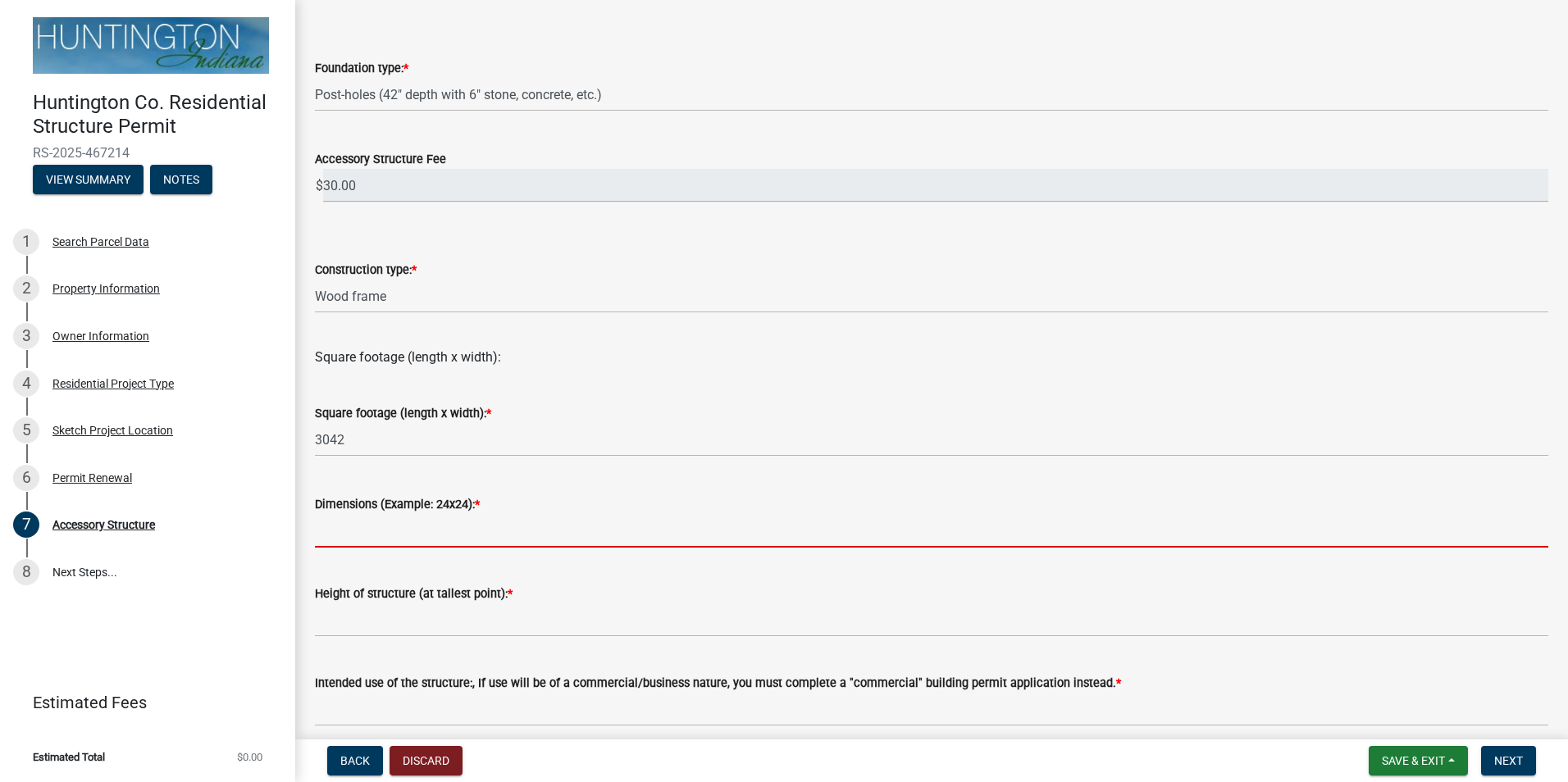
click at [473, 544] on input "Dimensions (Example: 24x24): *" at bounding box center [932, 531] width 1234 height 33
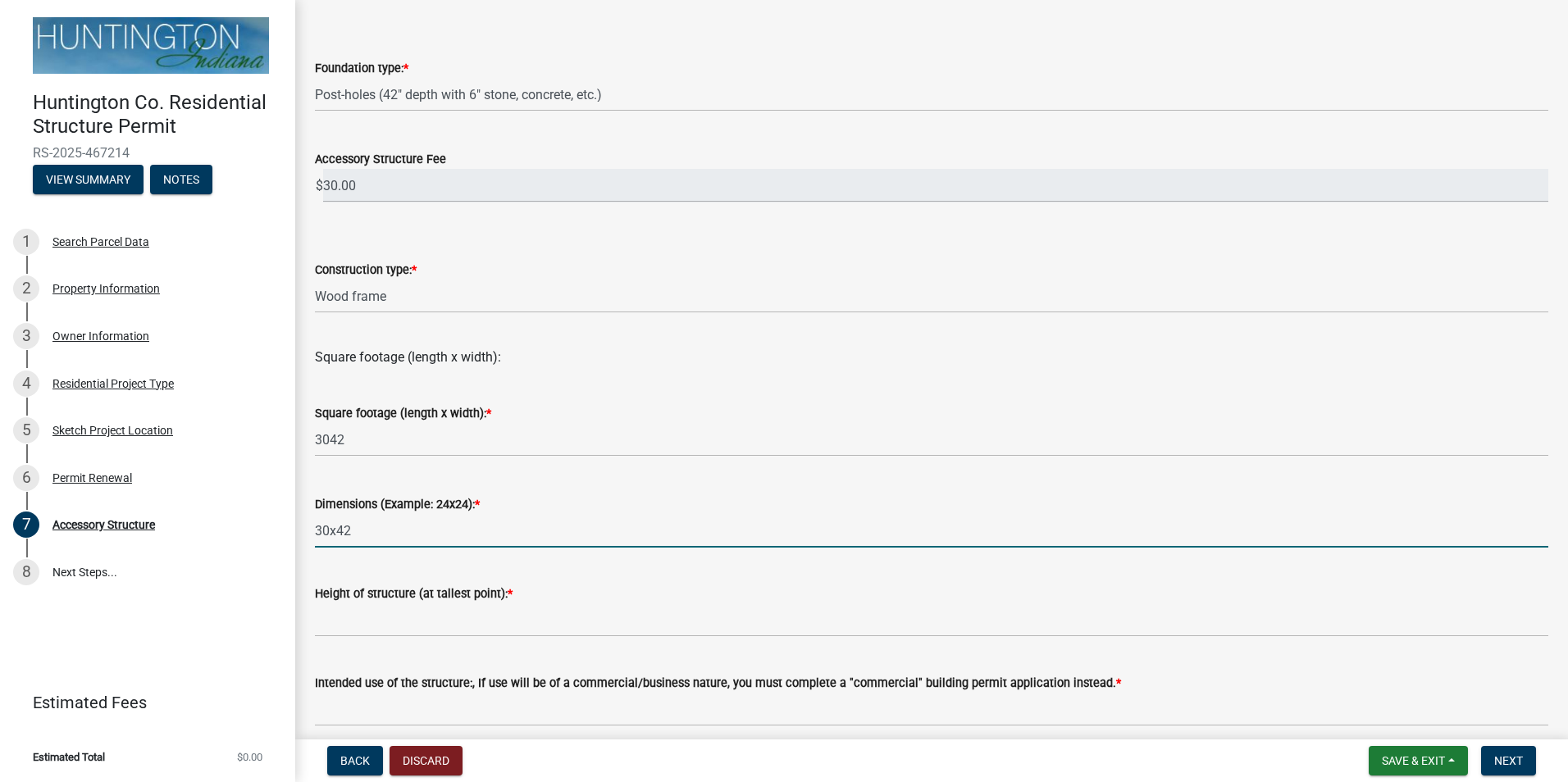
type input "30x42"
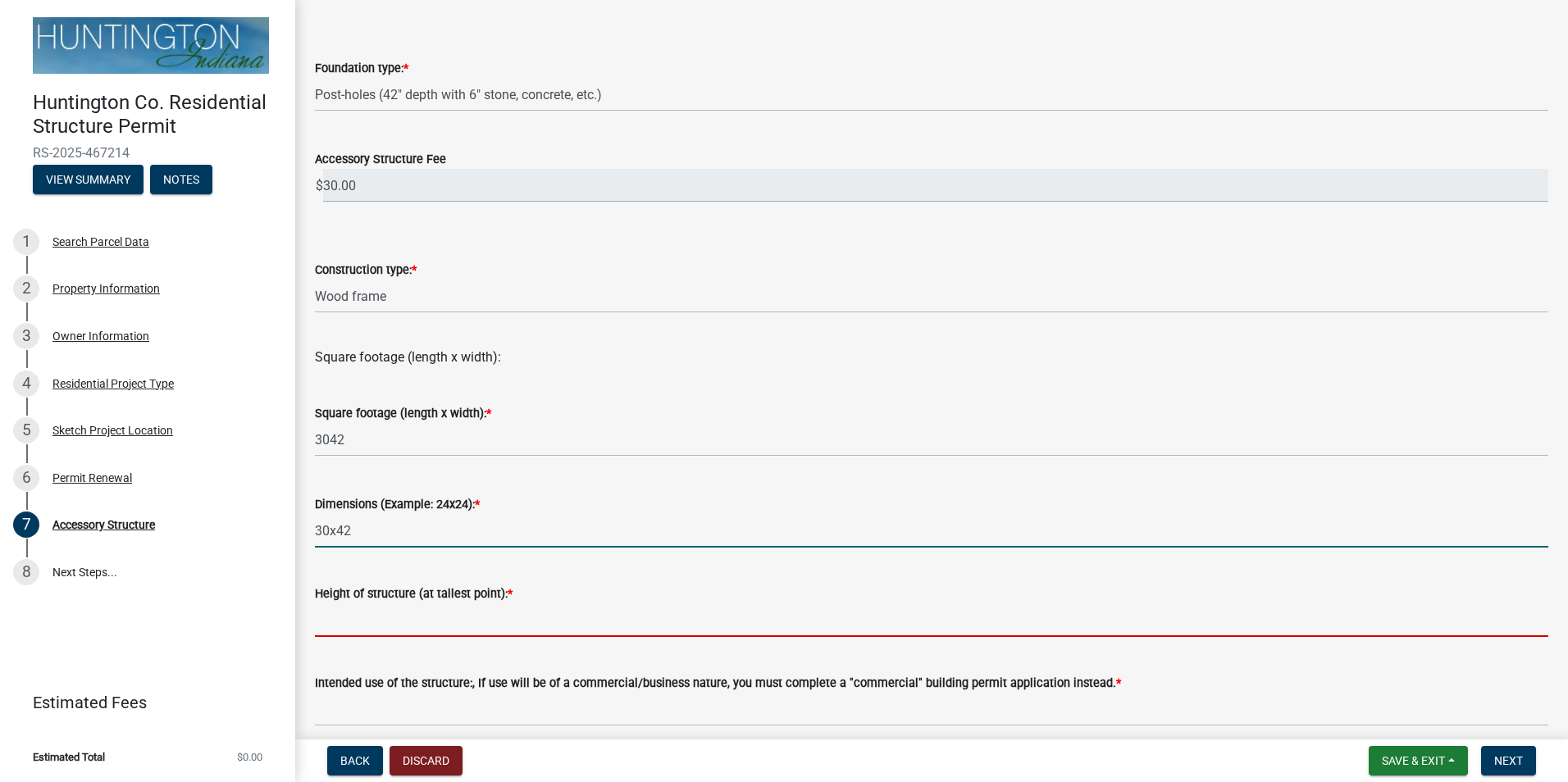
click at [469, 618] on input "Height of structure (at tallest point): *" at bounding box center [932, 620] width 1234 height 33
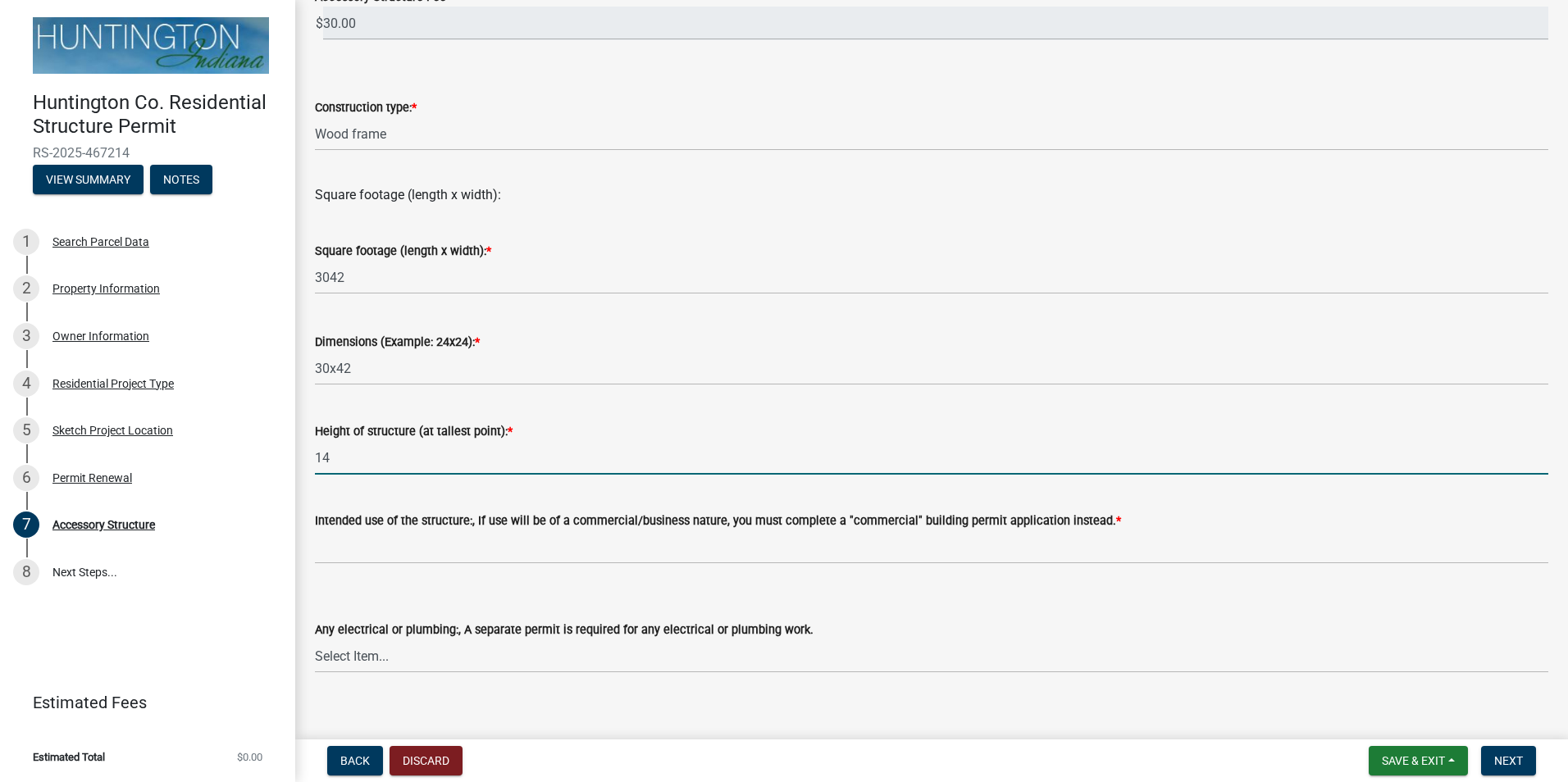
scroll to position [410, 0]
type input "14"
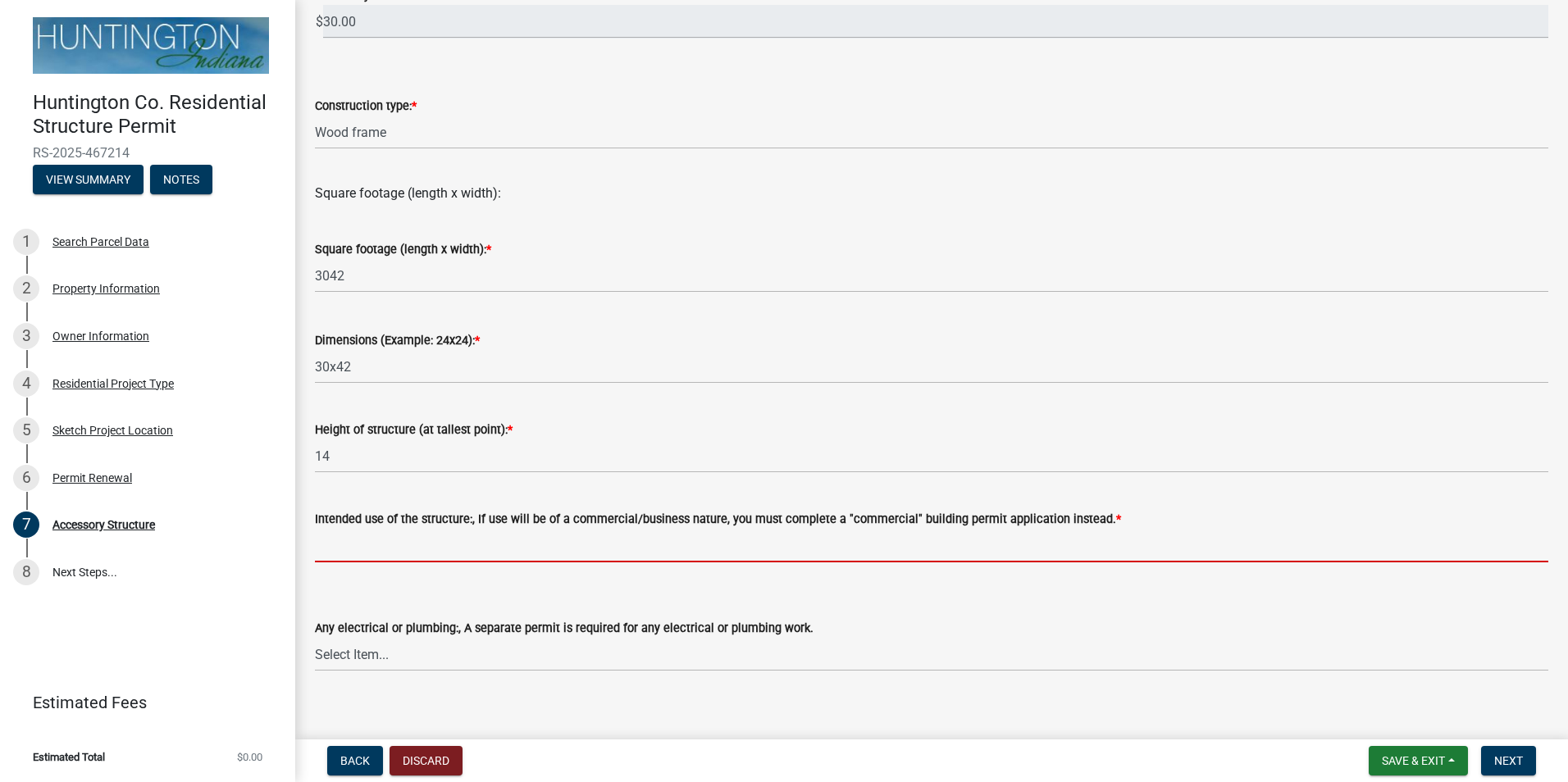
click at [538, 557] on input "Intended use of the structure:, If use will be of a commercial/business nature,…" at bounding box center [932, 545] width 1234 height 33
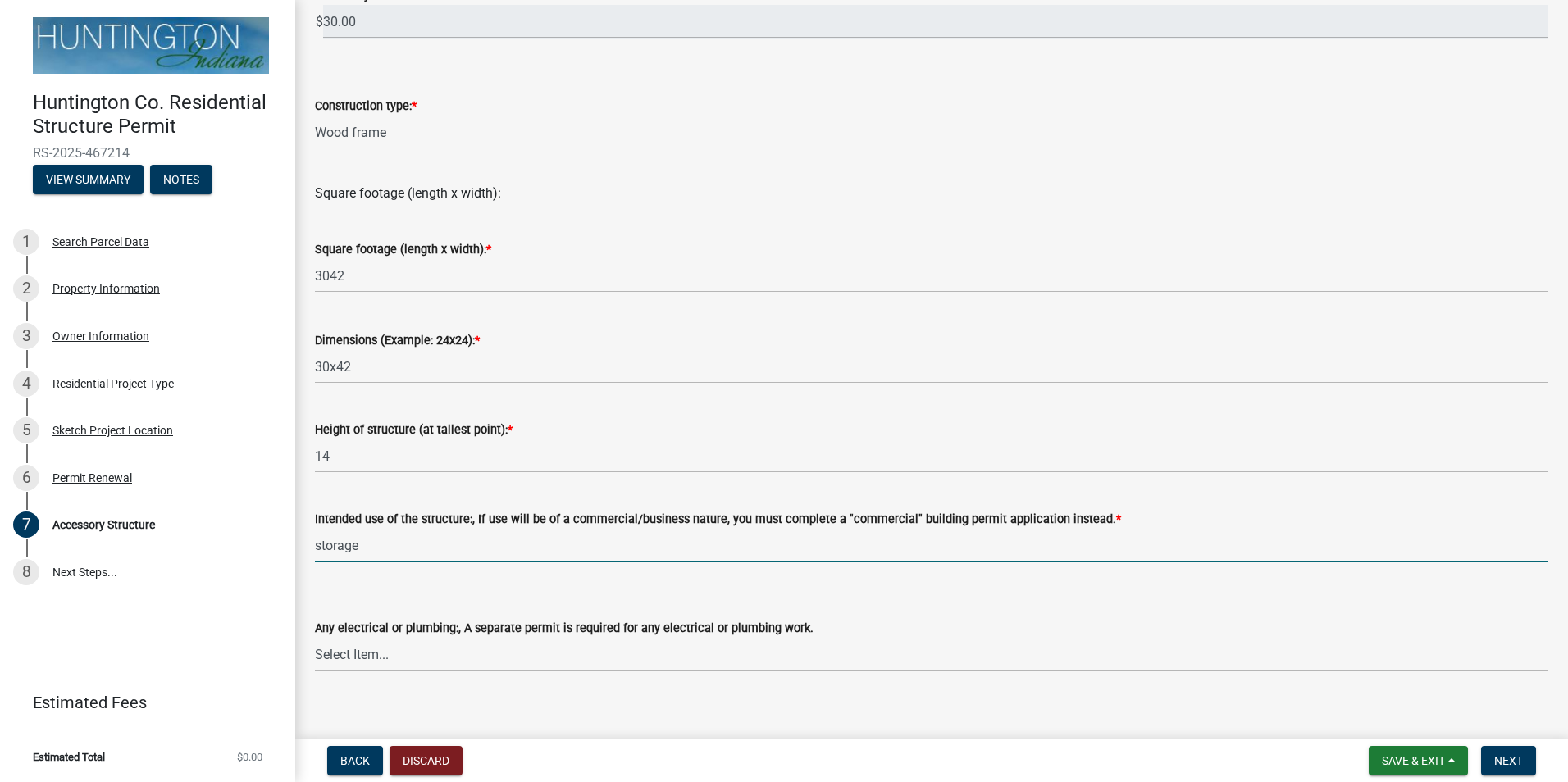
type input "storage"
click at [467, 645] on select "Select Item... electrical plumbing both neither" at bounding box center [932, 654] width 1234 height 33
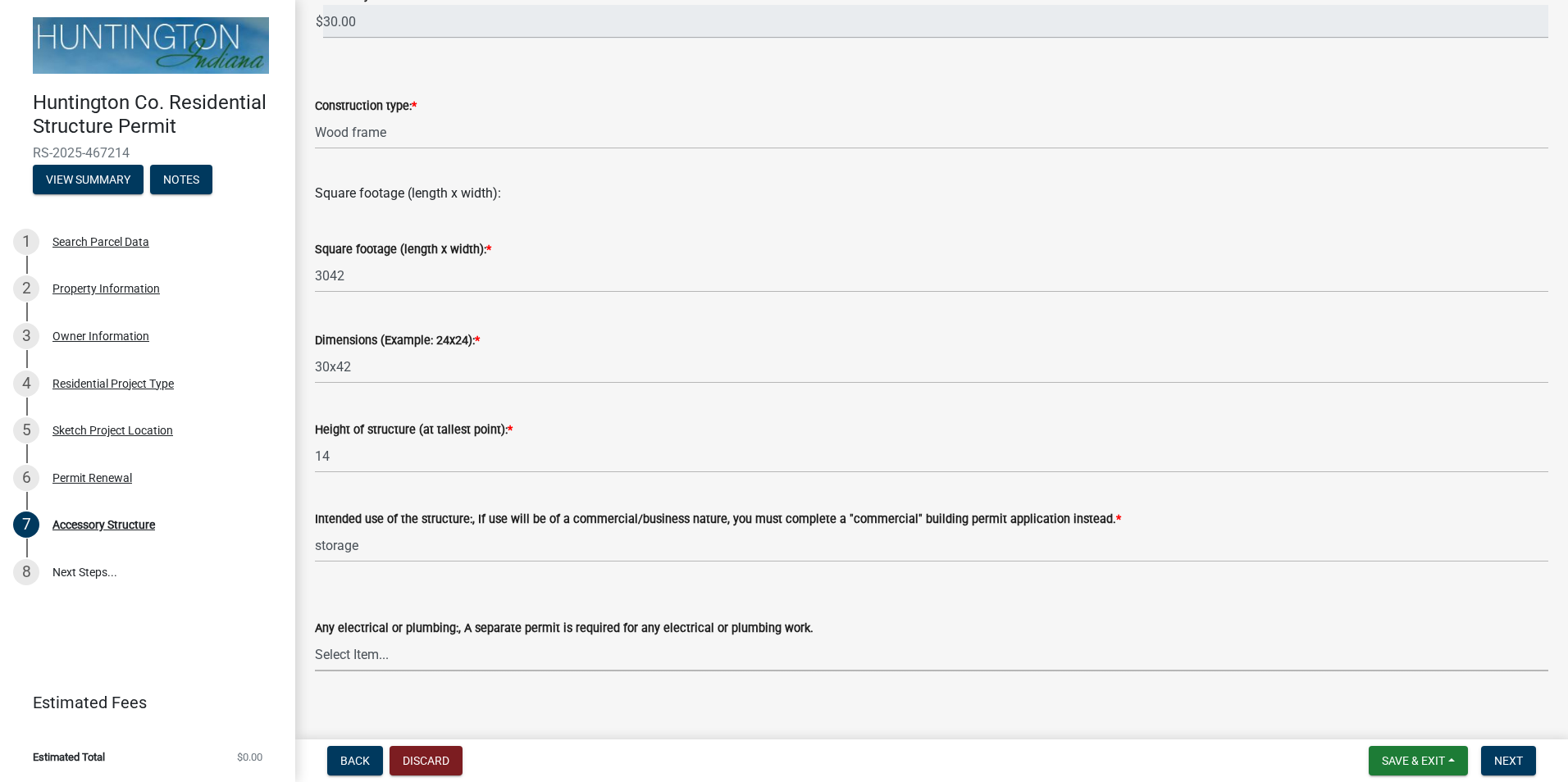
click at [468, 656] on select "Select Item... electrical plumbing both neither" at bounding box center [932, 654] width 1234 height 33
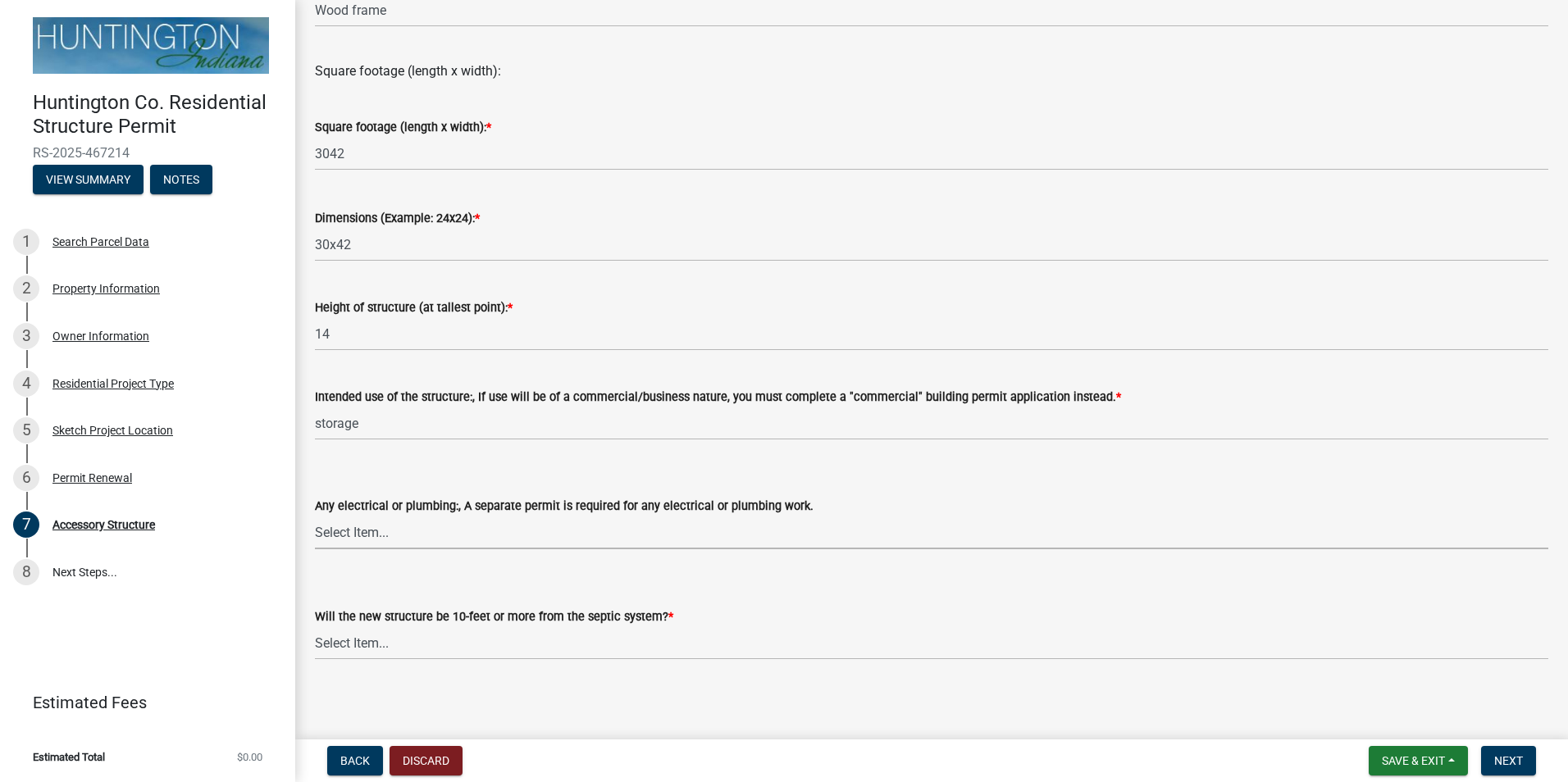
scroll to position [538, 0]
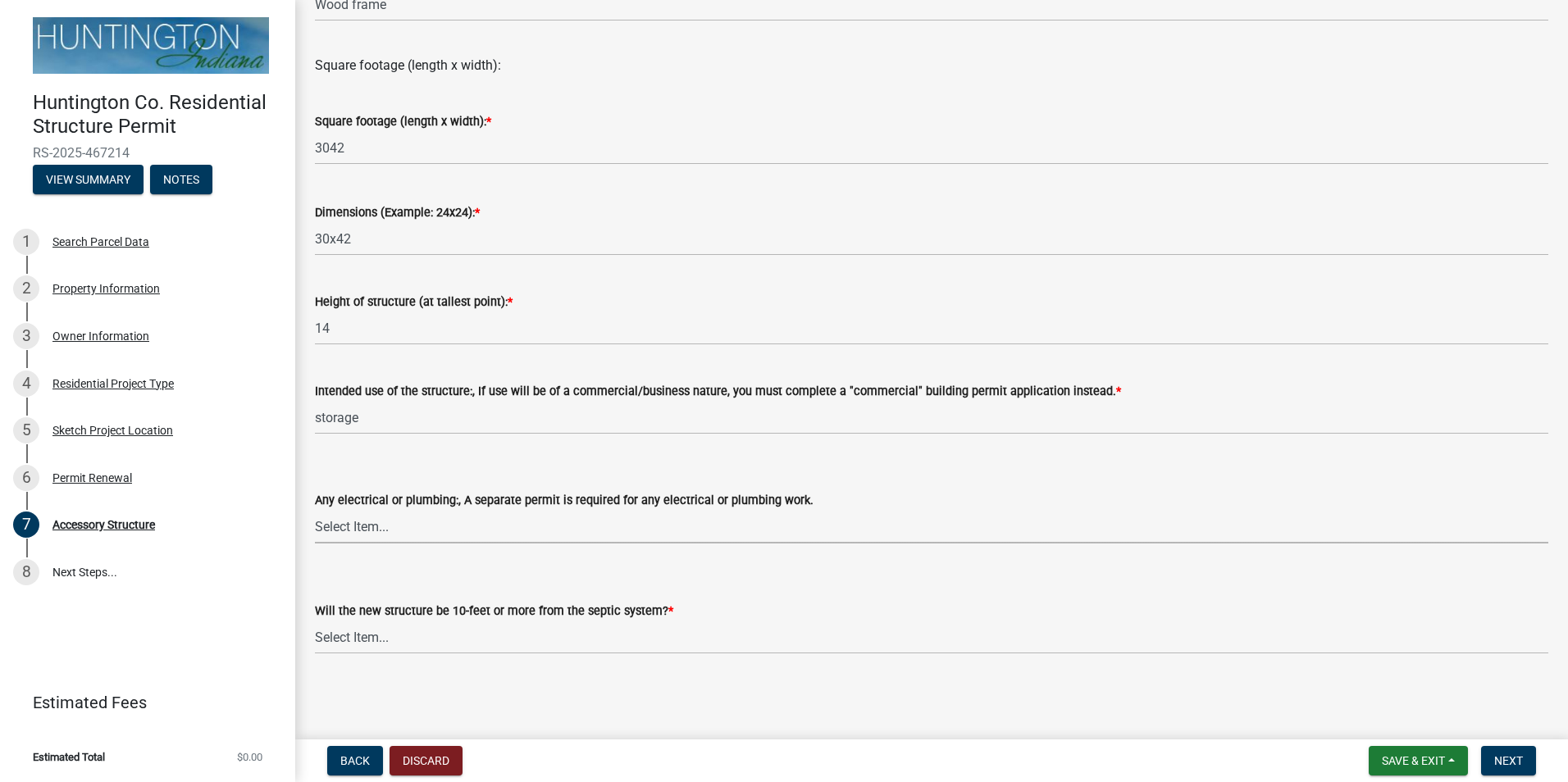
click at [375, 539] on select "Select Item... electrical plumbing both neither" at bounding box center [932, 526] width 1234 height 33
click at [315, 510] on select "Select Item... electrical plumbing both neither" at bounding box center [932, 526] width 1234 height 33
select select "c17fc483-a0b5-456f-9424-68ebdf5cb3a4"
click at [385, 638] on select "Select Item... Yes No (Health Dept. approval needed) NA" at bounding box center [932, 637] width 1234 height 33
click at [315, 621] on select "Select Item... Yes No (Health Dept. approval needed) NA" at bounding box center [932, 637] width 1234 height 33
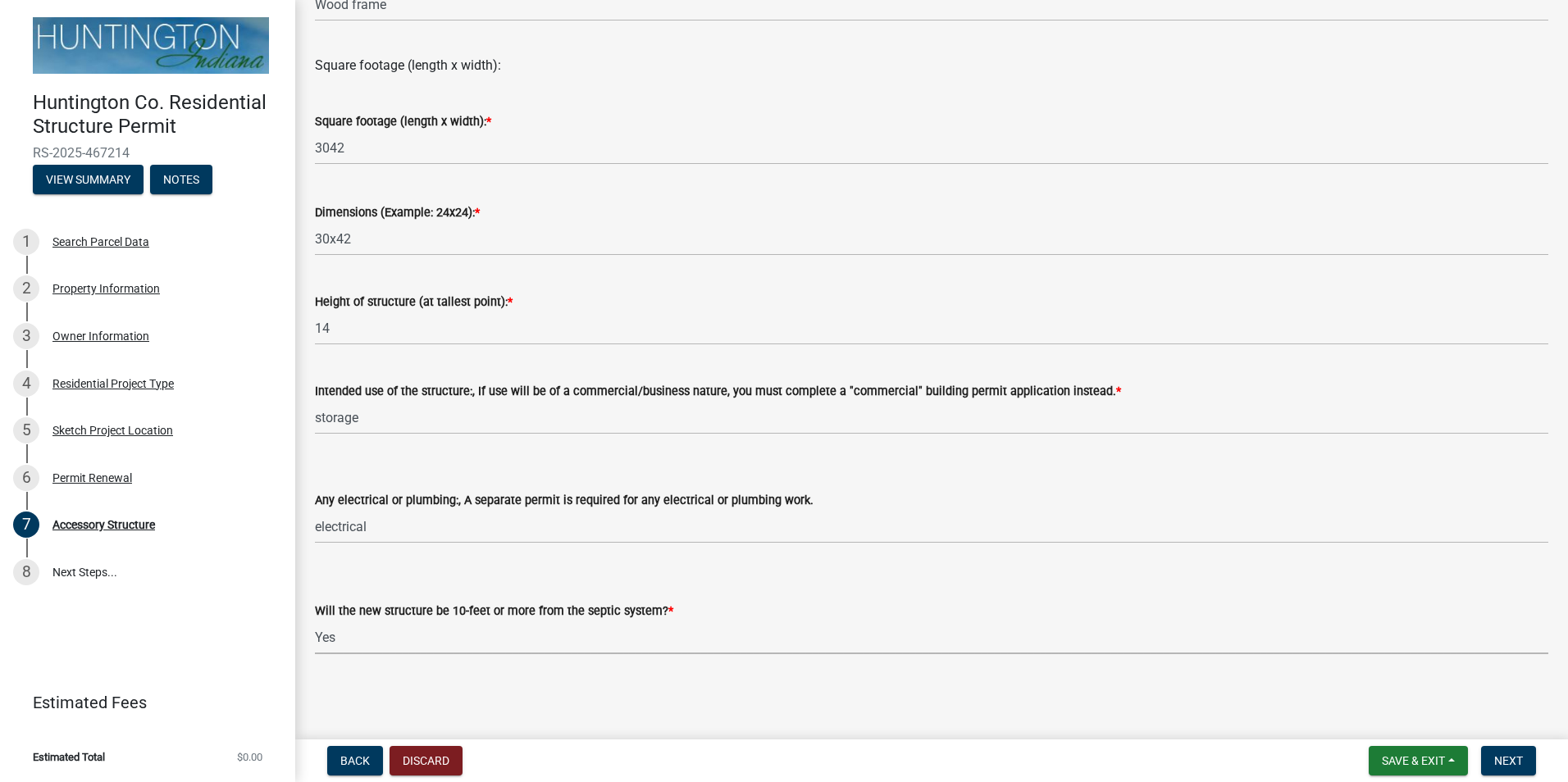
select select "e290cb59-fde3-4413-9642-22cae6324ace"
click at [1515, 771] on button "Next" at bounding box center [1509, 761] width 55 height 30
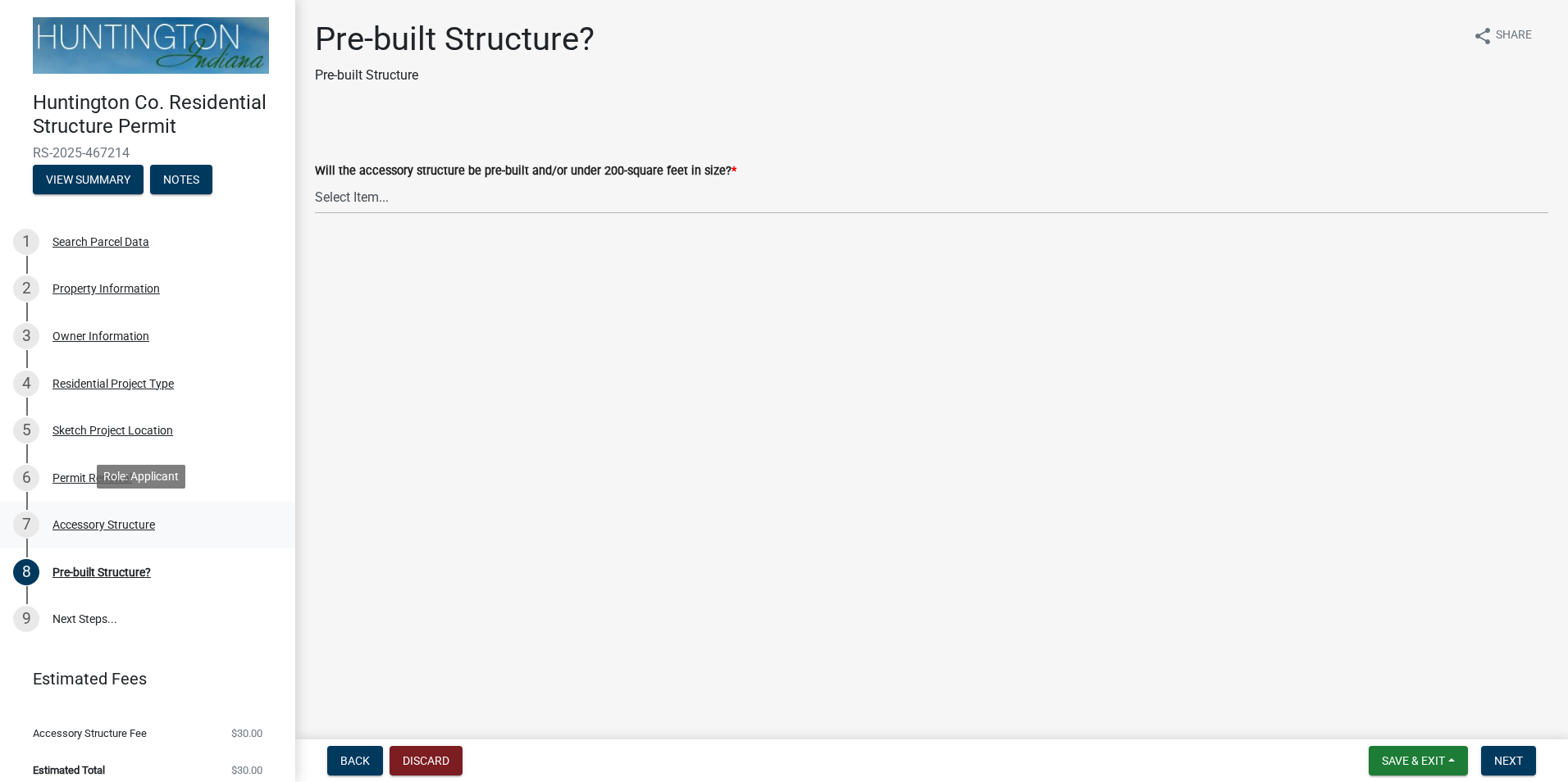
click at [119, 527] on div "Accessory Structure" at bounding box center [103, 525] width 102 height 11
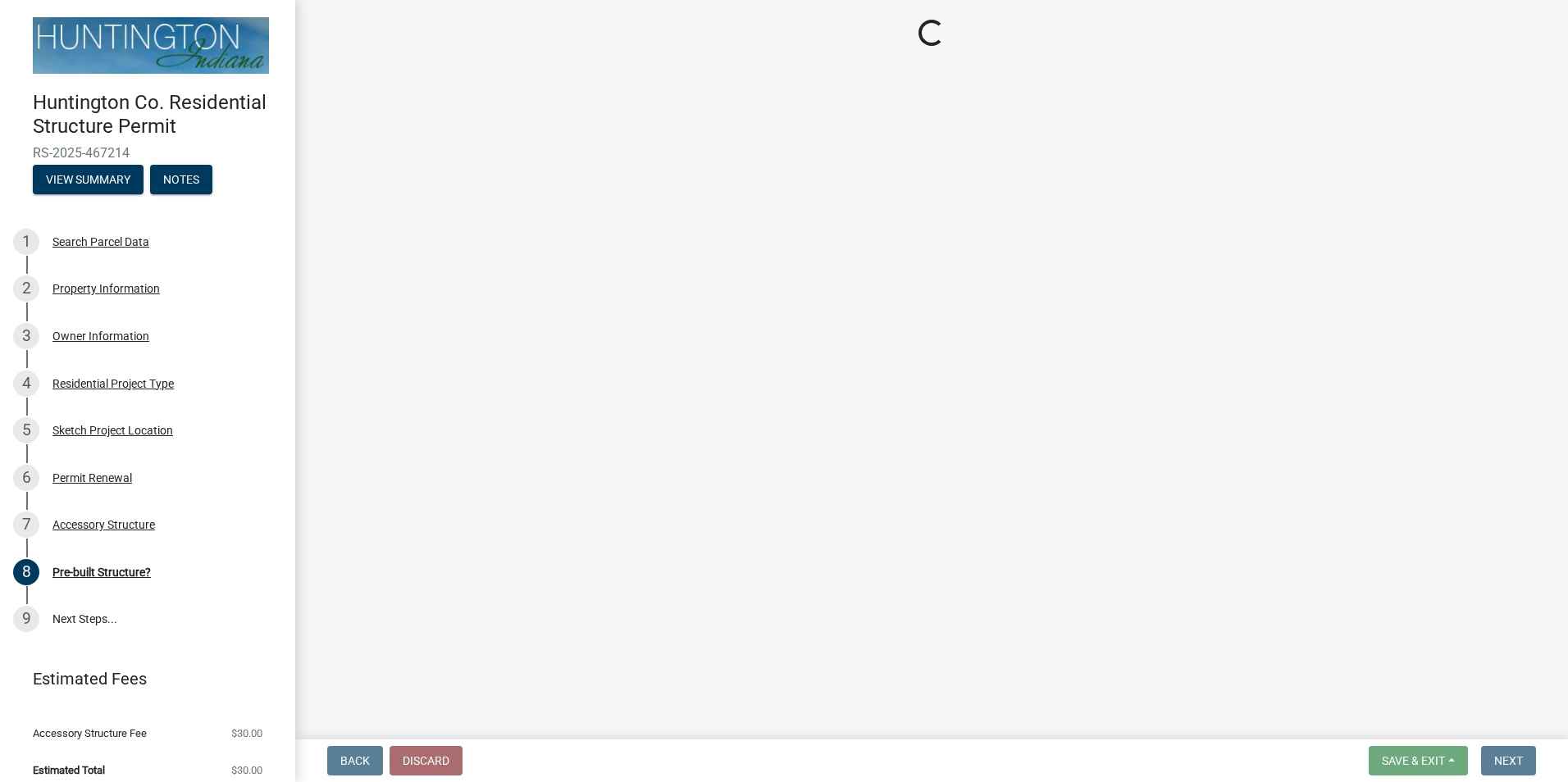
select select "e3d2b59d-588c-40e5-bb92-bc0663bbda40"
select select "c53c5f42-c92f-4072-997d-b5685d14abe0"
select select "b13dc926-991e-4e5f-bffc-d00822840ec1"
select select "c17fc483-a0b5-456f-9424-68ebdf5cb3a4"
select select "e290cb59-fde3-4413-9642-22cae6324ace"
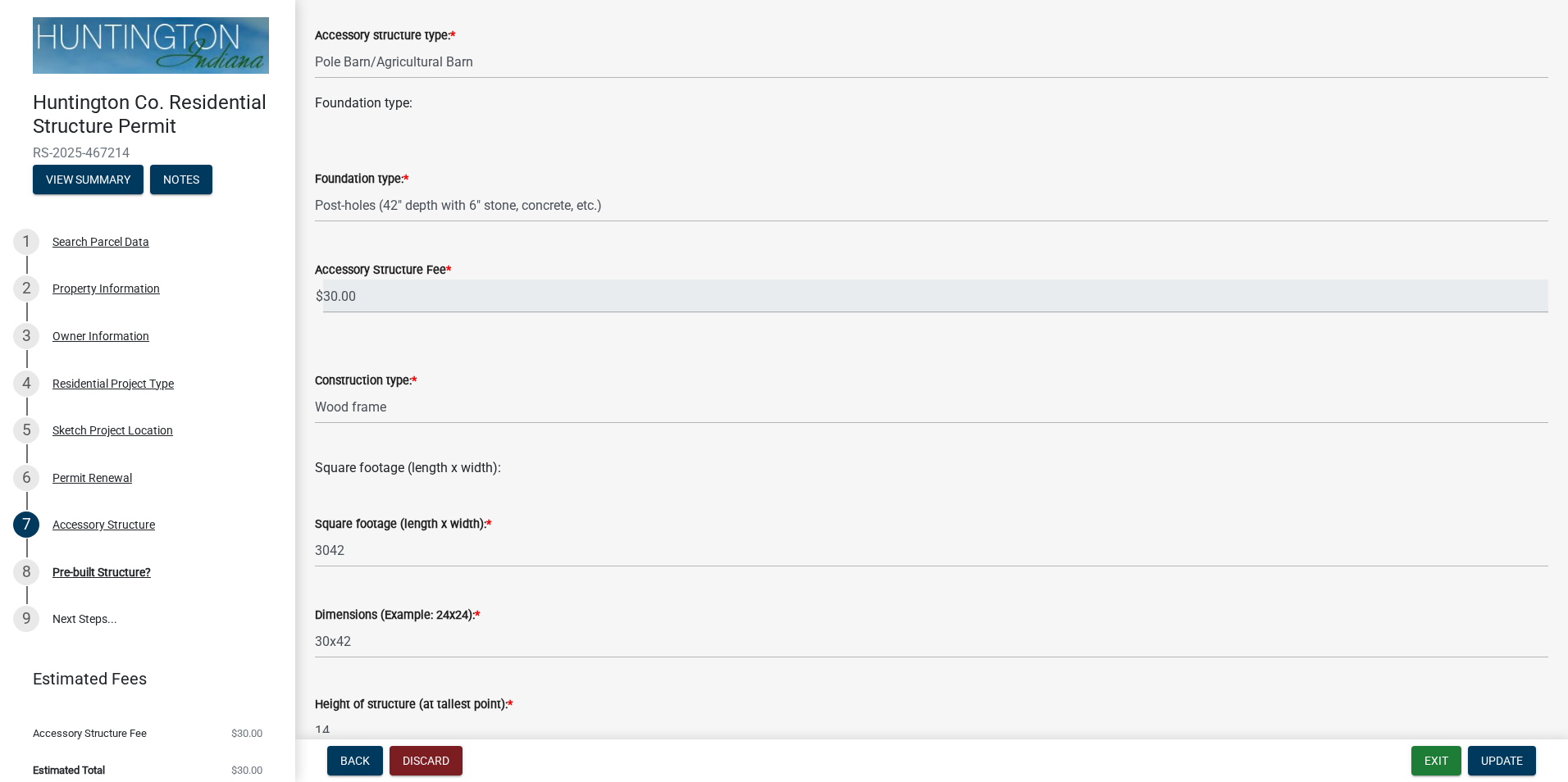
scroll to position [164, 0]
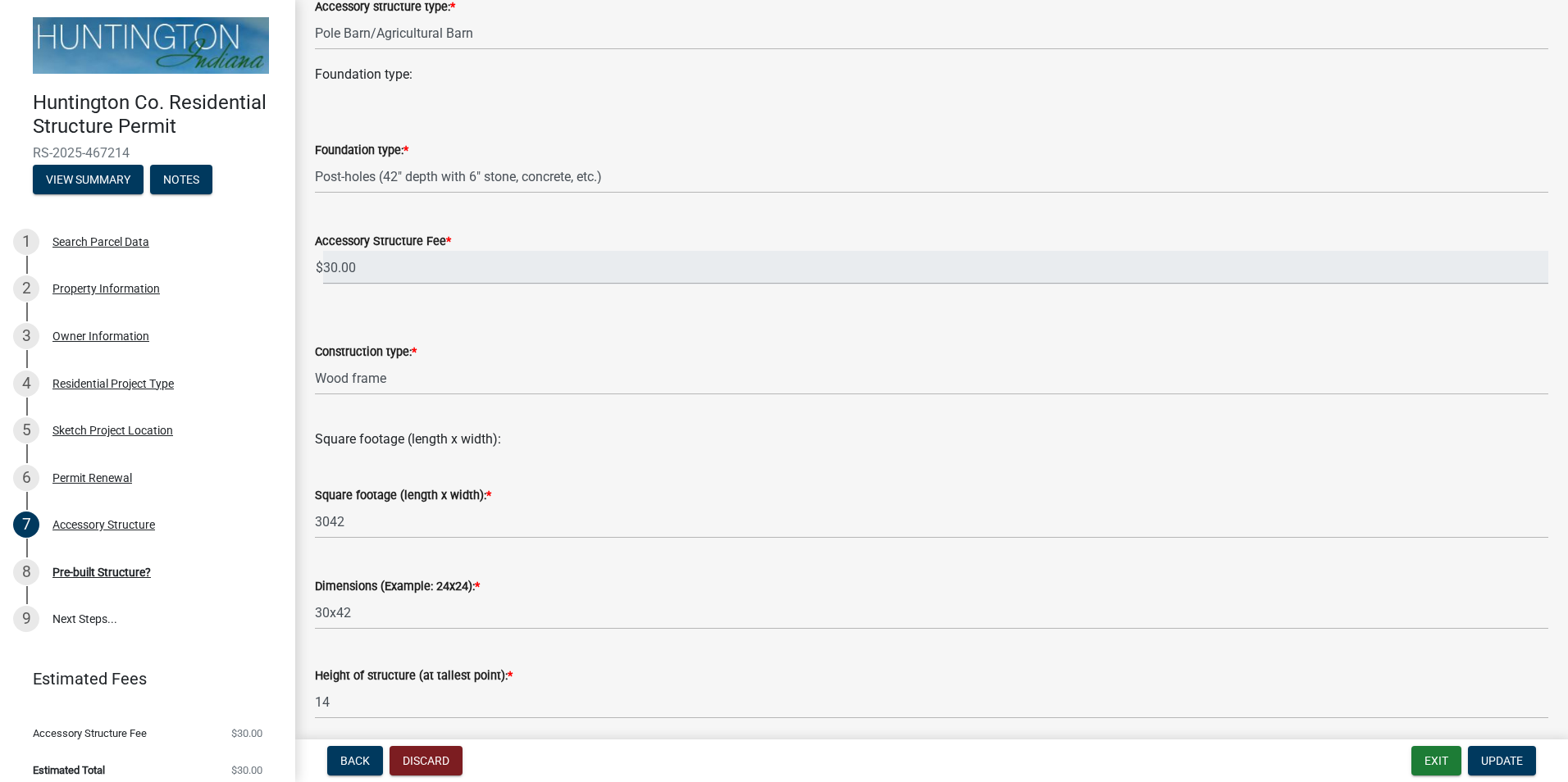
drag, startPoint x: 459, startPoint y: 542, endPoint x: 434, endPoint y: 530, distance: 27.7
click at [458, 542] on wm-data-entity-input "Square footage (length x width): * 3042" at bounding box center [932, 507] width 1234 height 91
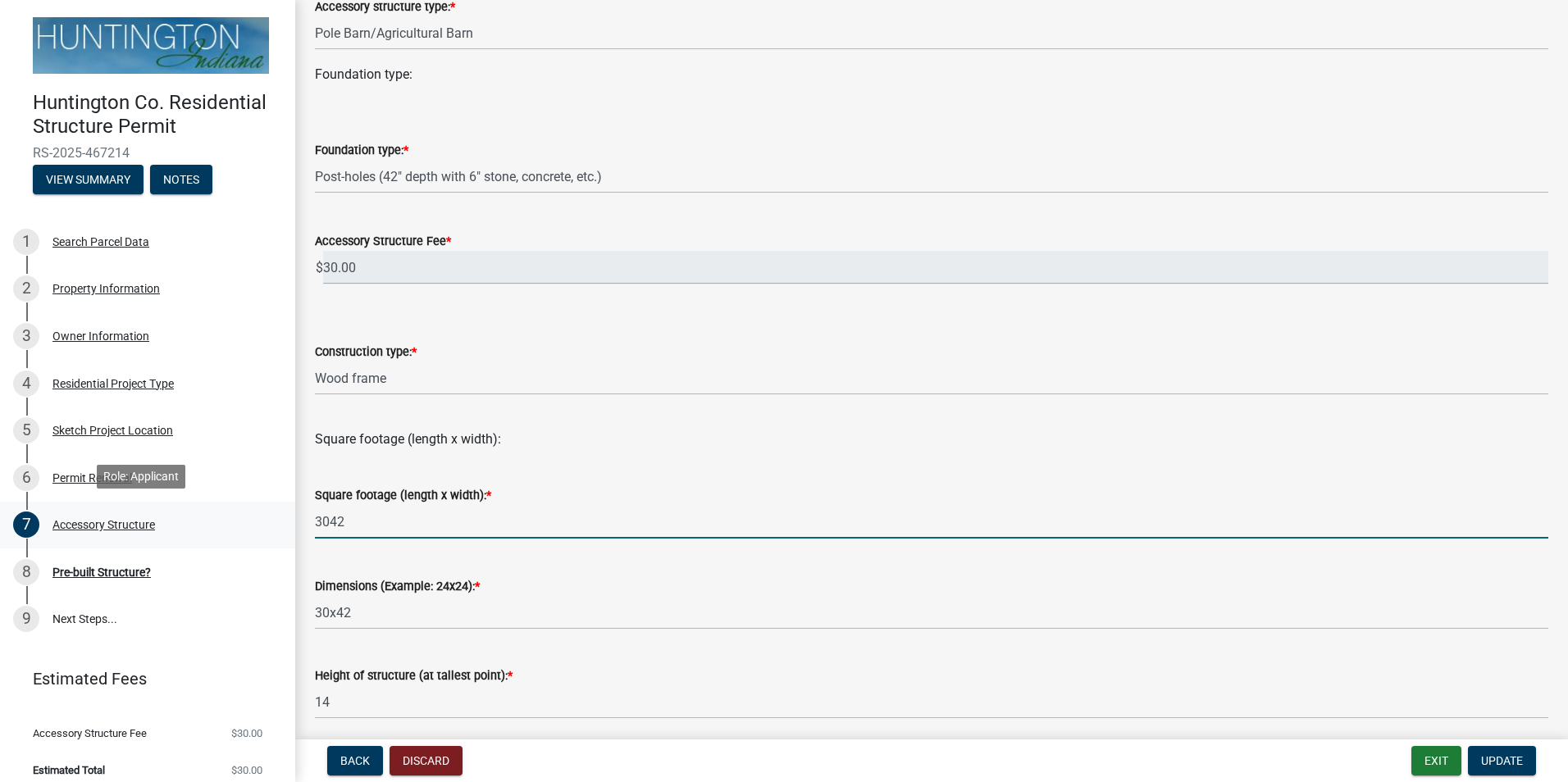
drag, startPoint x: 429, startPoint y: 527, endPoint x: 270, endPoint y: 540, distance: 159.5
click at [270, 540] on div "Huntington Co. Residential Structure Permit RS-2025-467214 View Summary Notes 1…" at bounding box center [784, 391] width 1568 height 782
type input "1260"
click at [655, 456] on wm-data-entity-input "Square footage (length x width):" at bounding box center [932, 435] width 1234 height 53
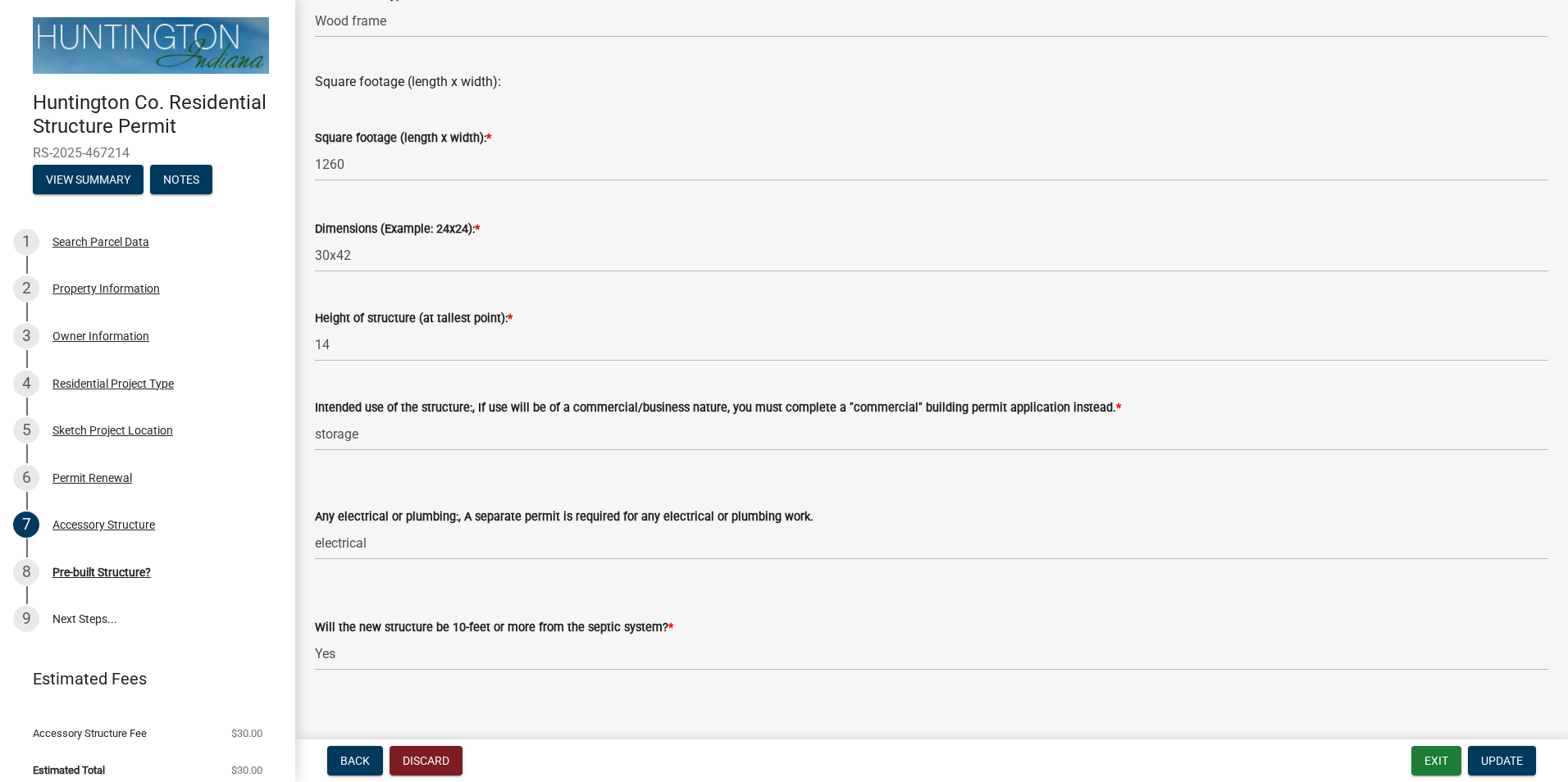
scroll to position [538, 0]
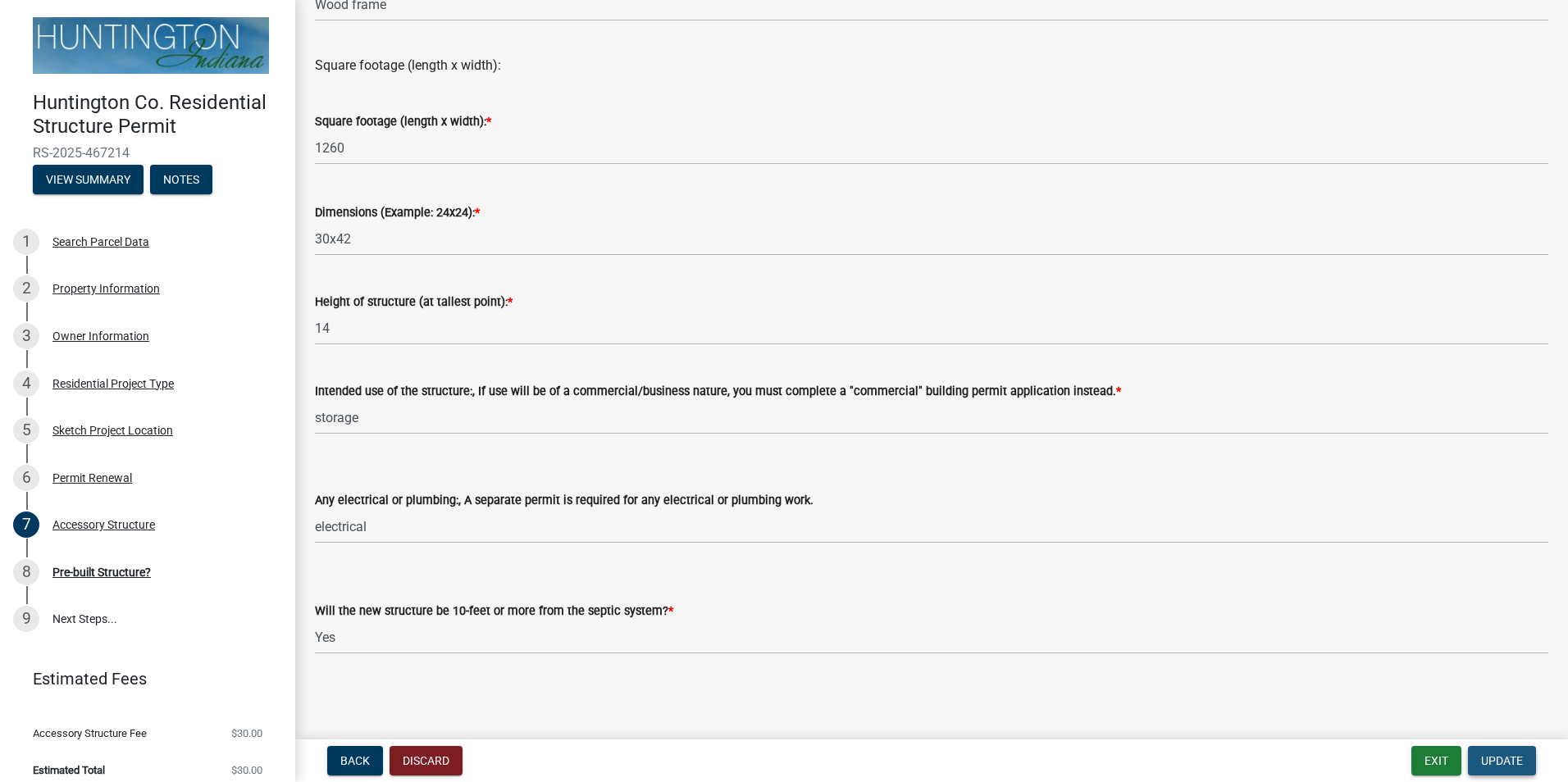
click at [1512, 759] on span "Update" at bounding box center [1502, 761] width 42 height 13
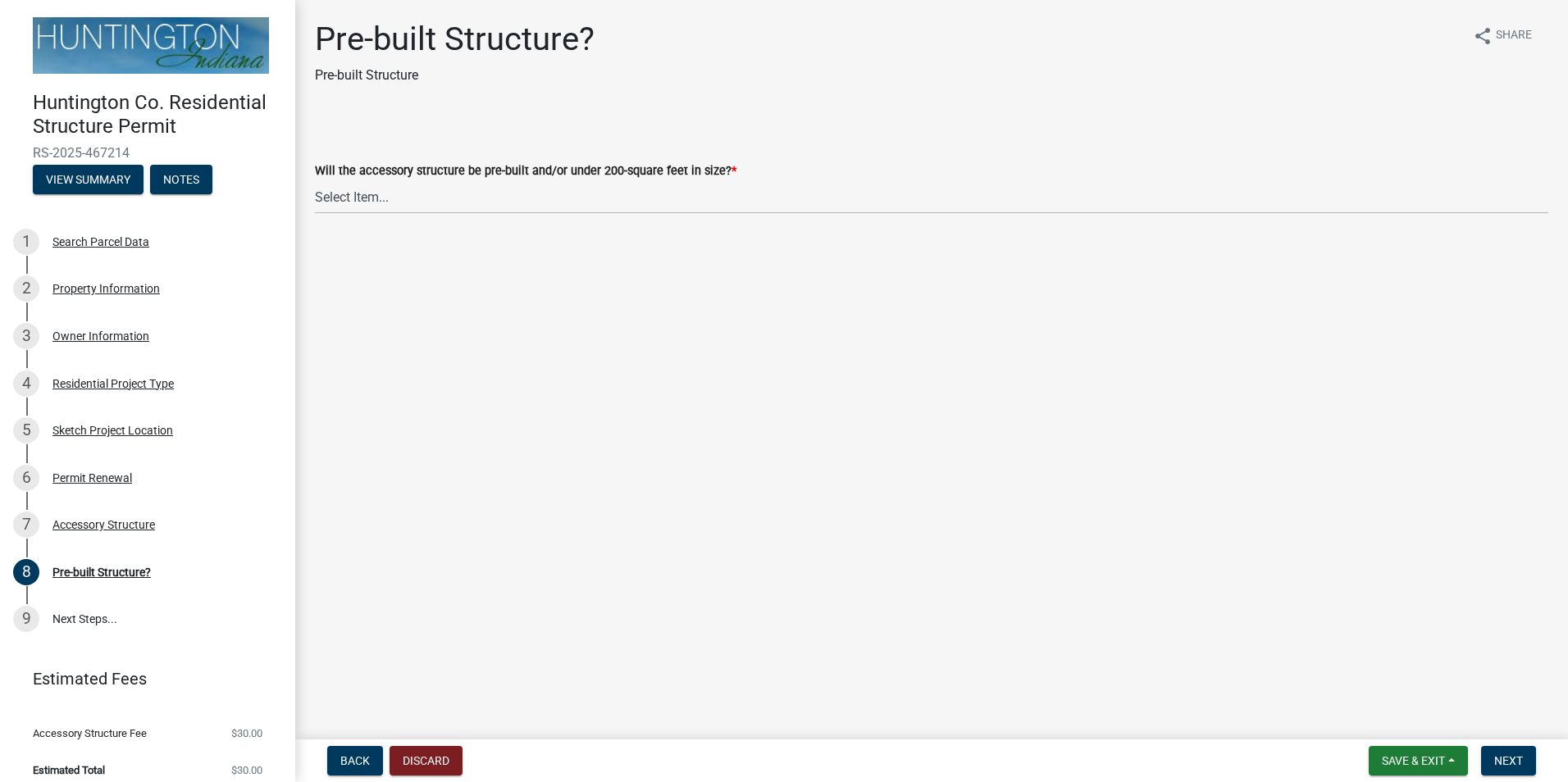
click at [540, 172] on label "Will the accessory structure be pre-built and/or under 200-square feet in size?…" at bounding box center [526, 172] width 422 height 11
click at [540, 180] on select "Select Item... Yes No" at bounding box center [932, 197] width 1234 height 33
click at [828, 176] on div "Will the accessory structure be pre-built and/or under 200-square feet in size?…" at bounding box center [932, 170] width 1234 height 20
click at [740, 198] on select "Select Item... Yes No" at bounding box center [932, 197] width 1234 height 33
click at [771, 163] on div "Will the accessory structure be pre-built and/or under 200-square feet in size?…" at bounding box center [932, 170] width 1234 height 20
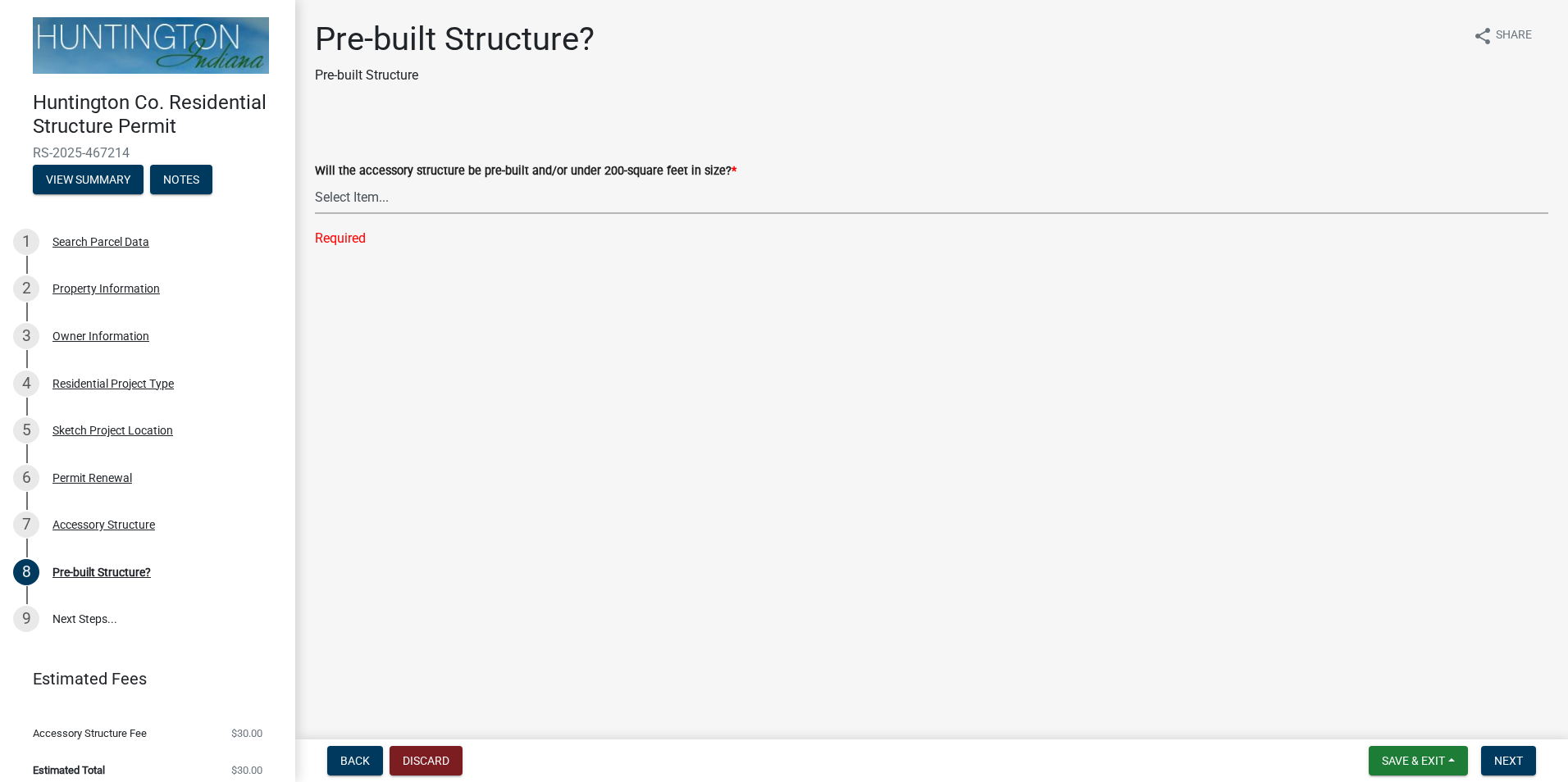
click at [700, 196] on select "Select Item... Yes No" at bounding box center [932, 197] width 1234 height 33
click at [698, 201] on select "Select Item... Yes No" at bounding box center [932, 197] width 1234 height 33
click at [695, 204] on select "Select Item... Yes No" at bounding box center [932, 197] width 1234 height 33
click at [695, 192] on select "Select Item... Yes No" at bounding box center [932, 197] width 1234 height 33
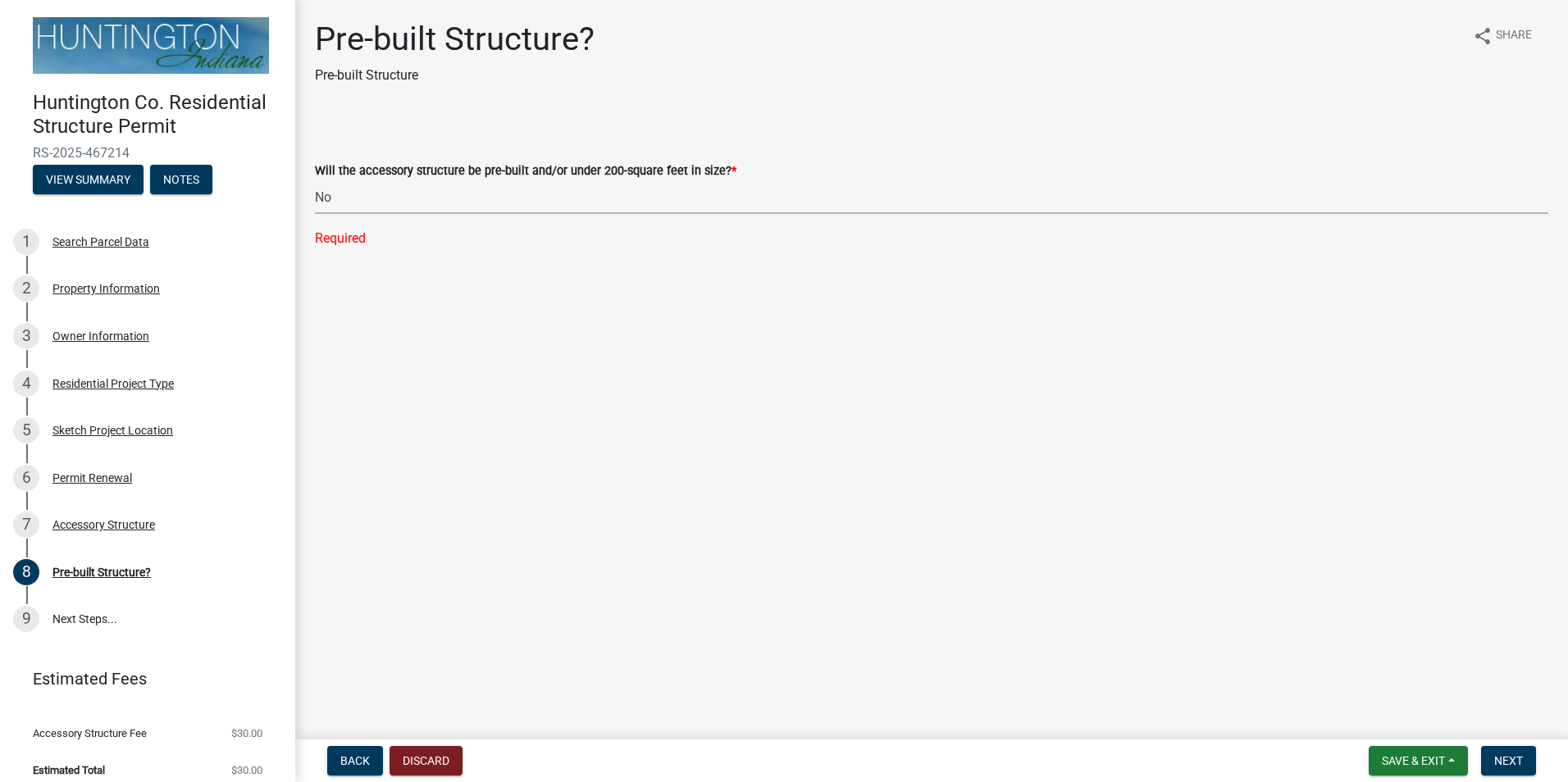
click at [315, 180] on select "Select Item... Yes No" at bounding box center [932, 197] width 1234 height 33
select select "d029f378-bdde-4f05-beaa-ba284da949e8"
click at [1515, 766] on span "Next" at bounding box center [1509, 761] width 29 height 13
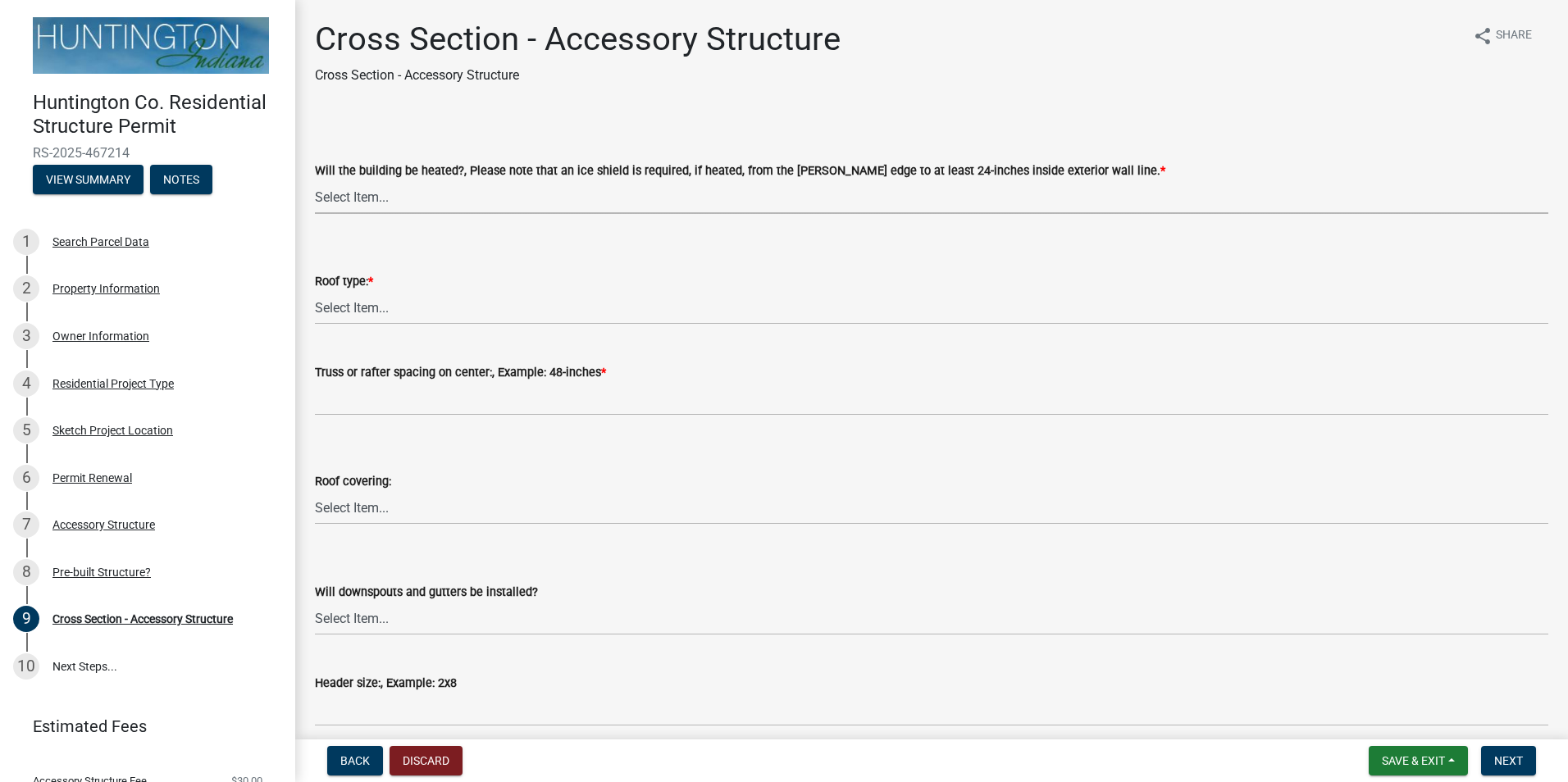
click at [1045, 212] on select "Select Item... Yes No" at bounding box center [932, 197] width 1234 height 33
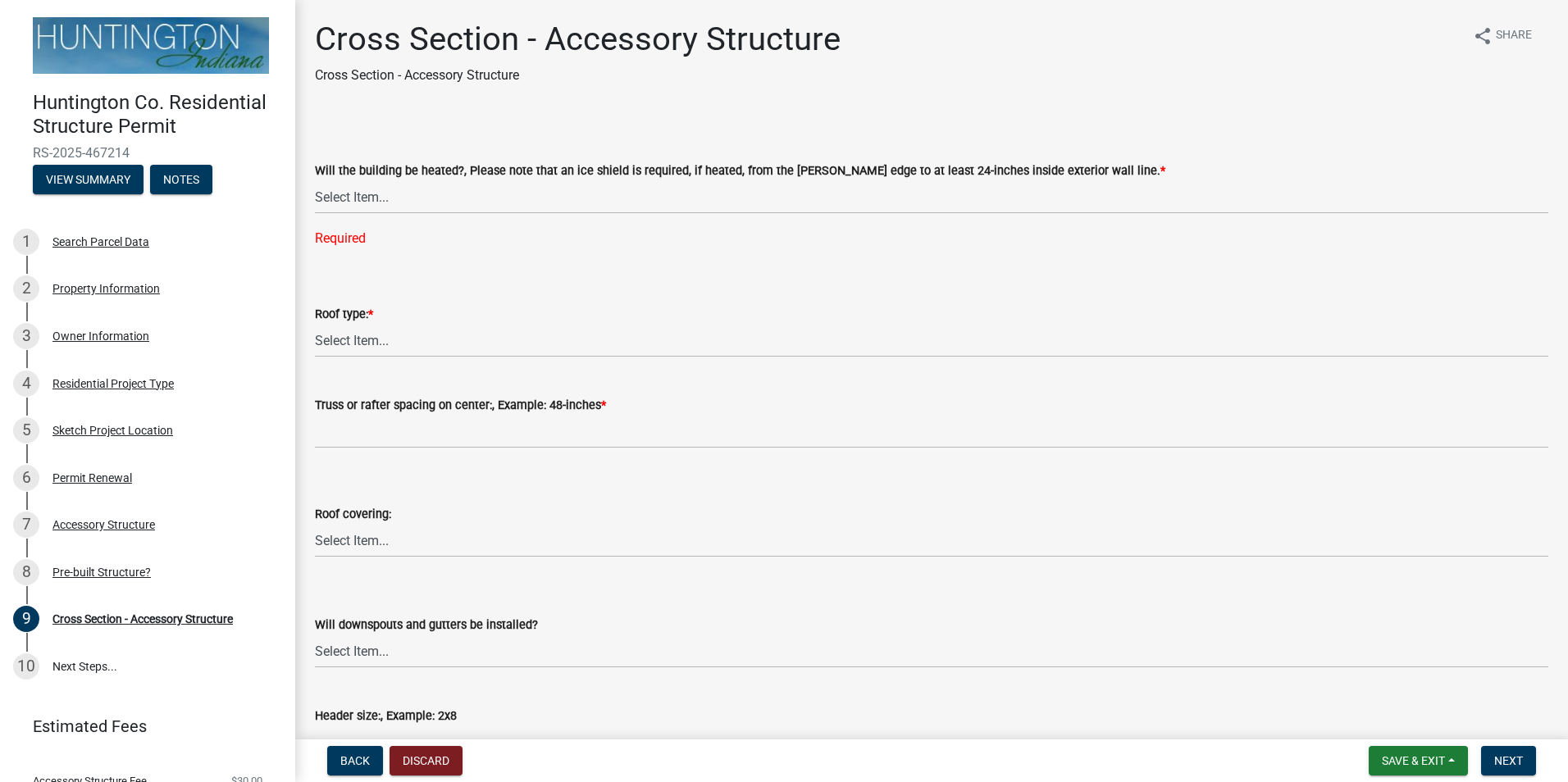
click at [945, 176] on label "Will the building be heated?, Please note that an ice shield is required, if he…" at bounding box center [740, 172] width 851 height 11
click at [945, 180] on select "Select Item... Yes No" at bounding box center [932, 197] width 1234 height 33
drag, startPoint x: 534, startPoint y: 184, endPoint x: 672, endPoint y: 190, distance: 138.1
click at [672, 190] on div "Will the building be heated?, Please note that an ice shield is required, if he…" at bounding box center [932, 187] width 1234 height 53
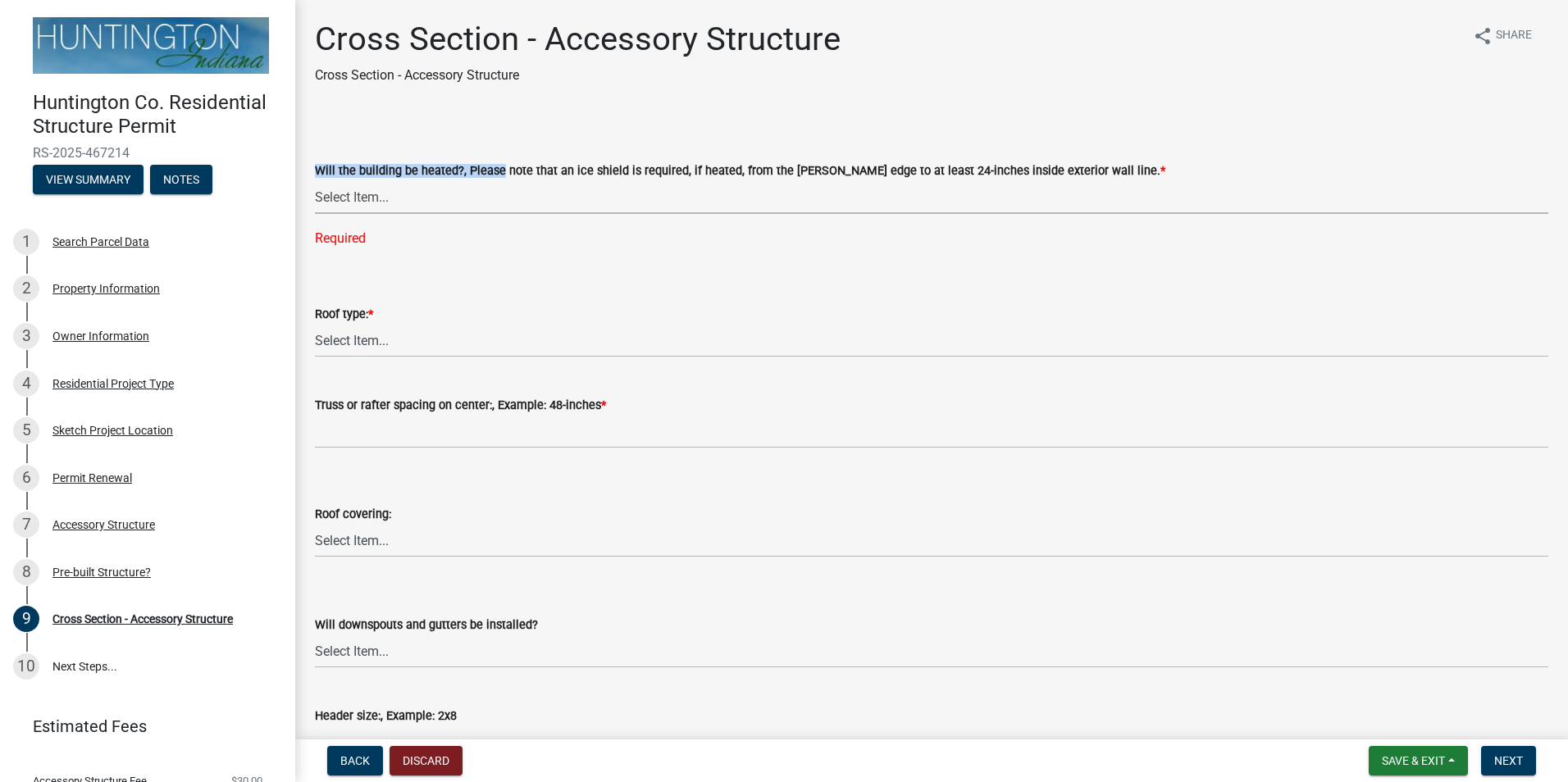
drag, startPoint x: 672, startPoint y: 190, endPoint x: 558, endPoint y: 196, distance: 114.2
click at [558, 196] on select "Select Item... Yes No" at bounding box center [932, 197] width 1234 height 33
click at [315, 180] on select "Select Item... Yes No" at bounding box center [932, 197] width 1234 height 33
select select "24d4f506-41fa-4939-ac19-17382de83287"
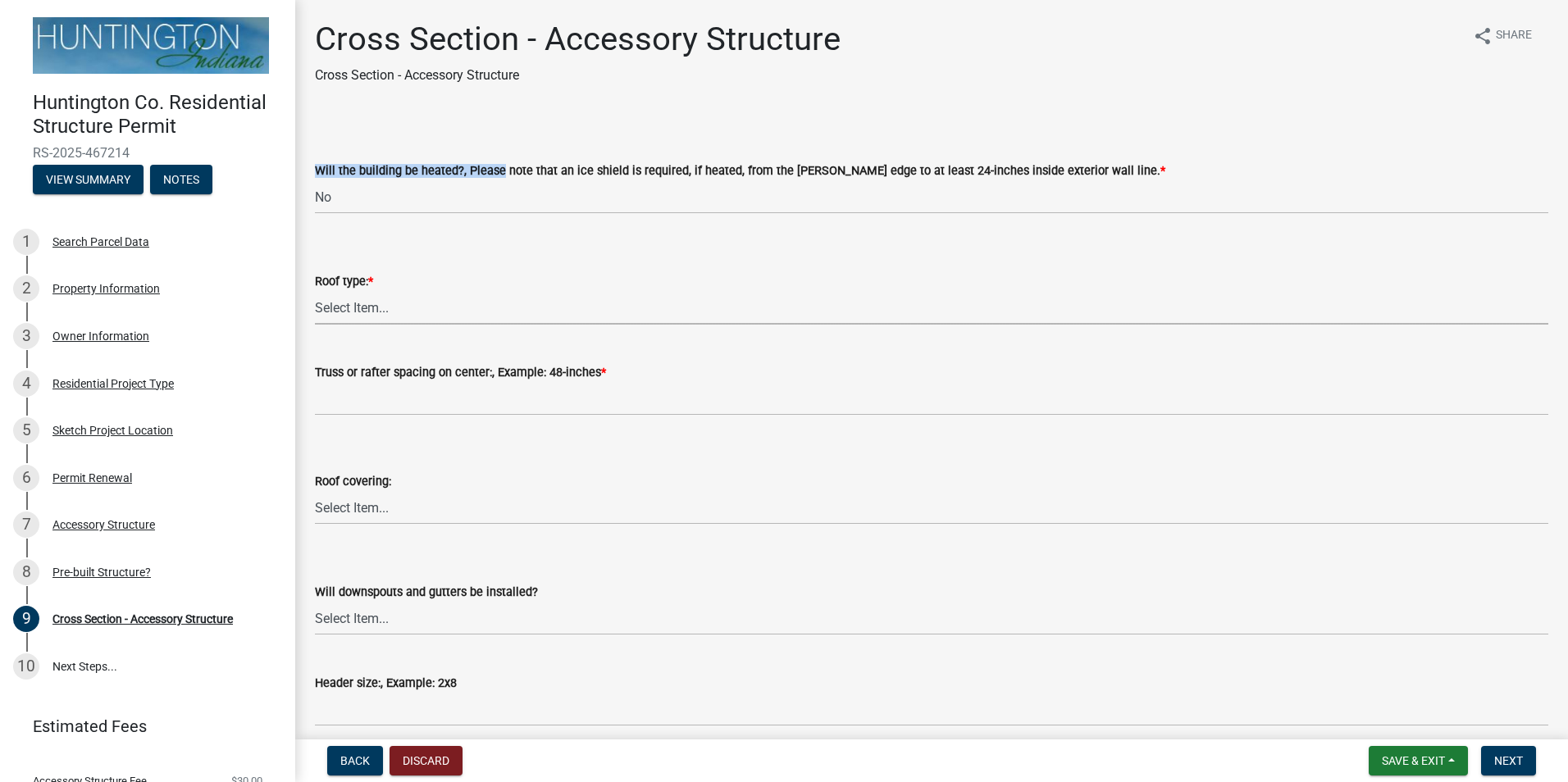
click at [428, 306] on select "Select Item... Trusses Rafters" at bounding box center [932, 307] width 1234 height 33
click at [315, 291] on select "Select Item... Trusses Rafters" at bounding box center [932, 307] width 1234 height 33
select select "9f1e88e1-af59-44e0-94bc-4d83ade59a54"
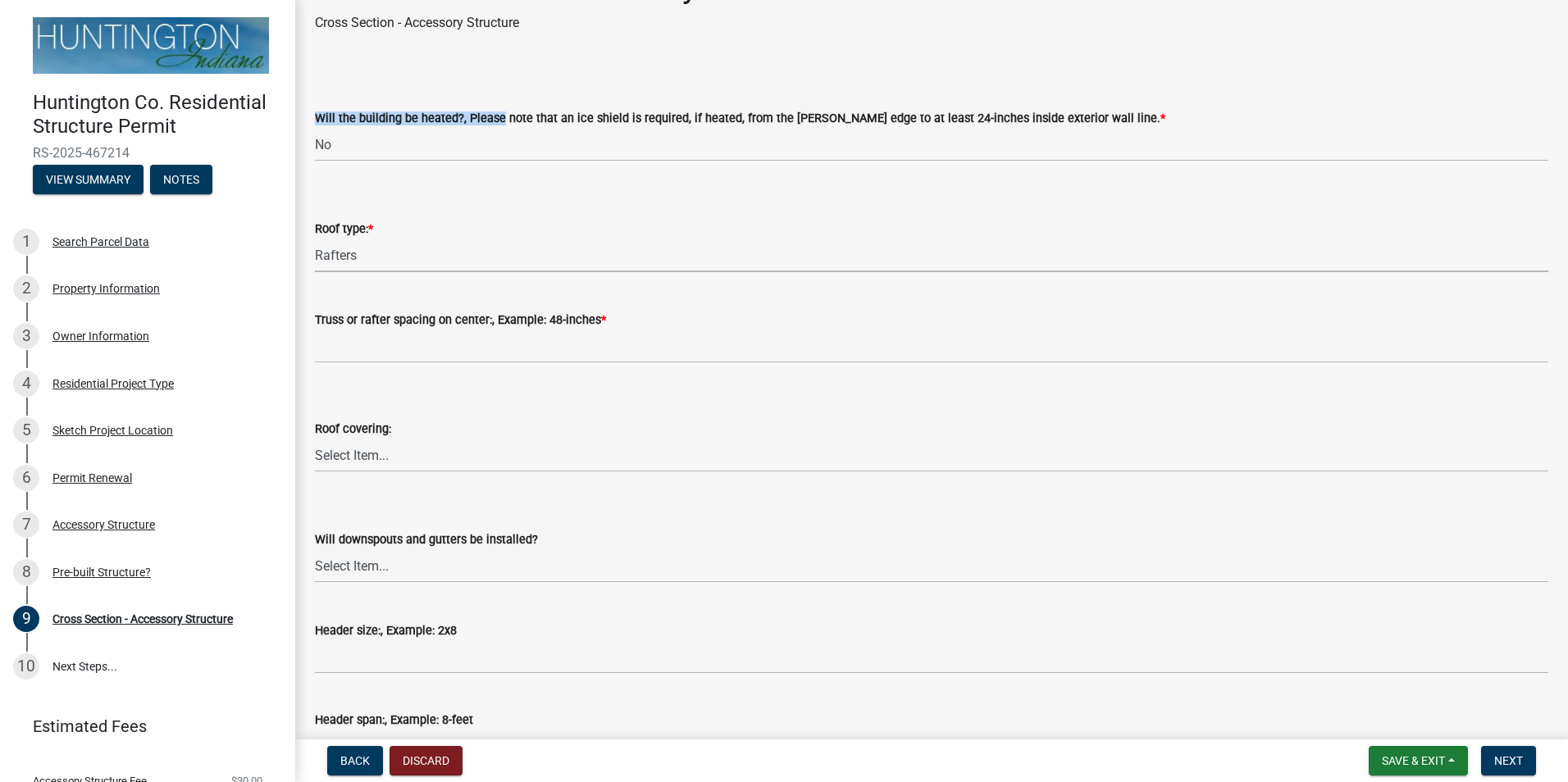
scroll to position [82, 0]
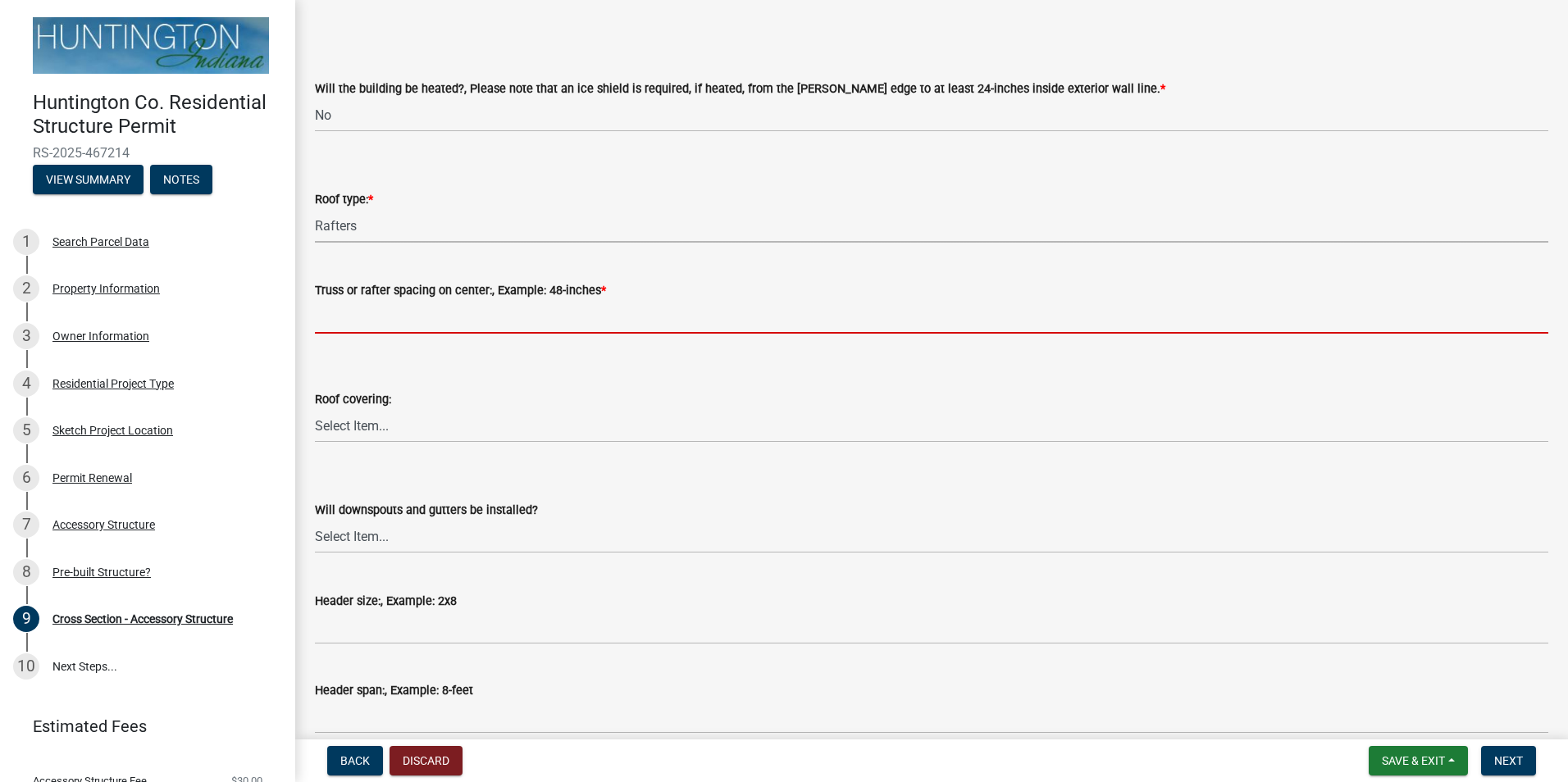
click at [511, 320] on input "Truss or rafter spacing on center:, Example: 48-inches *" at bounding box center [932, 316] width 1234 height 33
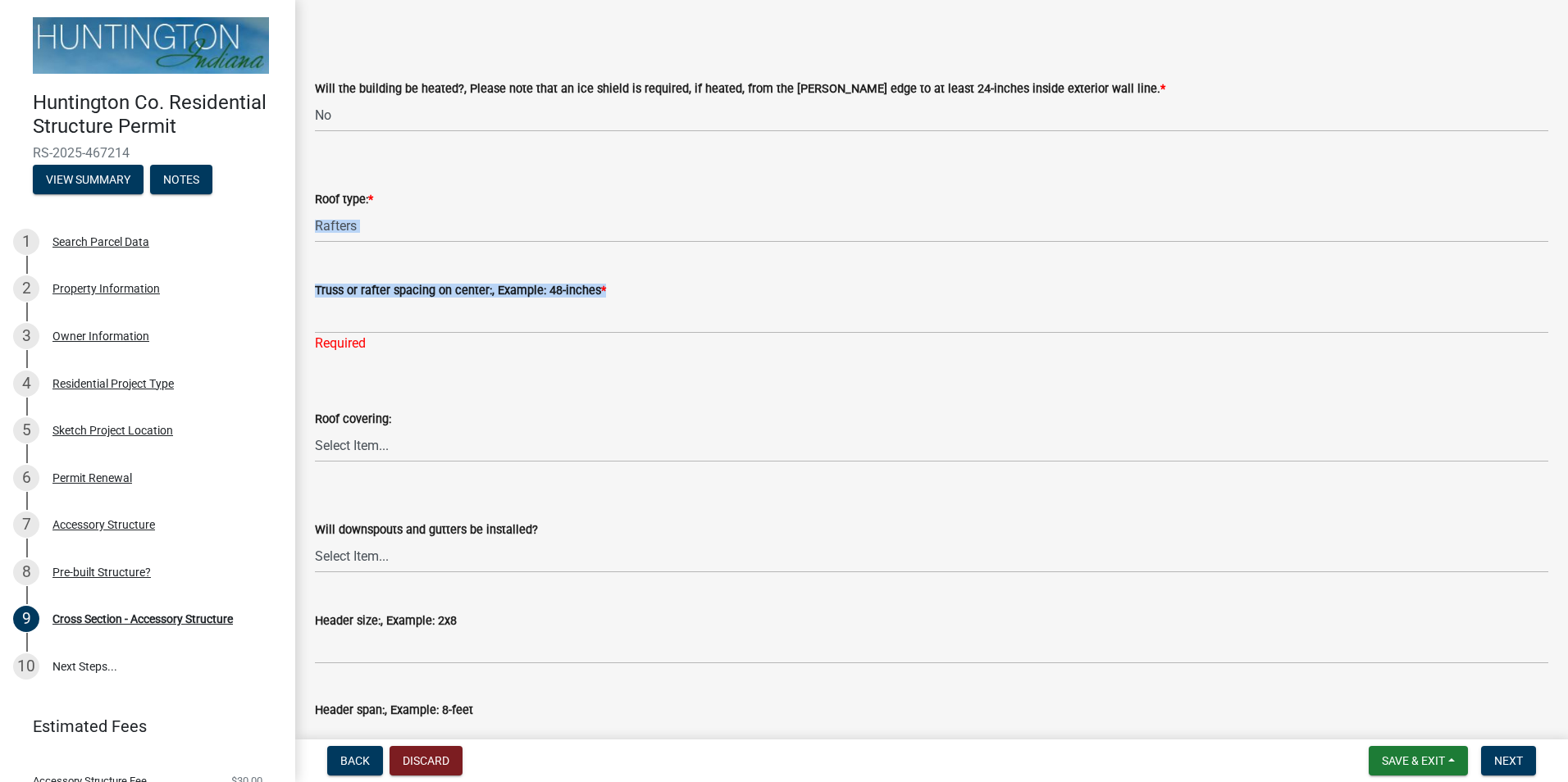
drag, startPoint x: 710, startPoint y: 294, endPoint x: 424, endPoint y: 199, distance: 301.4
drag, startPoint x: 424, startPoint y: 199, endPoint x: 469, endPoint y: 259, distance: 75.0
click at [469, 259] on div "Truss or rafter spacing on center:, Example: 48-inches * Required" at bounding box center [932, 306] width 1234 height 96
drag, startPoint x: 485, startPoint y: 271, endPoint x: 917, endPoint y: 404, distance: 452.0
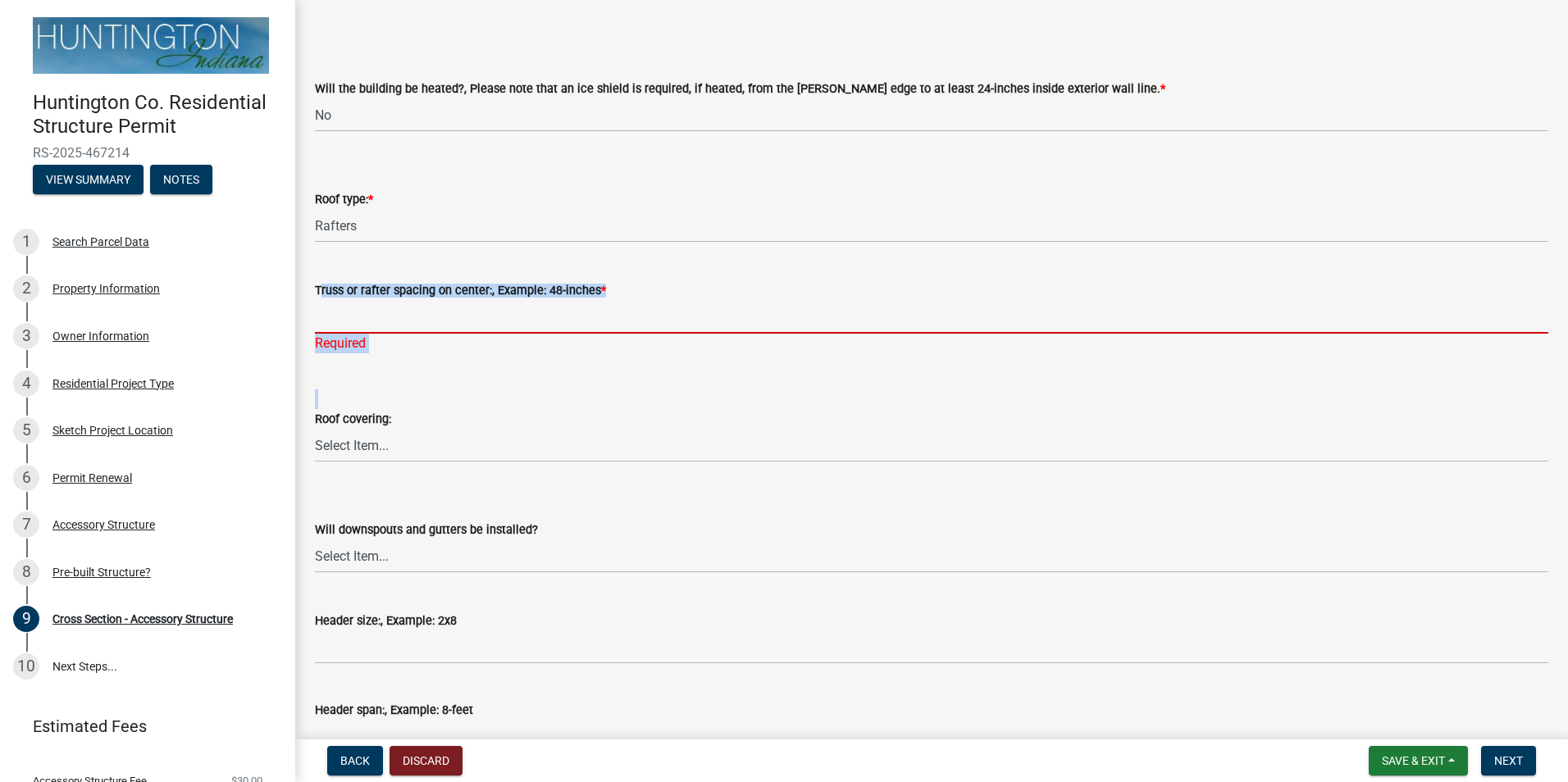
click at [657, 308] on input "Truss or rafter spacing on center:, Example: 48-inches *" at bounding box center [932, 316] width 1234 height 33
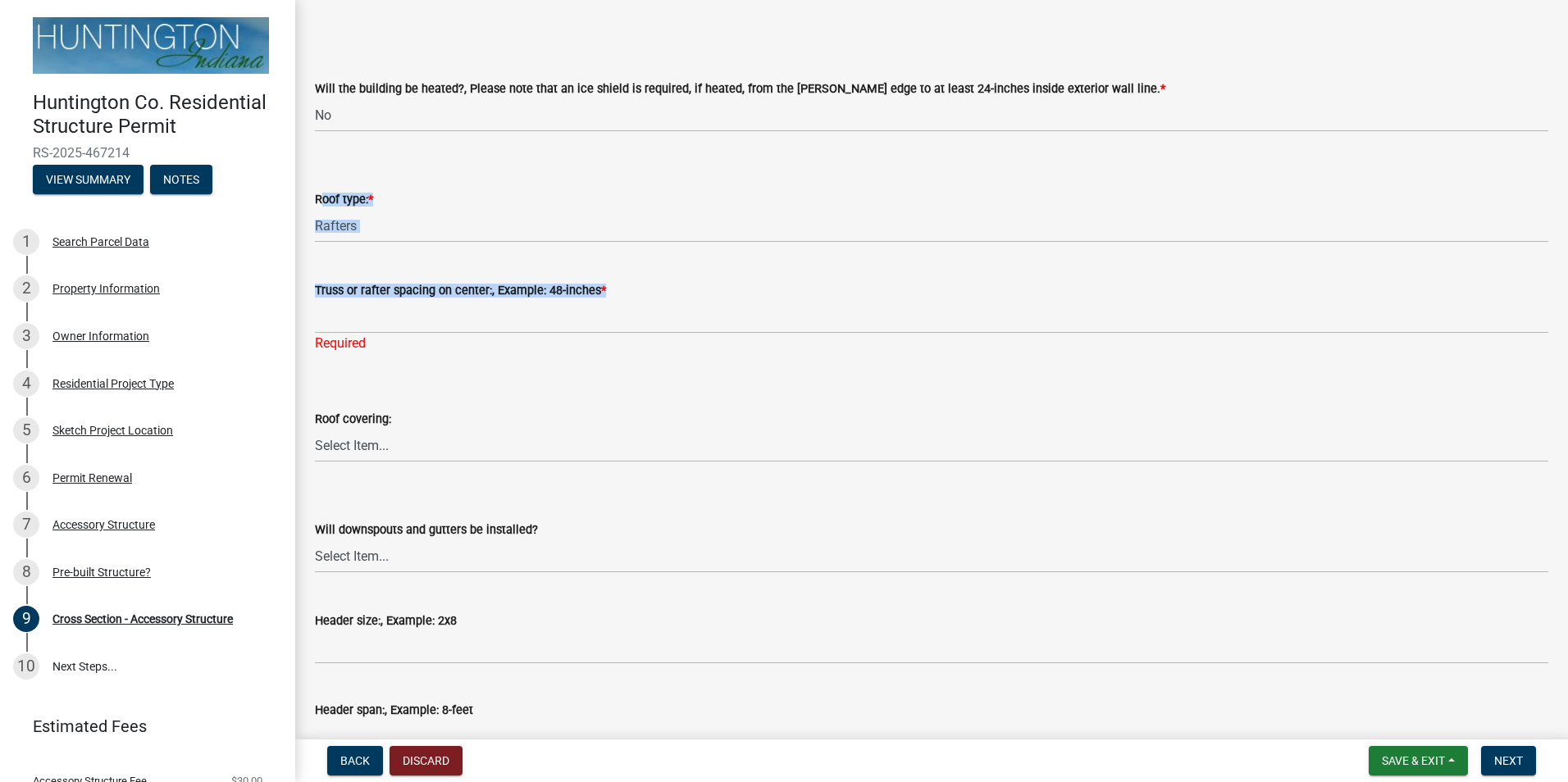
drag, startPoint x: 645, startPoint y: 292, endPoint x: 313, endPoint y: 193, distance: 346.4
click at [313, 193] on div "Roof type: * Select Item... Trusses Rafters" at bounding box center [932, 195] width 1259 height 96
drag, startPoint x: 313, startPoint y: 193, endPoint x: 606, endPoint y: 285, distance: 307.1
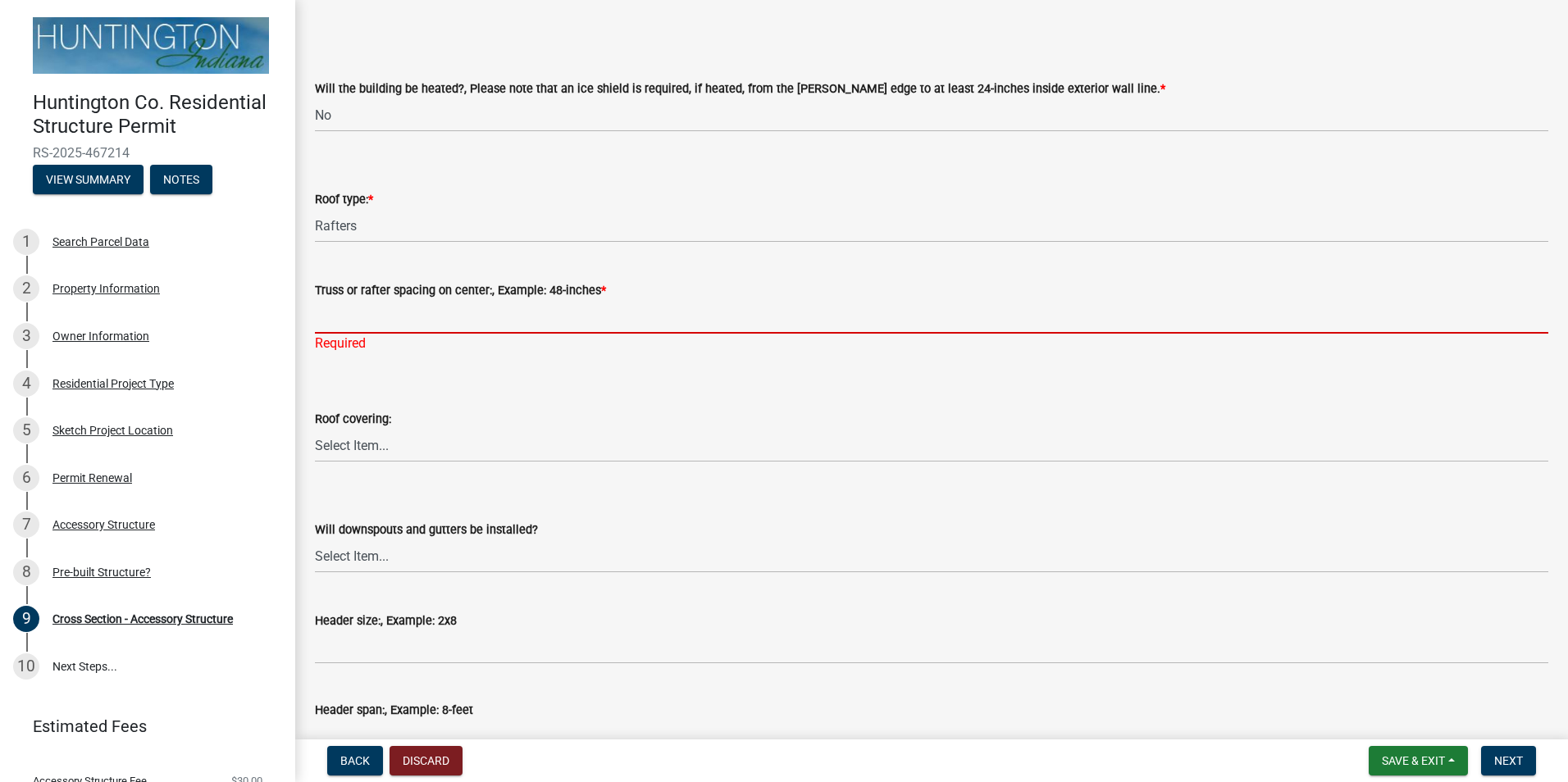
drag, startPoint x: 606, startPoint y: 285, endPoint x: 620, endPoint y: 303, distance: 22.8
click at [620, 303] on input "Truss or rafter spacing on center:, Example: 48-inches *" at bounding box center [932, 316] width 1234 height 33
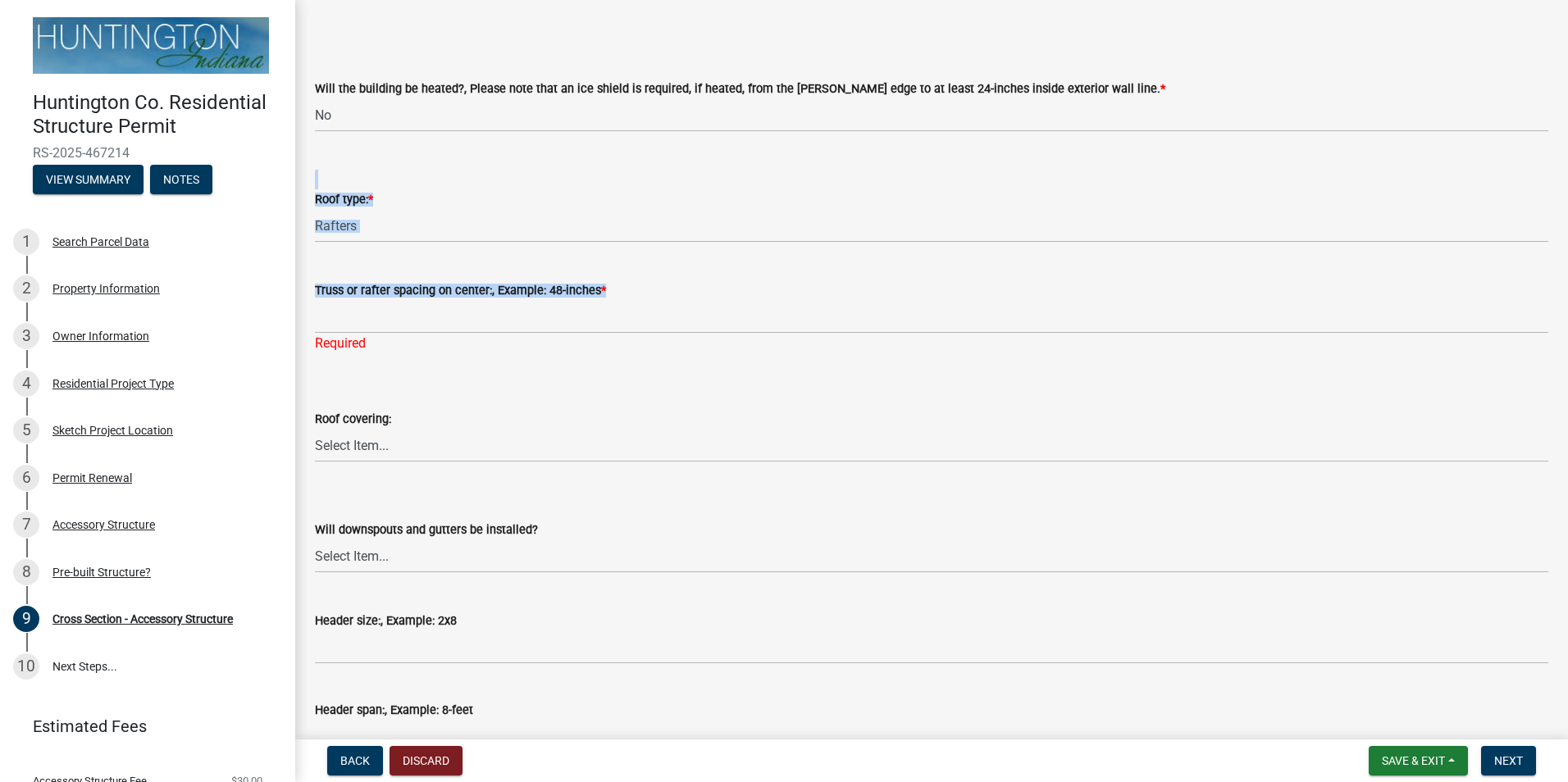
drag, startPoint x: 633, startPoint y: 292, endPoint x: 306, endPoint y: 186, distance: 343.8
click at [338, 210] on select "Select Item... Trusses Rafters" at bounding box center [932, 225] width 1234 height 33
click at [421, 245] on wm-data-entity-input "Roof type: * Select Item... Trusses Rafters" at bounding box center [932, 202] width 1234 height 111
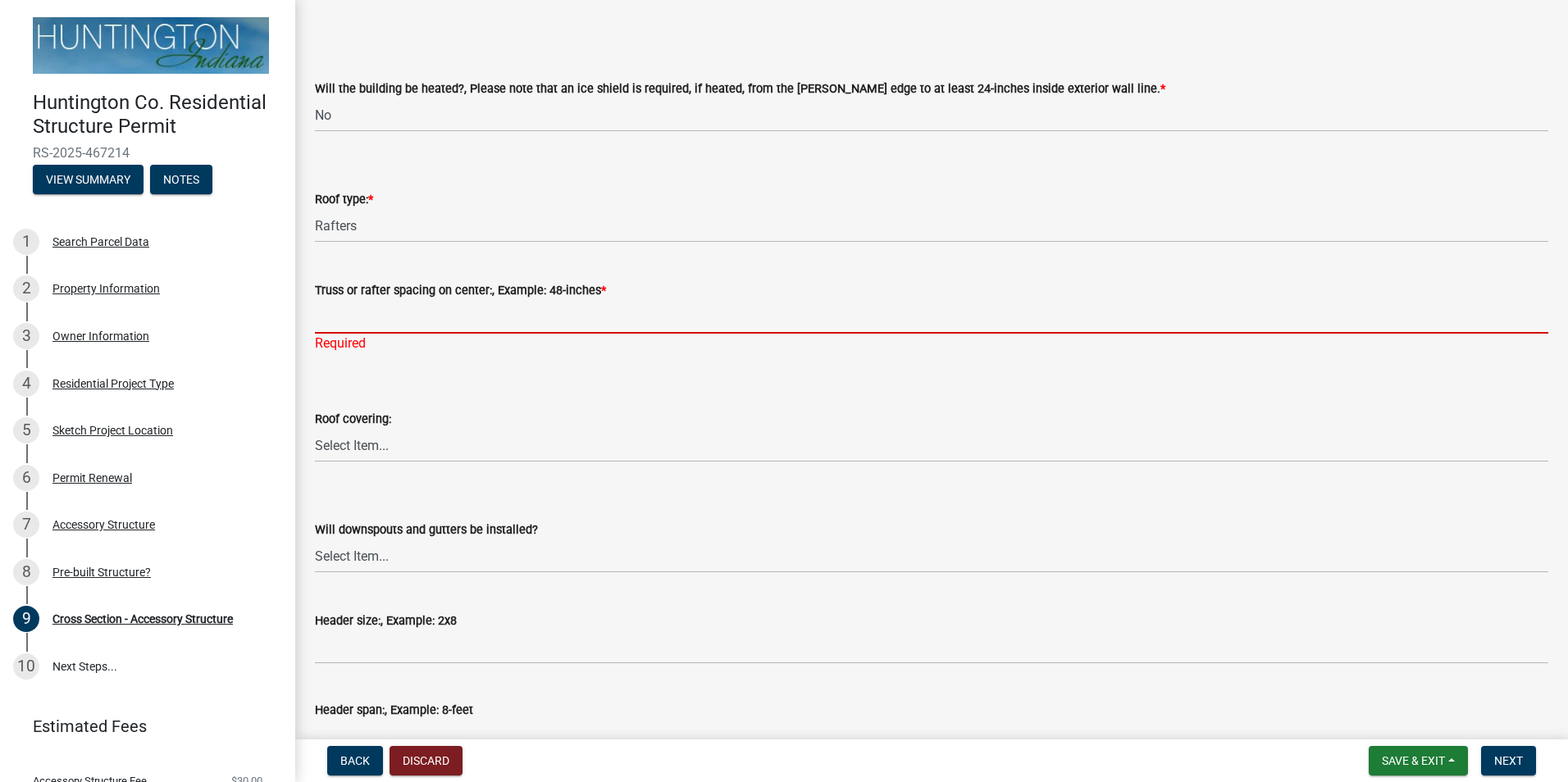
click at [695, 322] on input "Truss or rafter spacing on center:, Example: 48-inches *" at bounding box center [932, 316] width 1234 height 33
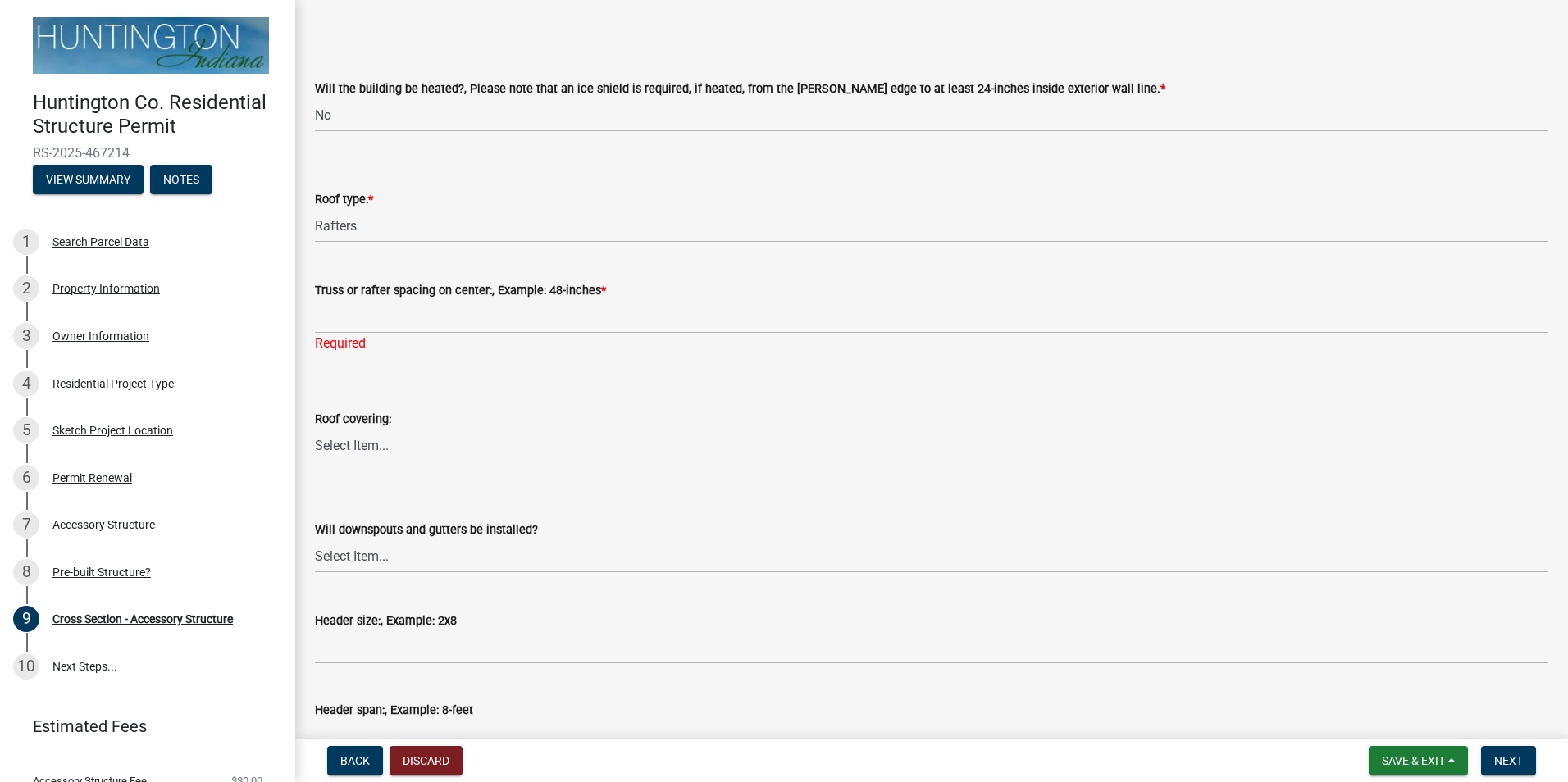
click at [681, 270] on div "Truss or rafter spacing on center:, Example: 48-inches * Required" at bounding box center [932, 306] width 1234 height 96
drag, startPoint x: 617, startPoint y: 346, endPoint x: 631, endPoint y: 323, distance: 26.9
click at [625, 346] on div "Required" at bounding box center [932, 344] width 1234 height 20
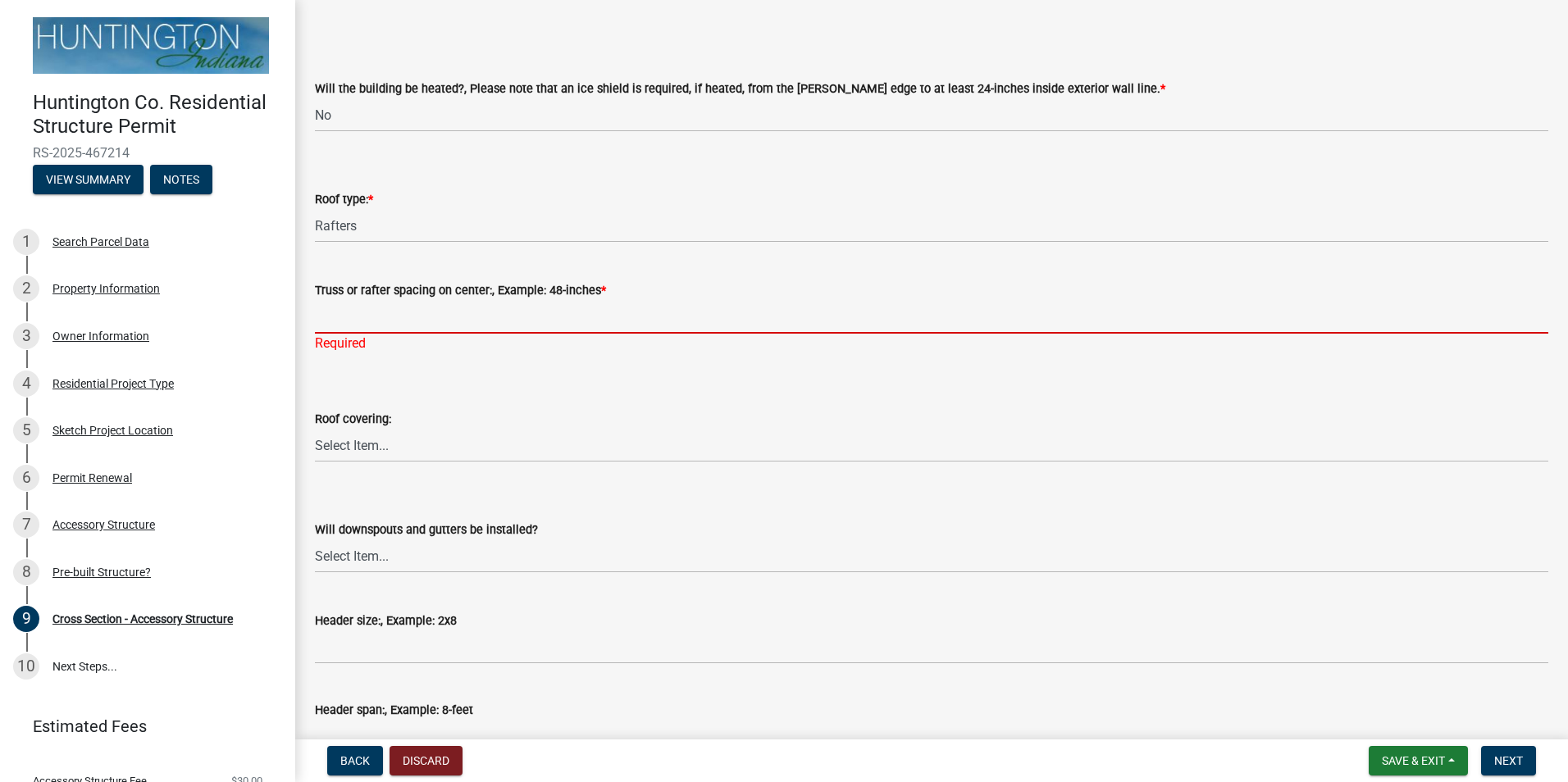
click at [633, 321] on input "Truss or rafter spacing on center:, Example: 48-inches *" at bounding box center [932, 316] width 1234 height 33
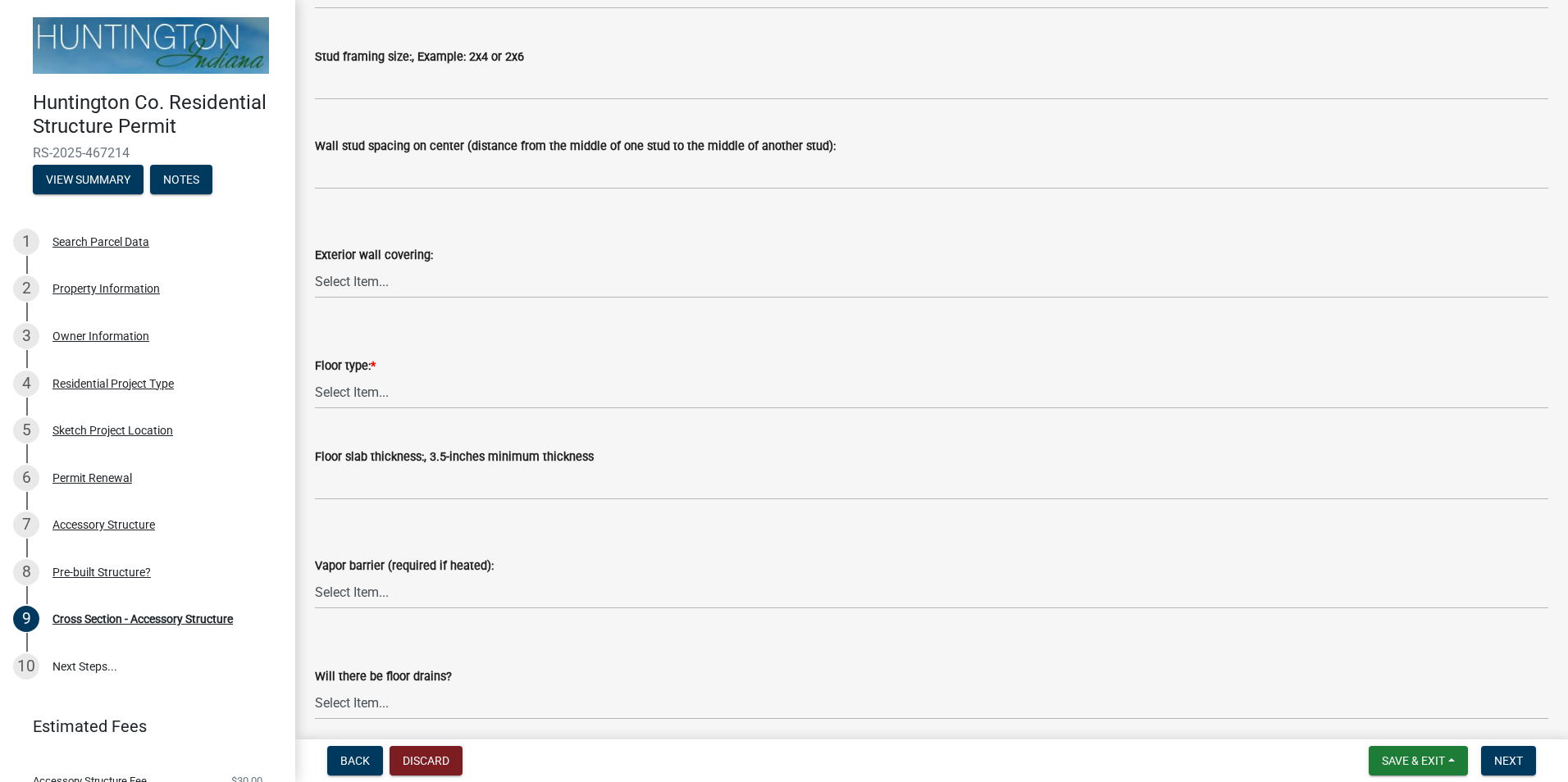
type input "24"
click at [434, 415] on wm-data-entity-input "Floor type: * Select Item... Slab Gravel Both Slab and Gravel" at bounding box center [932, 369] width 1234 height 111
click at [439, 396] on select "Select Item... Slab Gravel Both Slab and Gravel" at bounding box center [932, 391] width 1234 height 33
click at [315, 375] on select "Select Item... Slab Gravel Both Slab and Gravel" at bounding box center [932, 391] width 1234 height 33
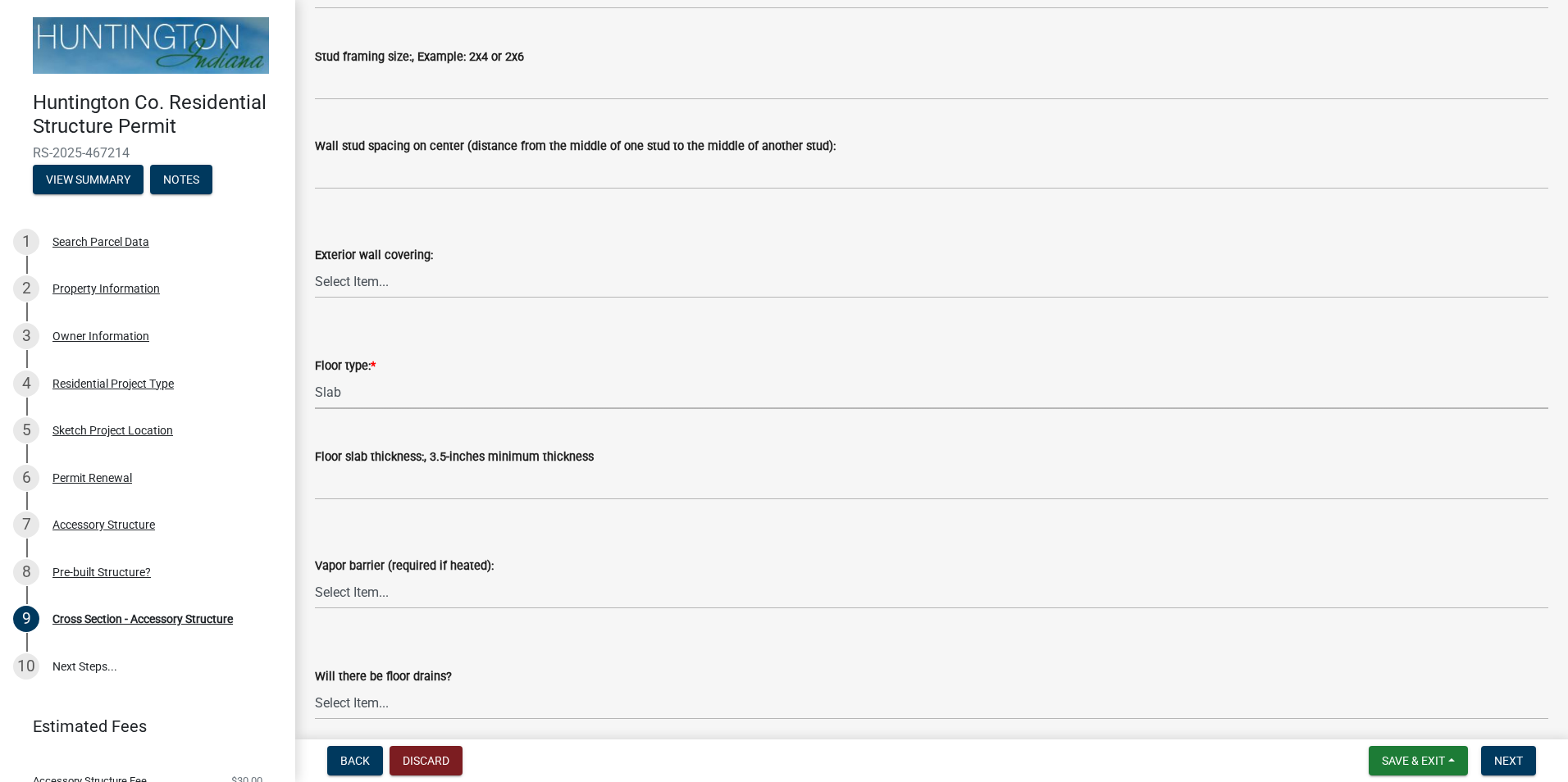
select select "174524f7-a4fe-45d6-a770-f02cb493cb11"
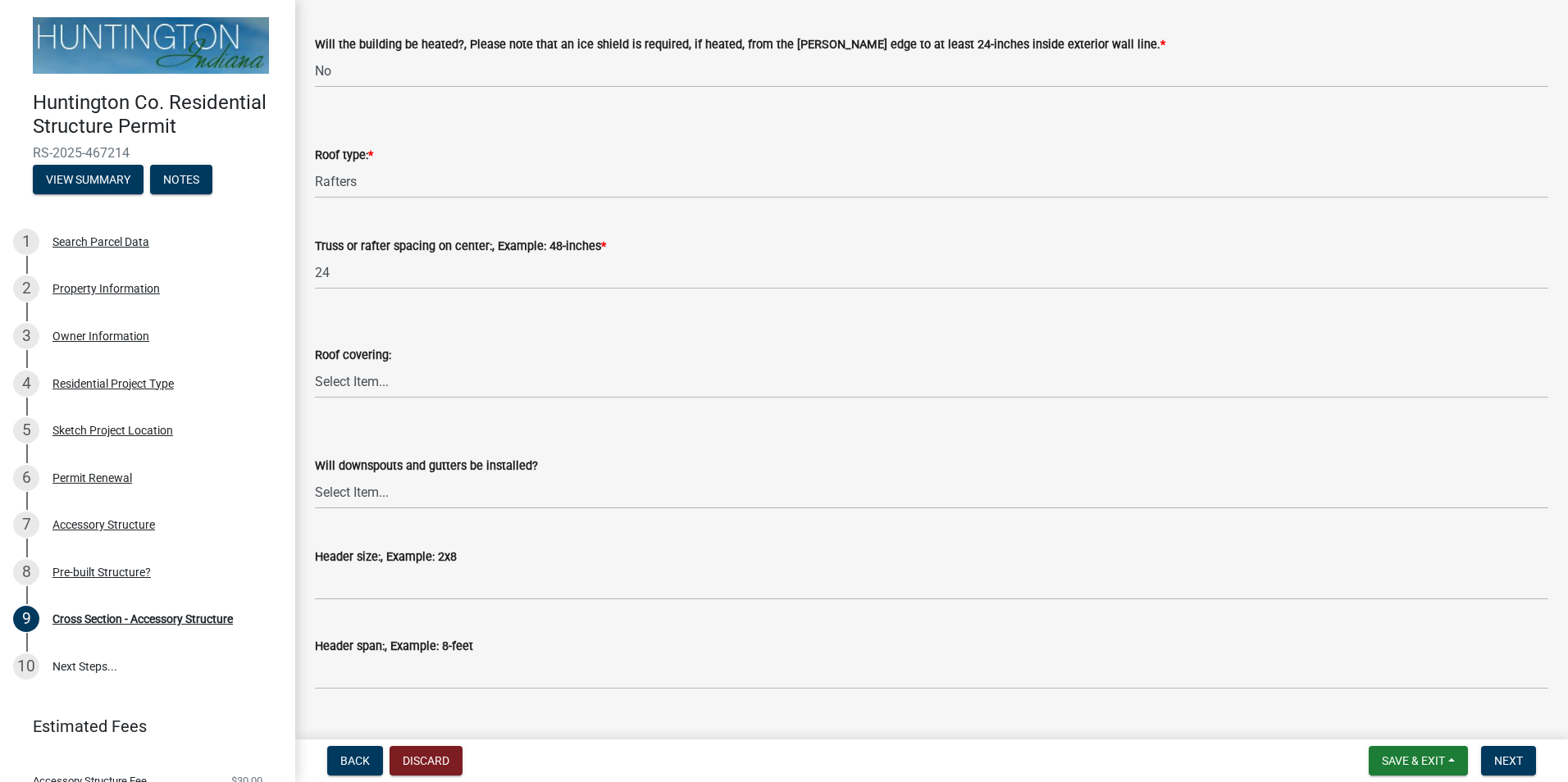
scroll to position [62, 0]
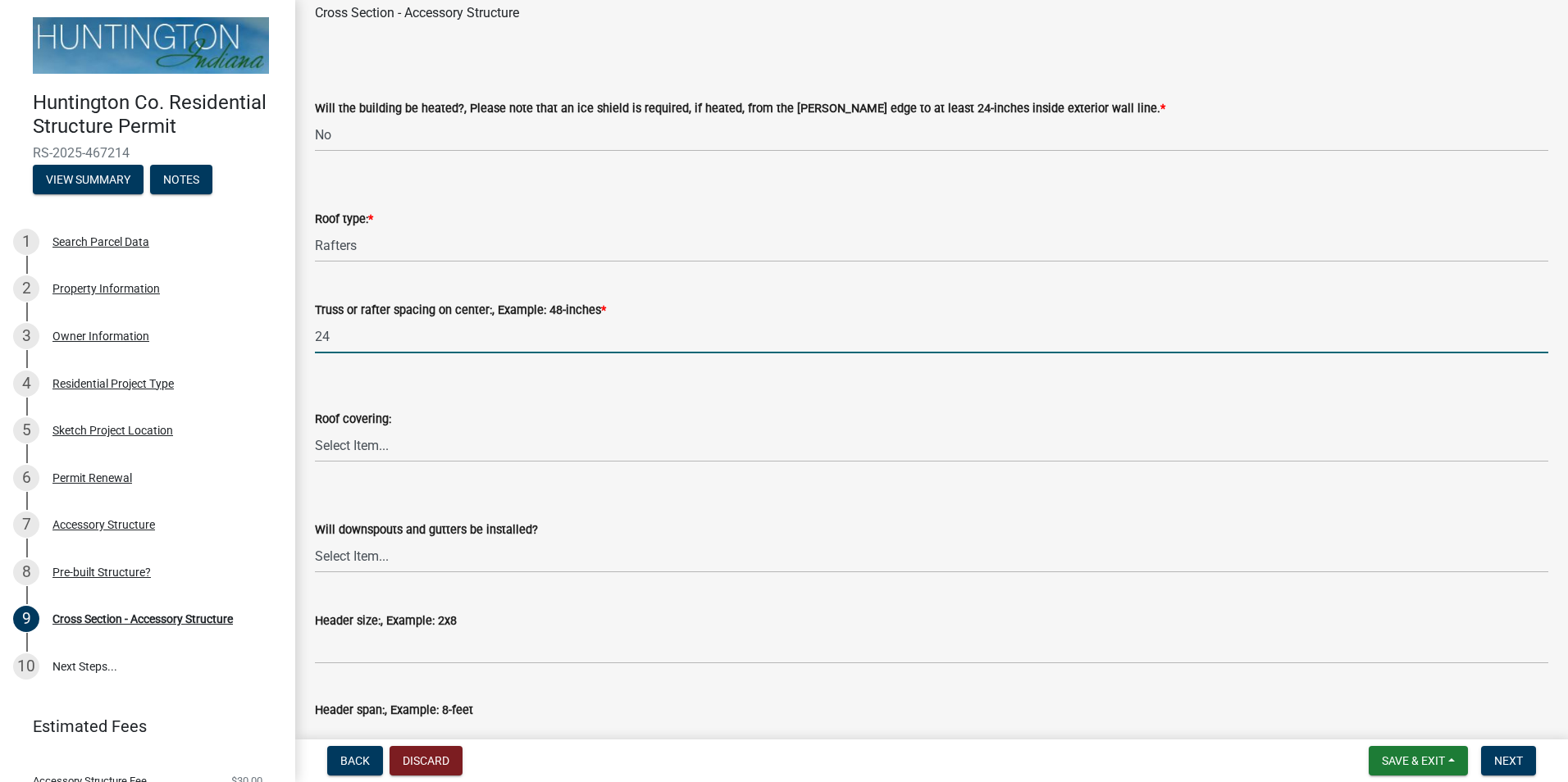
click at [328, 339] on input "24" at bounding box center [932, 336] width 1234 height 33
type input "2"
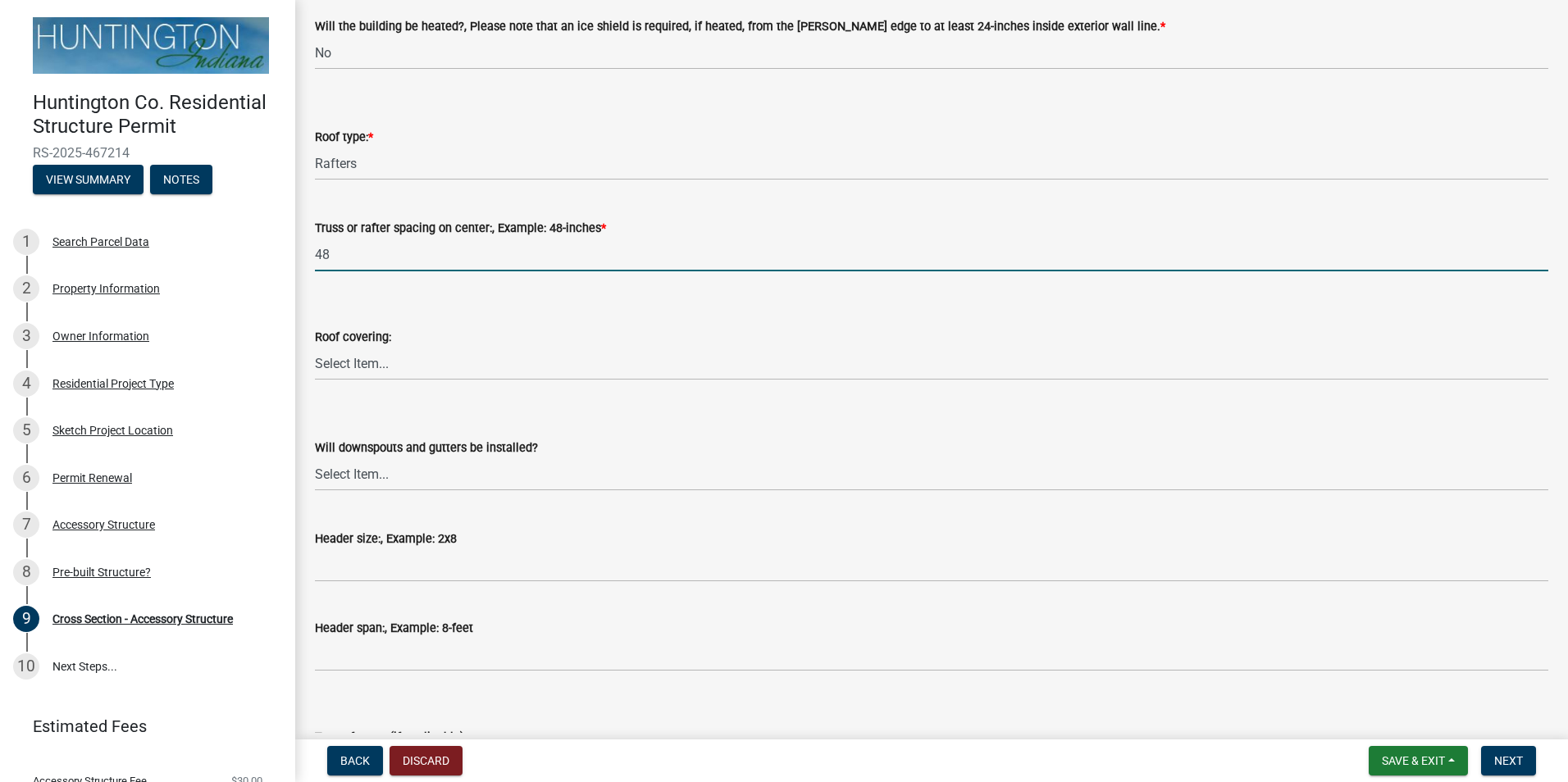
scroll to position [226, 0]
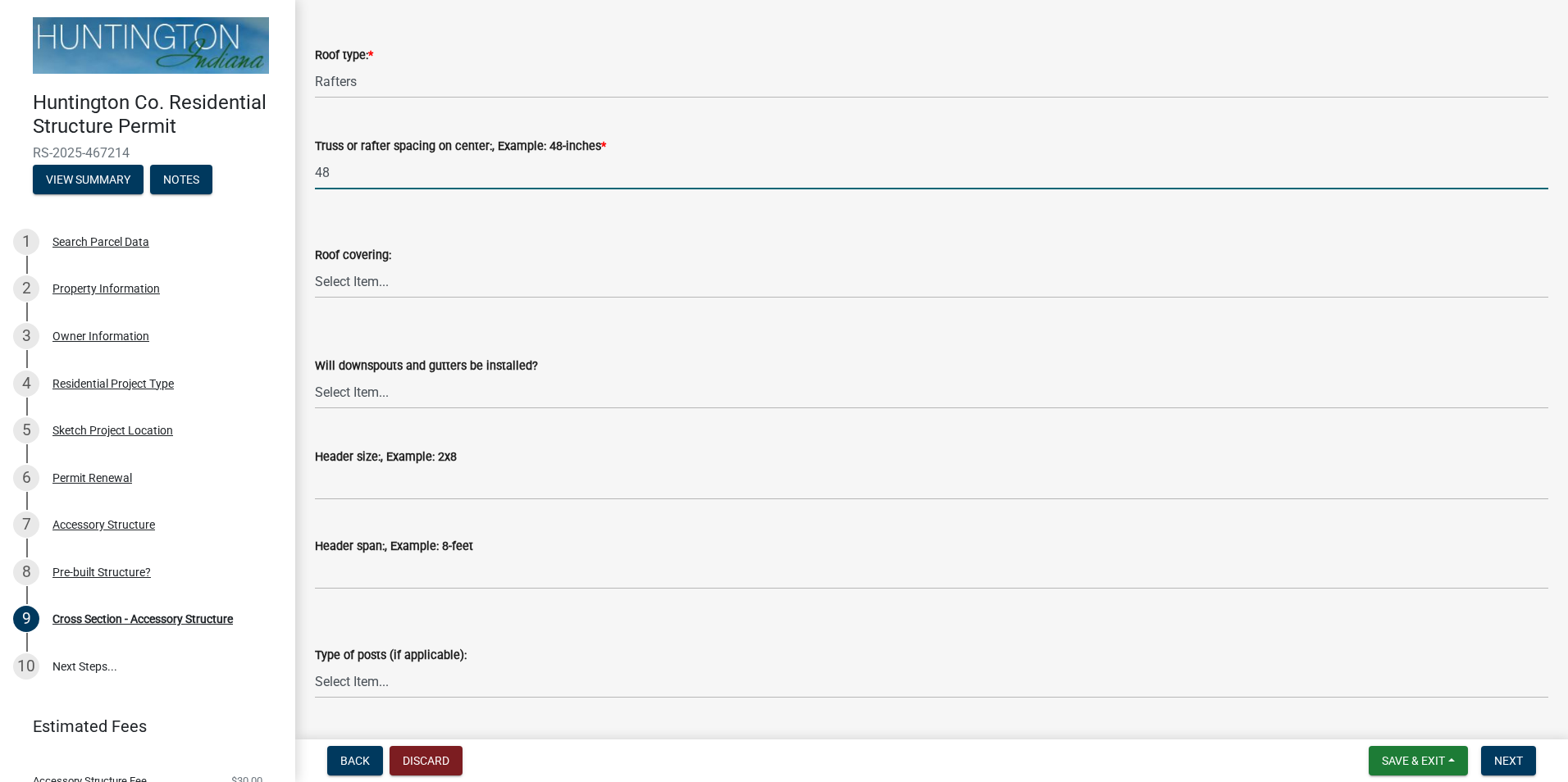
type input "48"
click at [576, 549] on div "Header span:, Example: 8-feet" at bounding box center [932, 546] width 1234 height 20
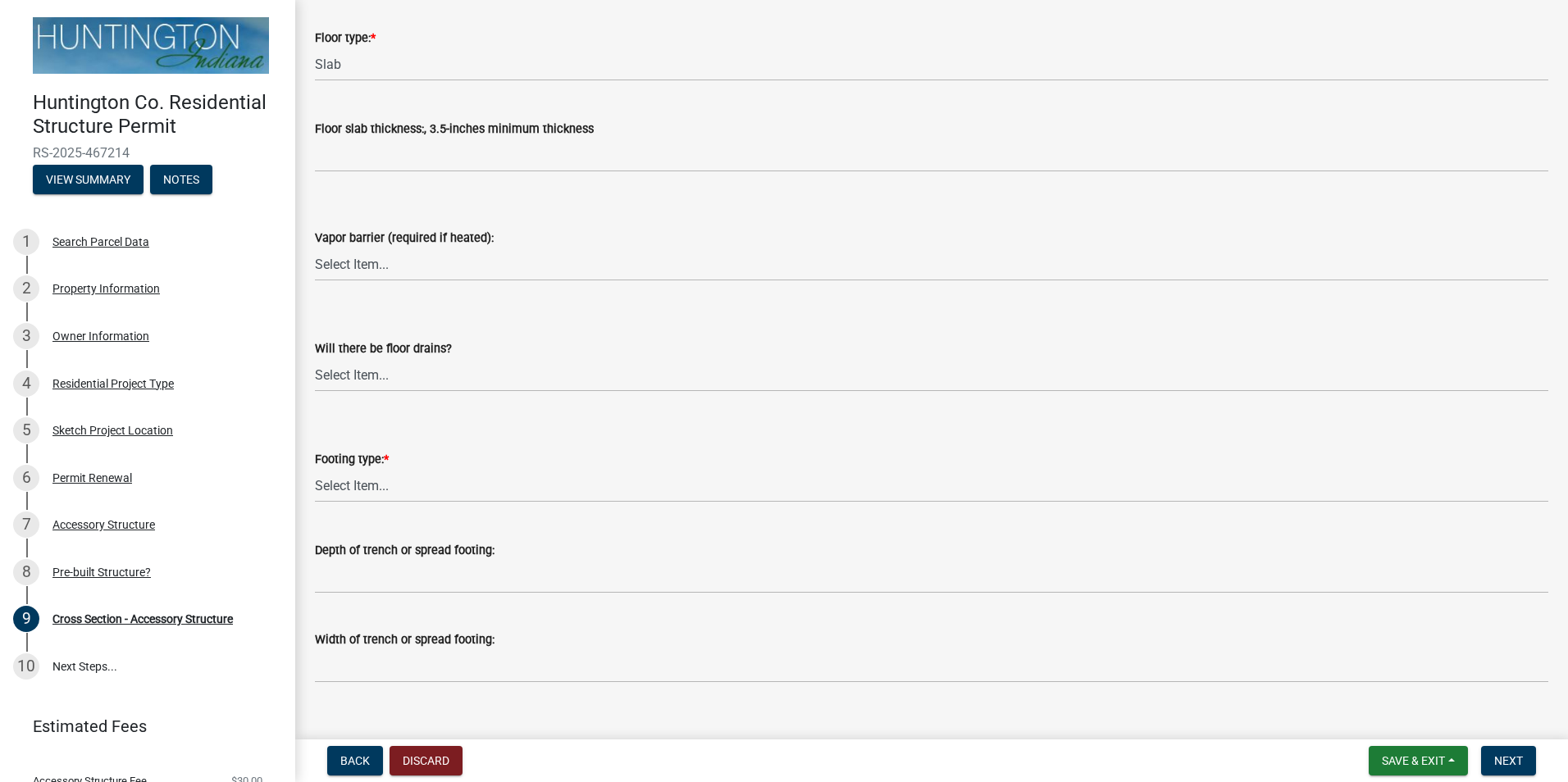
scroll to position [2140, 0]
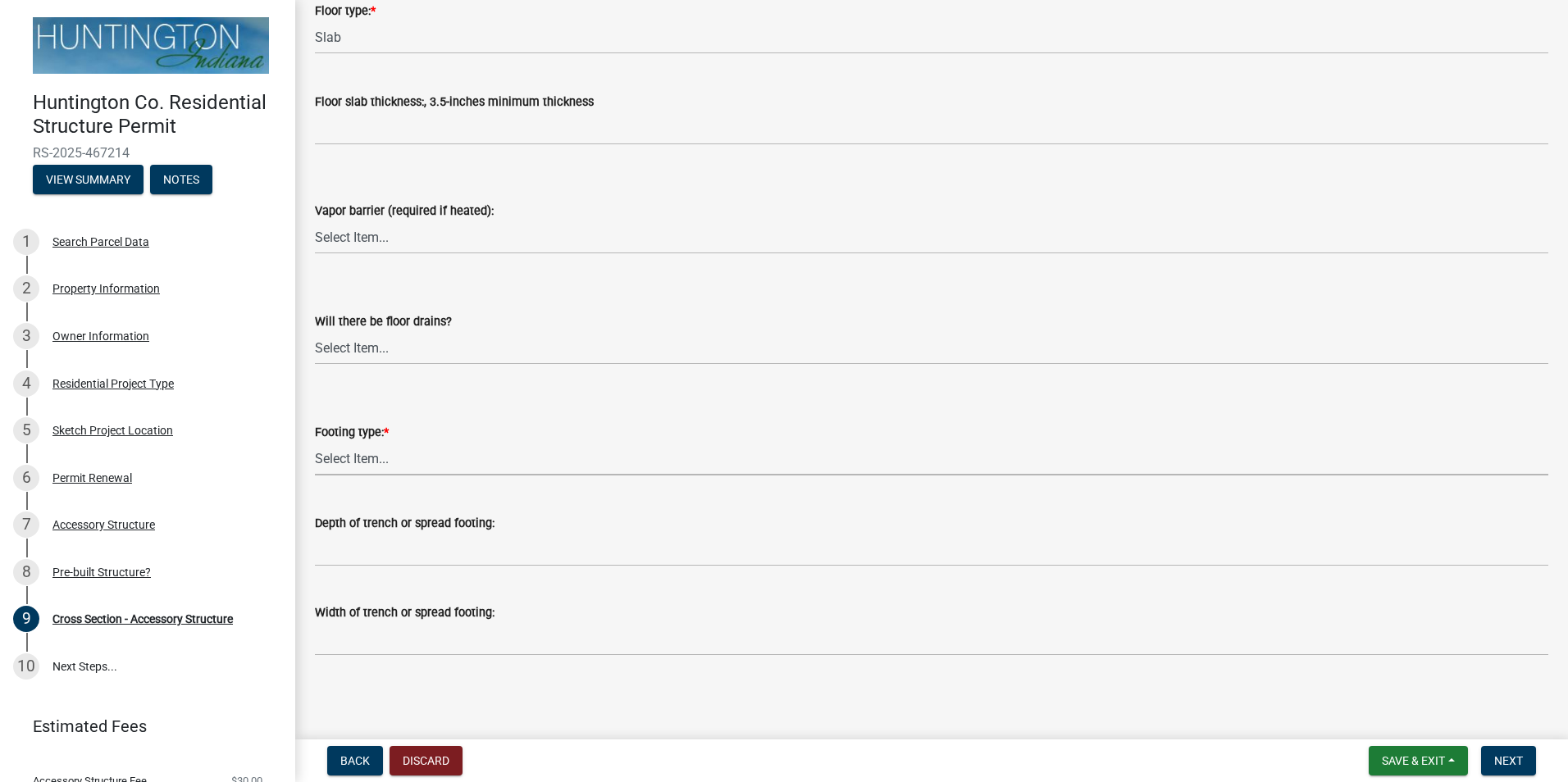
click at [355, 459] on select "Select Item... Post Holes (Minimum depth is 42-inches with a 6-inch base prior …" at bounding box center [932, 458] width 1234 height 33
click at [315, 442] on select "Select Item... Post Holes (Minimum depth is 42-inches with a 6-inch base prior …" at bounding box center [932, 458] width 1234 height 33
drag, startPoint x: 342, startPoint y: 433, endPoint x: 347, endPoint y: 444, distance: 12.1
click at [347, 444] on div "Footing type: * Select Item... Post Holes (Minimum depth is 42-inches with a 6-…" at bounding box center [932, 449] width 1234 height 53
drag, startPoint x: 347, startPoint y: 444, endPoint x: 358, endPoint y: 460, distance: 19.4
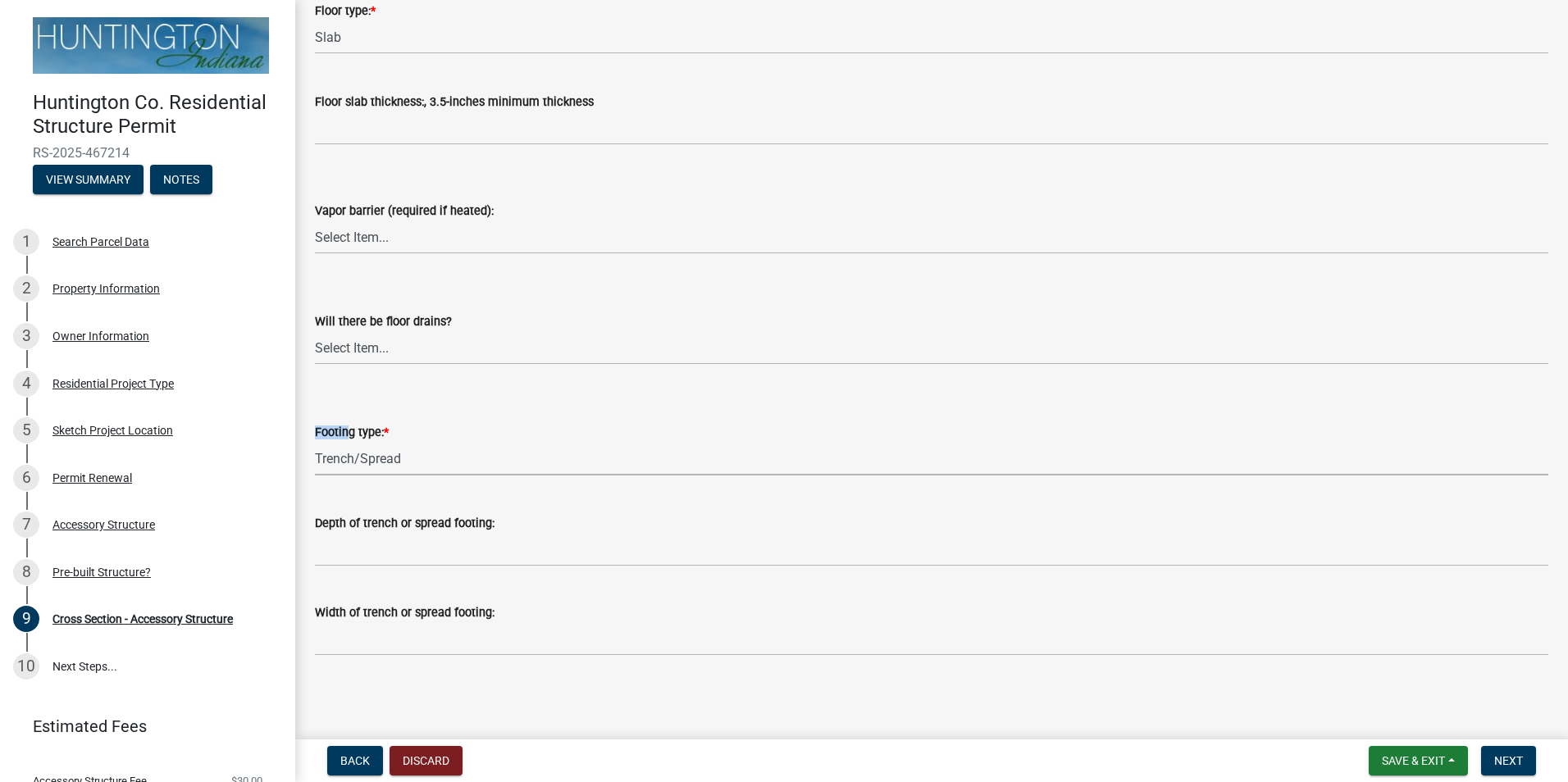
click at [358, 460] on select "Select Item... Post Holes (Minimum depth is 42-inches with a 6-inch base prior …" at bounding box center [932, 458] width 1234 height 33
click at [315, 442] on select "Select Item... Post Holes (Minimum depth is 42-inches with a 6-inch base prior …" at bounding box center [932, 458] width 1234 height 33
select select "4fdc516c-604c-4414-8a7b-17ba26ee5816"
click at [534, 404] on div "Footing type: * Select Item... Post Holes (Minimum depth is 42-inches with a 6-…" at bounding box center [932, 428] width 1234 height 96
click at [1506, 766] on span "Next" at bounding box center [1509, 761] width 29 height 13
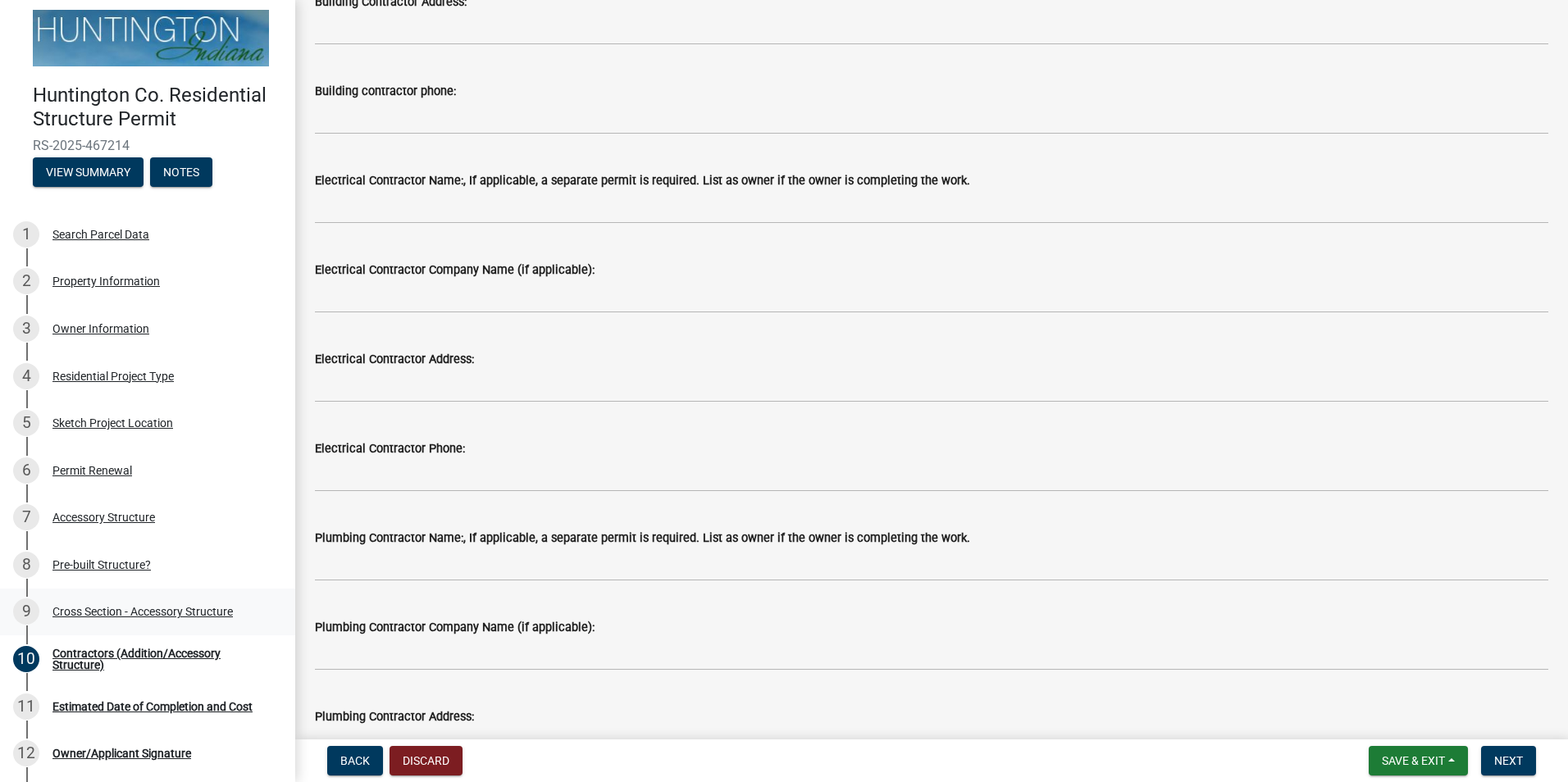
scroll to position [0, 0]
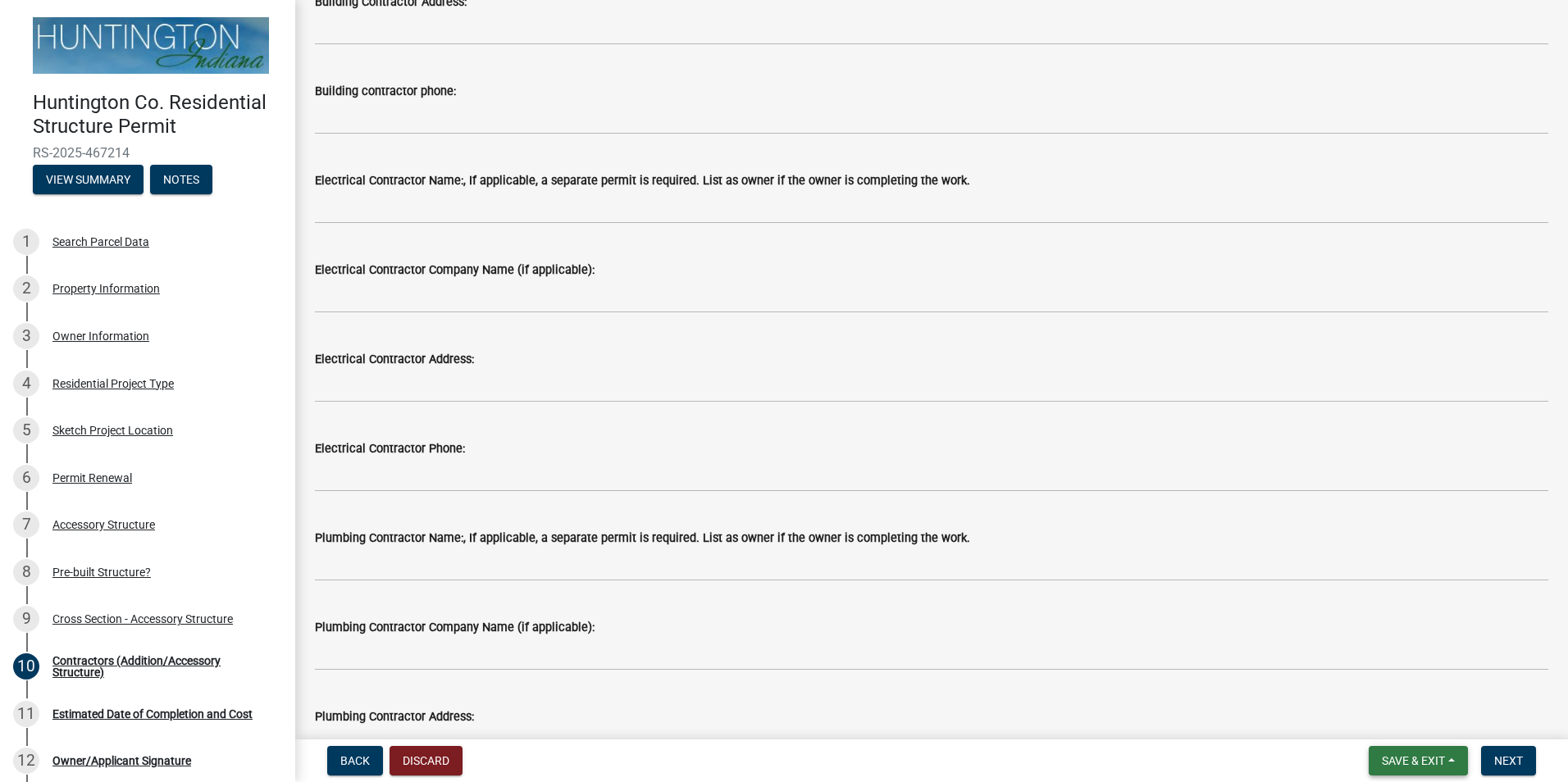
click at [1413, 763] on span "Save & Exit" at bounding box center [1413, 761] width 63 height 13
click at [1405, 722] on button "Save & Exit" at bounding box center [1402, 718] width 131 height 39
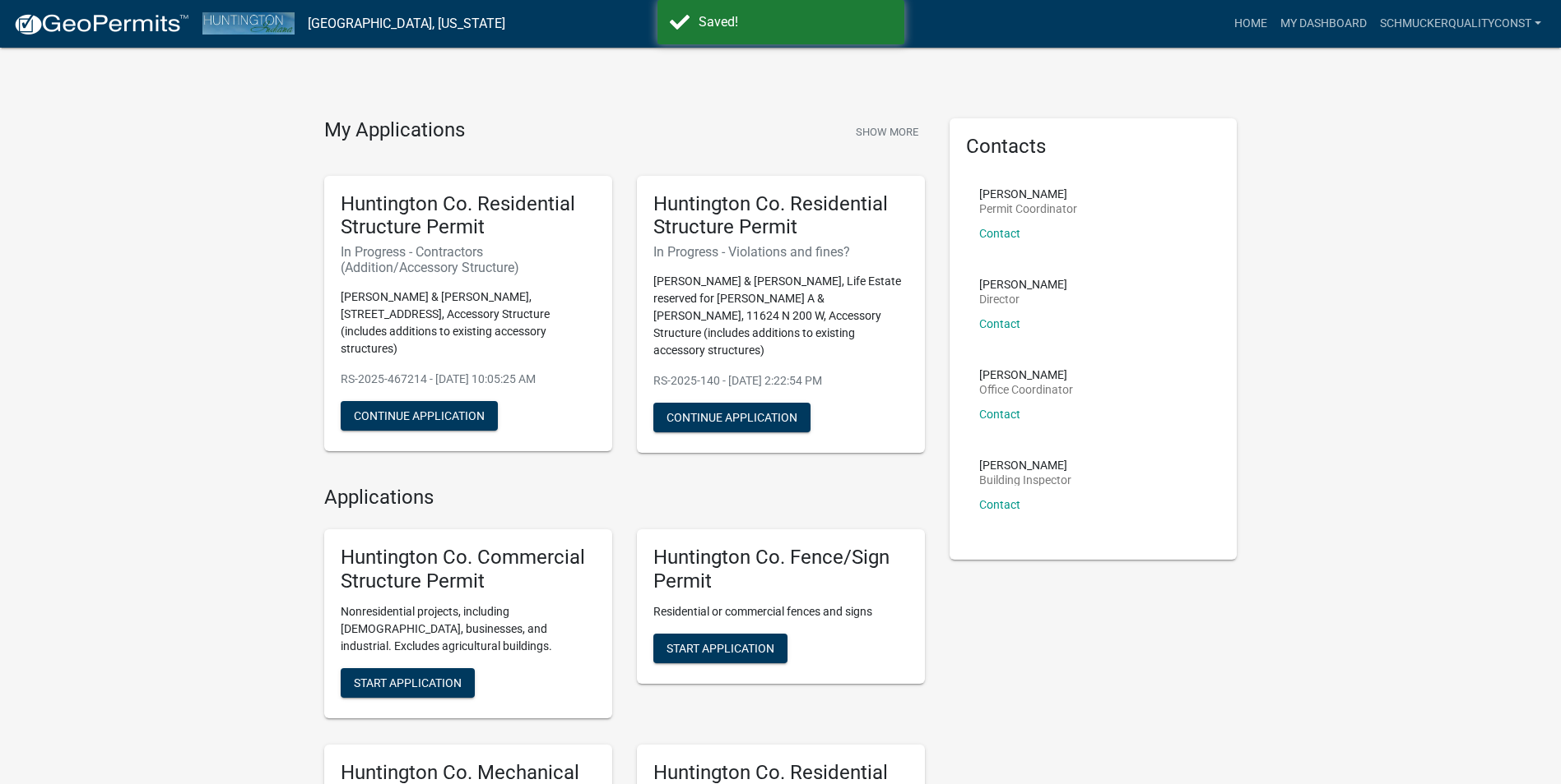
click at [1415, 359] on div "My Applications Show More Huntington Co. Residential Structure Permit In Progre…" at bounding box center [780, 681] width 1561 height 1361
